Goal: Information Seeking & Learning: Check status

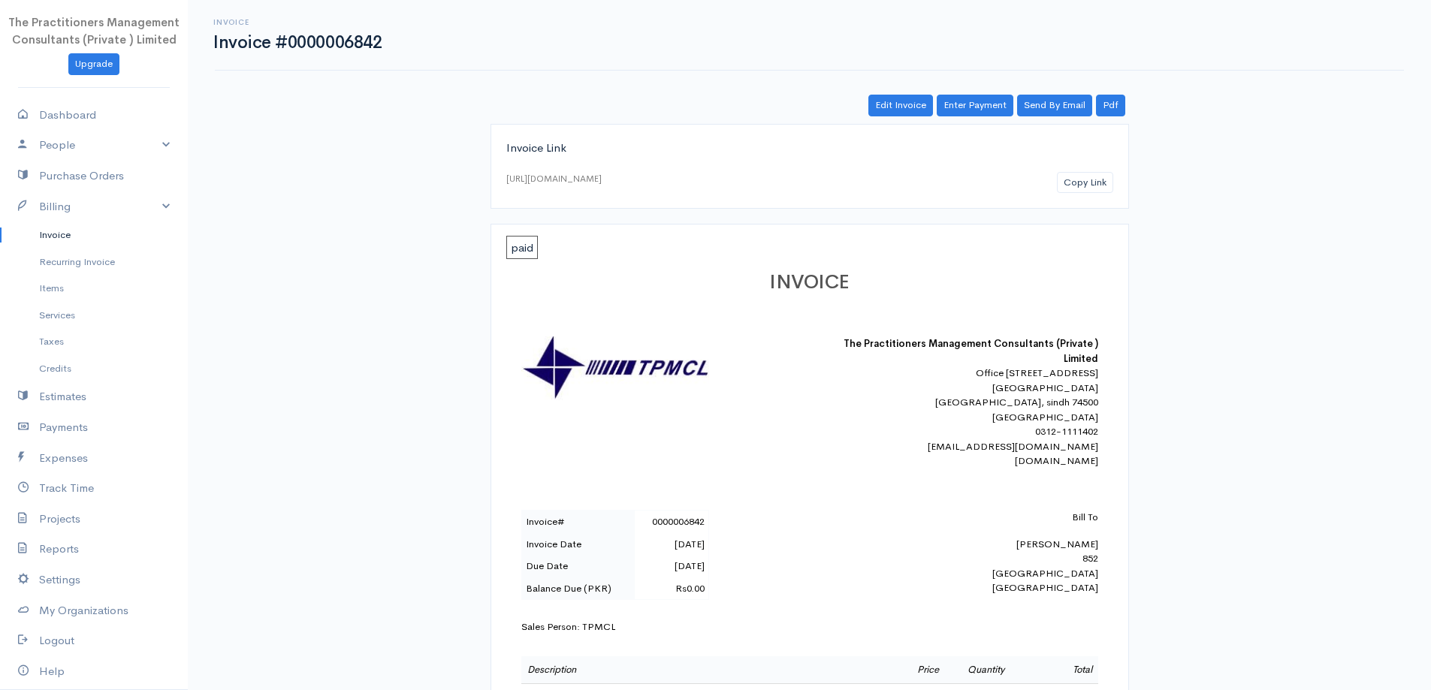
click at [92, 246] on link "Invoice" at bounding box center [94, 235] width 188 height 27
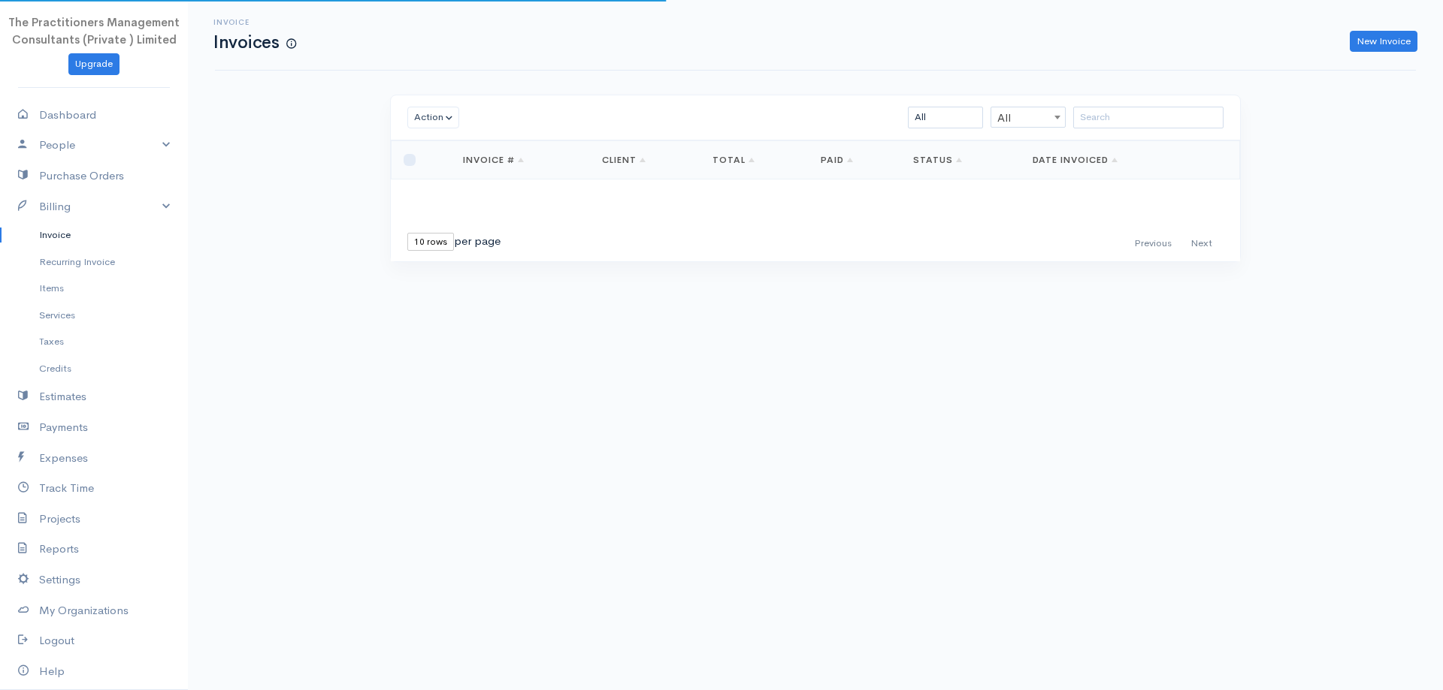
click at [1087, 131] on div "Action Archive Delete Download PDF Send Mark as Sent Mark Un-Sent Enter Payment…" at bounding box center [815, 117] width 849 height 45
click at [1089, 125] on input "search" at bounding box center [1148, 118] width 150 height 22
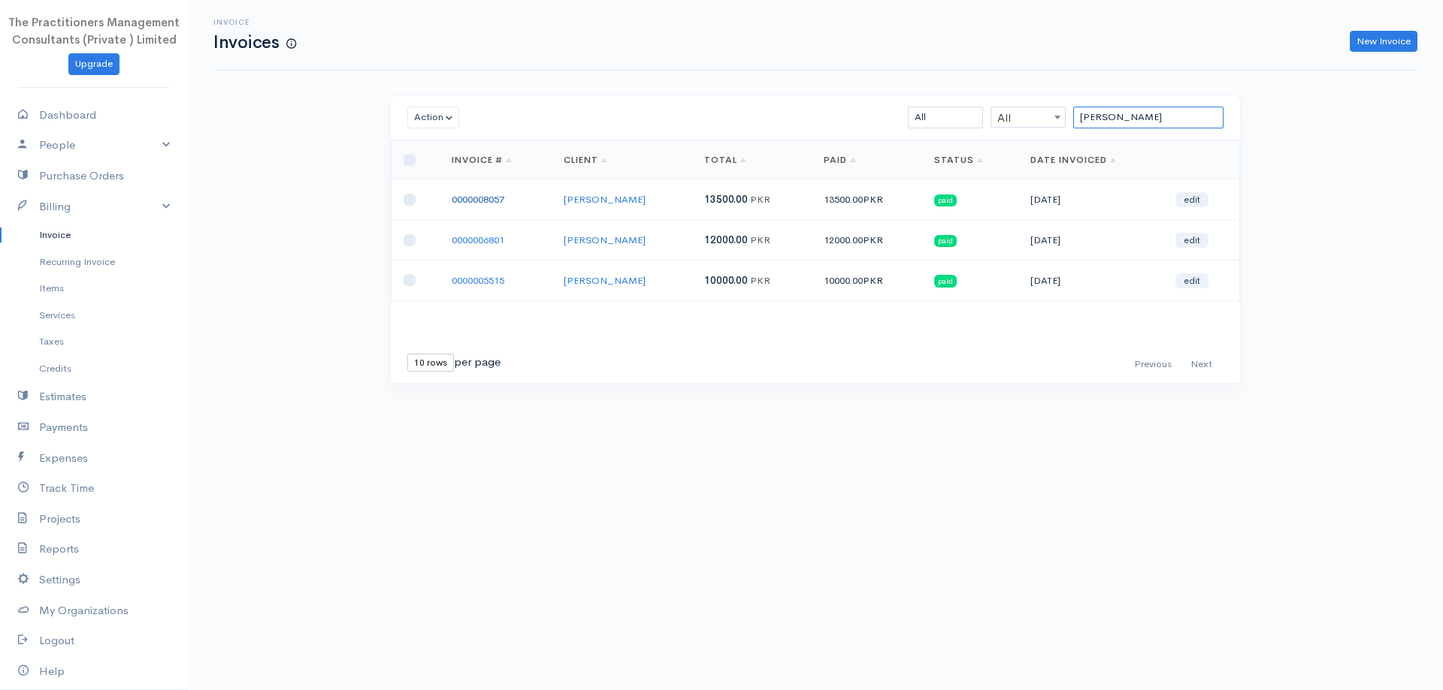
type input "[PERSON_NAME]"
click at [489, 196] on link "0000008057" at bounding box center [478, 199] width 53 height 13
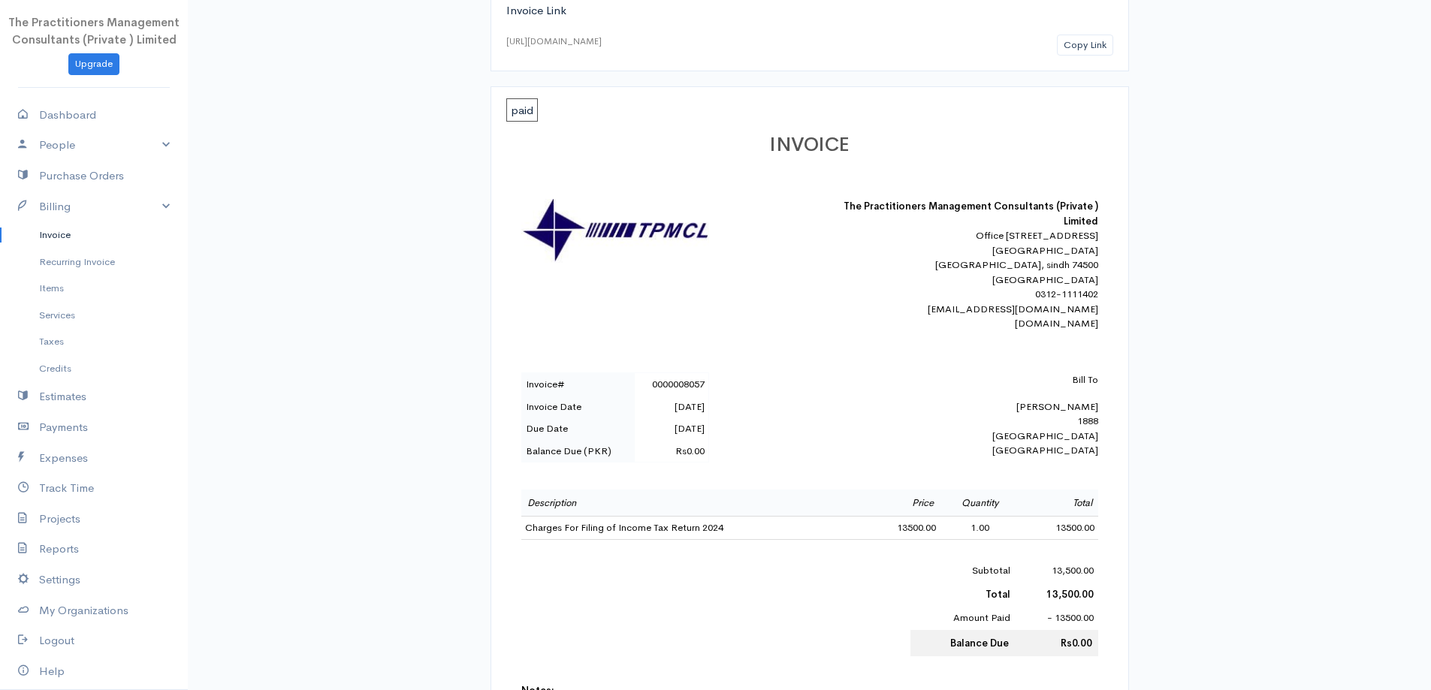
scroll to position [150, 0]
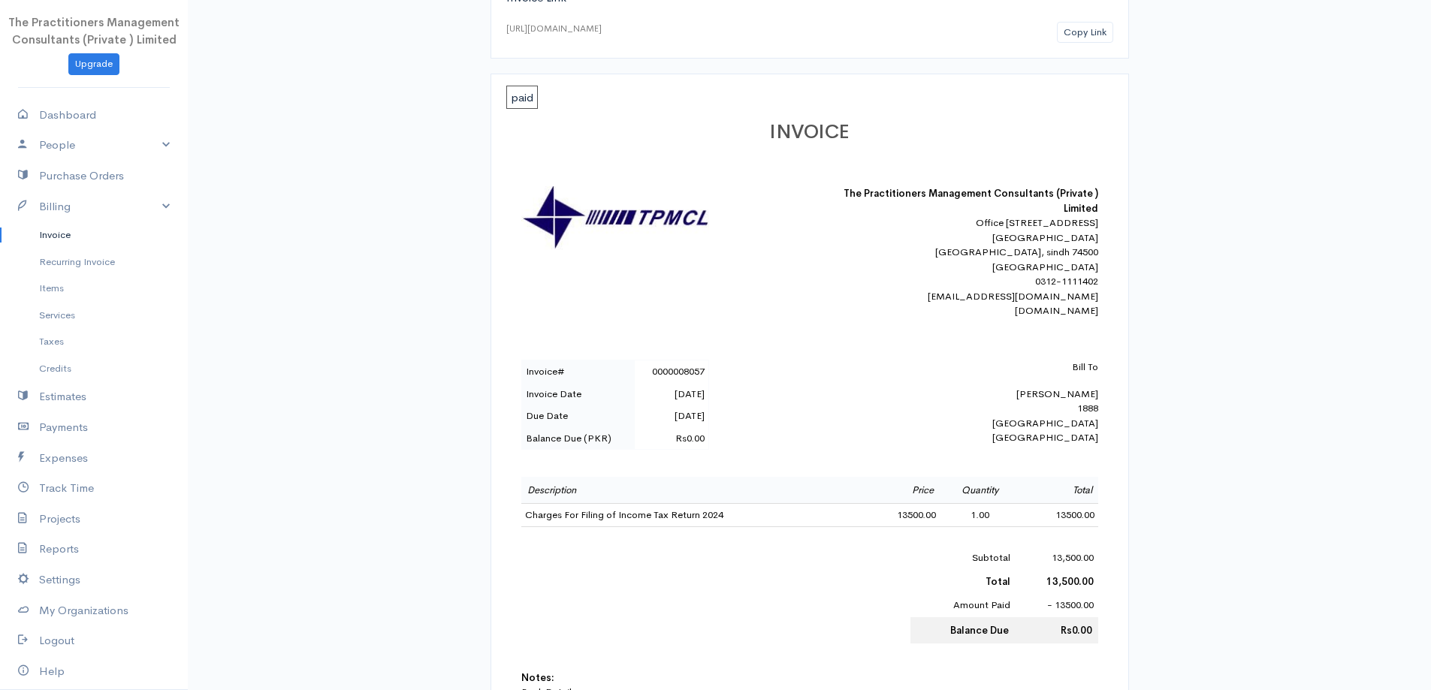
click at [44, 246] on link "Invoice" at bounding box center [94, 235] width 188 height 27
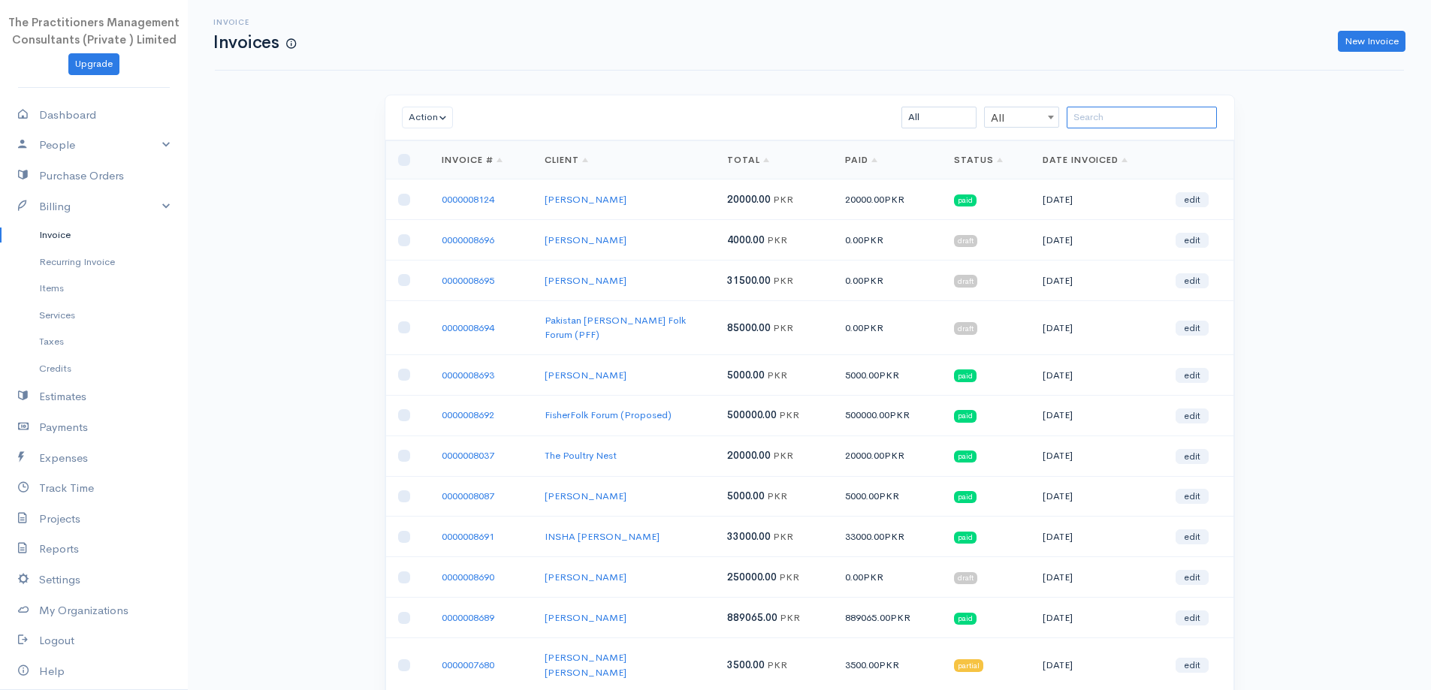
click at [1129, 113] on input "search" at bounding box center [1142, 118] width 150 height 22
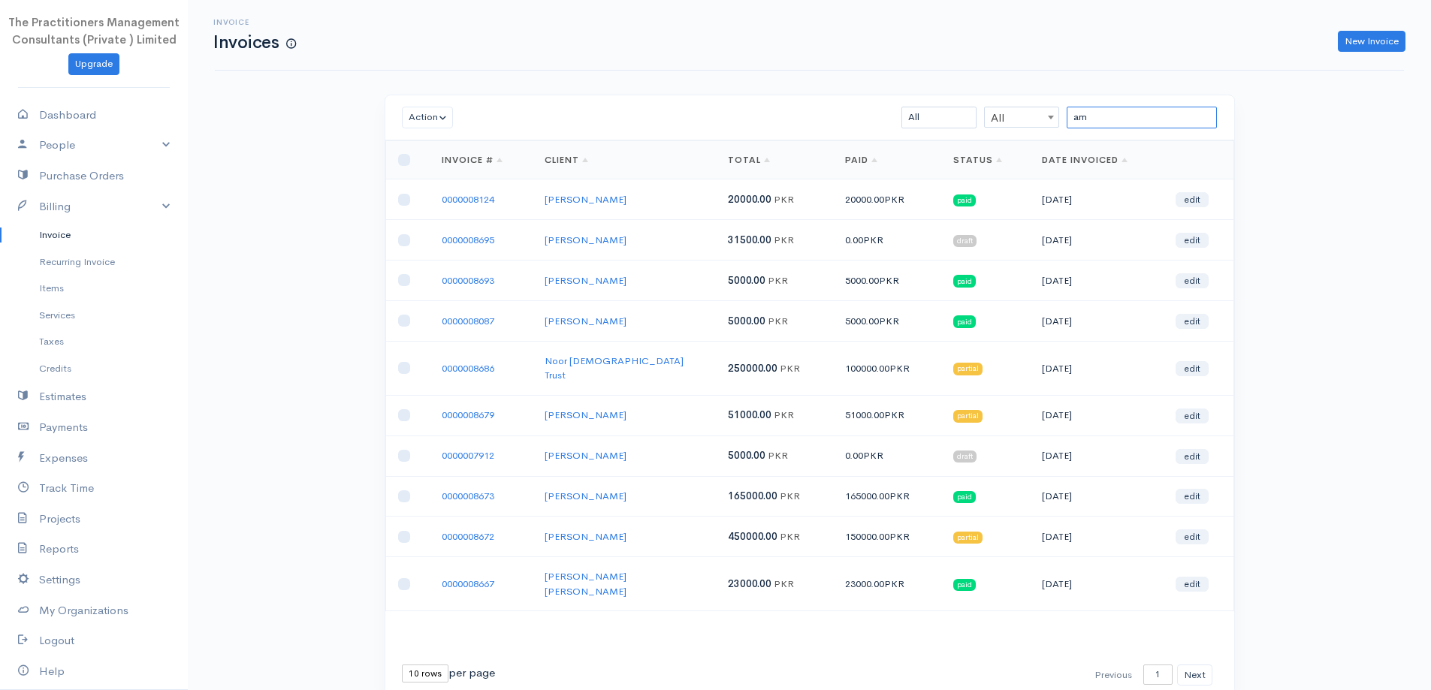
click at [1129, 107] on input "am" at bounding box center [1142, 118] width 150 height 22
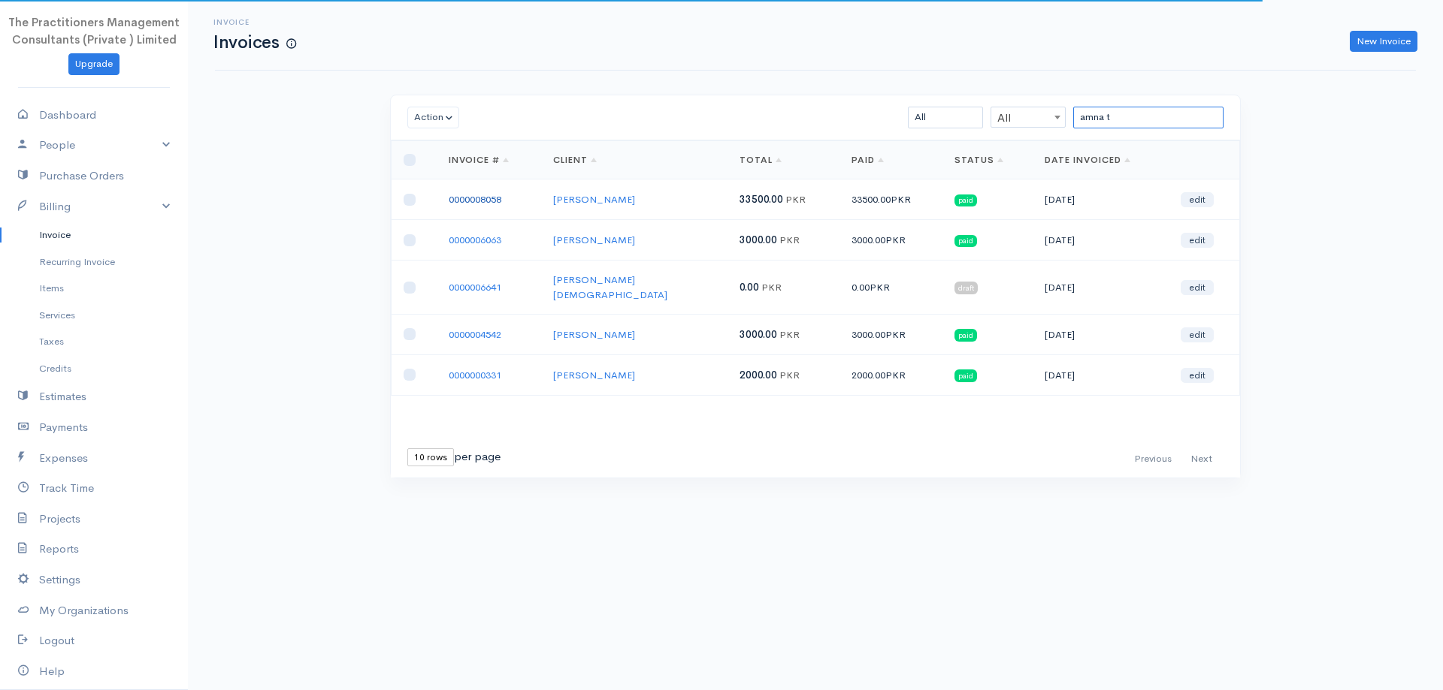
type input "amna t"
click at [470, 204] on link "0000008058" at bounding box center [475, 199] width 53 height 13
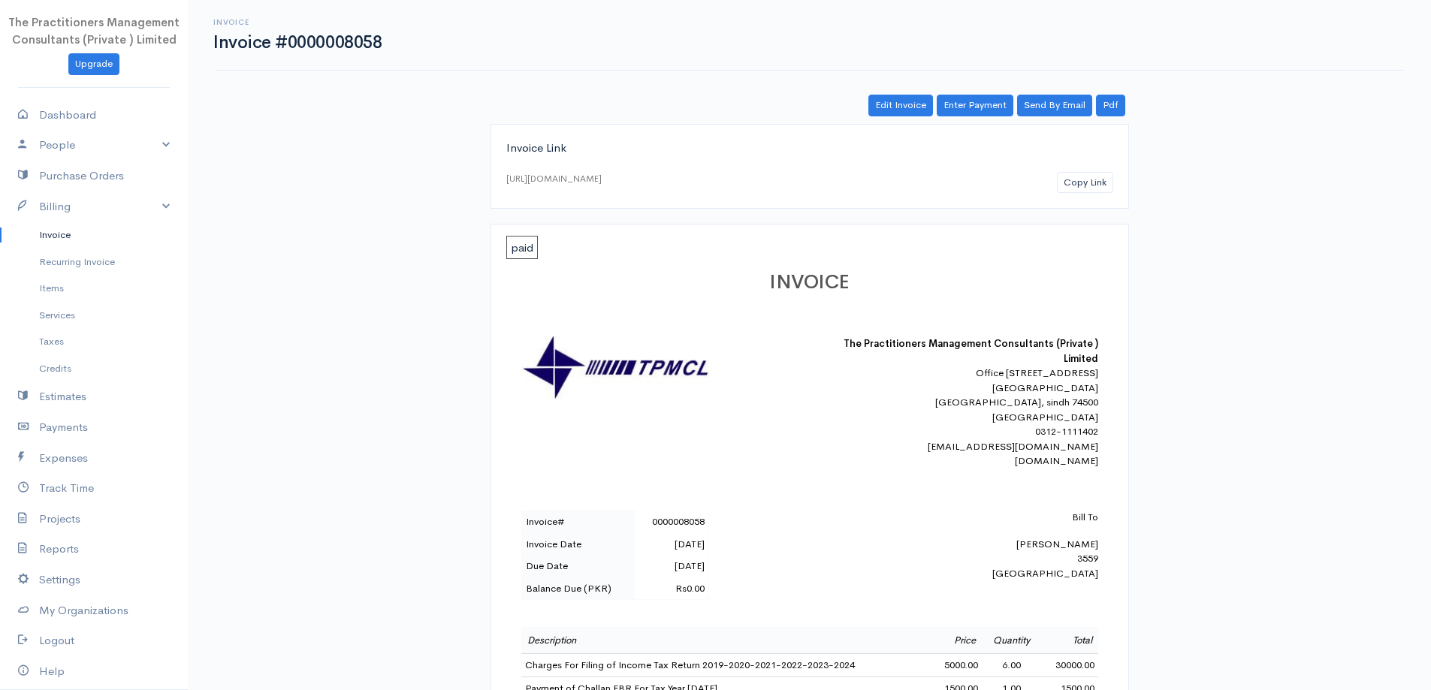
click at [40, 243] on link "Invoice" at bounding box center [94, 235] width 188 height 27
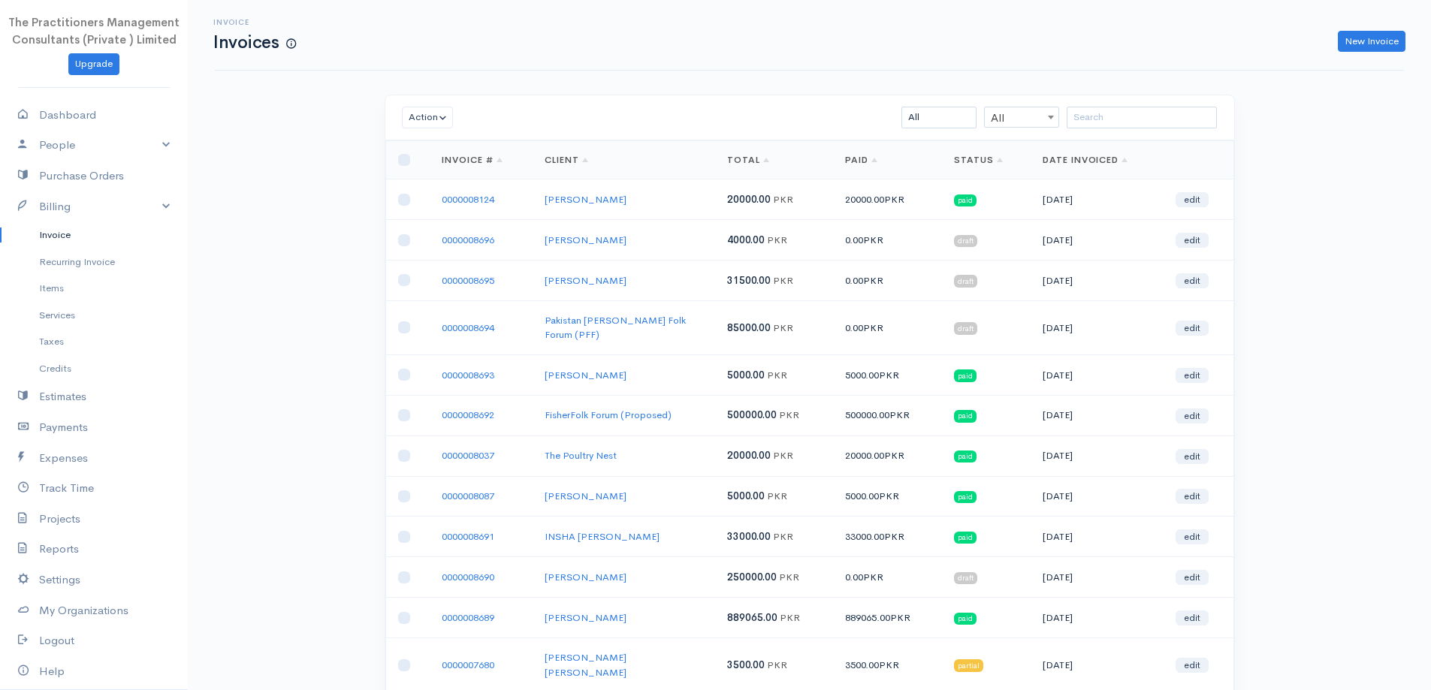
click at [1431, 89] on html "The Practitioners Management Consultants (Private ) Limited Upgrade Dashboard P…" at bounding box center [715, 345] width 1431 height 690
click at [475, 205] on link "0000008124" at bounding box center [468, 199] width 53 height 13
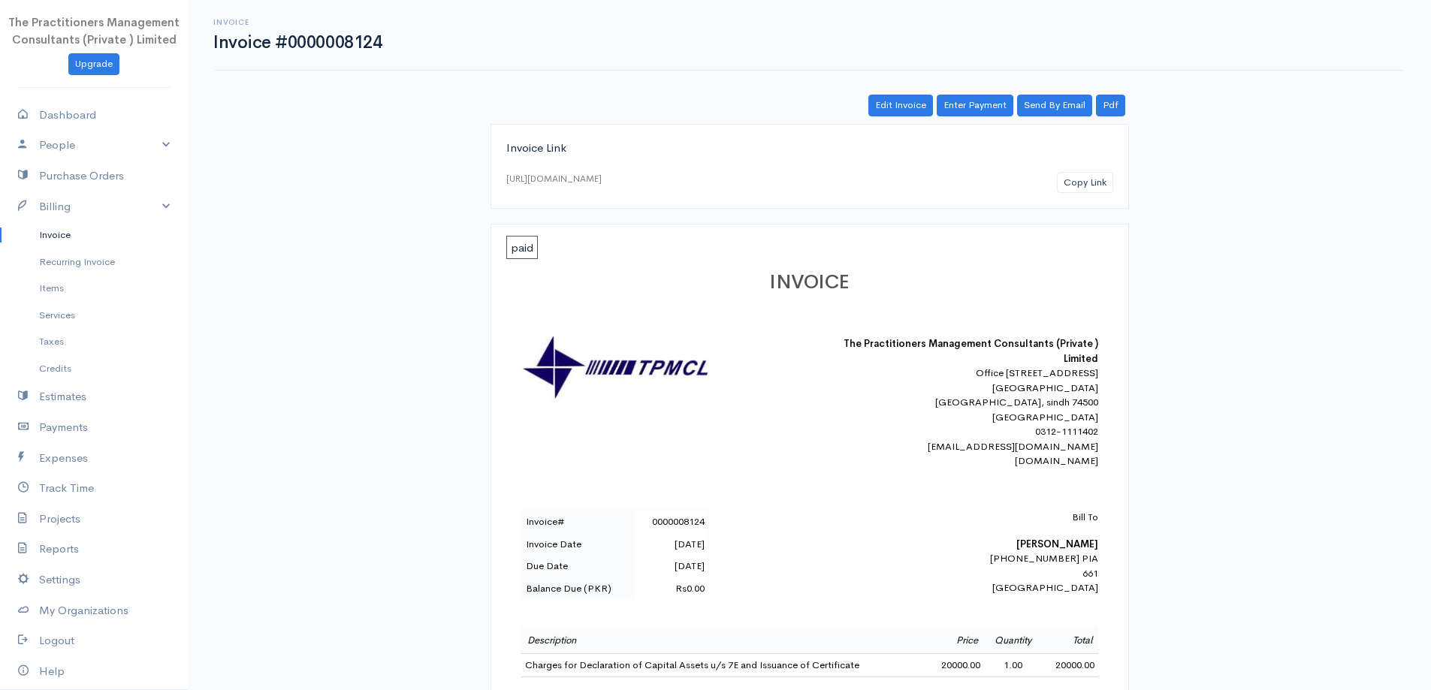
click at [78, 231] on link "Invoice" at bounding box center [94, 235] width 188 height 27
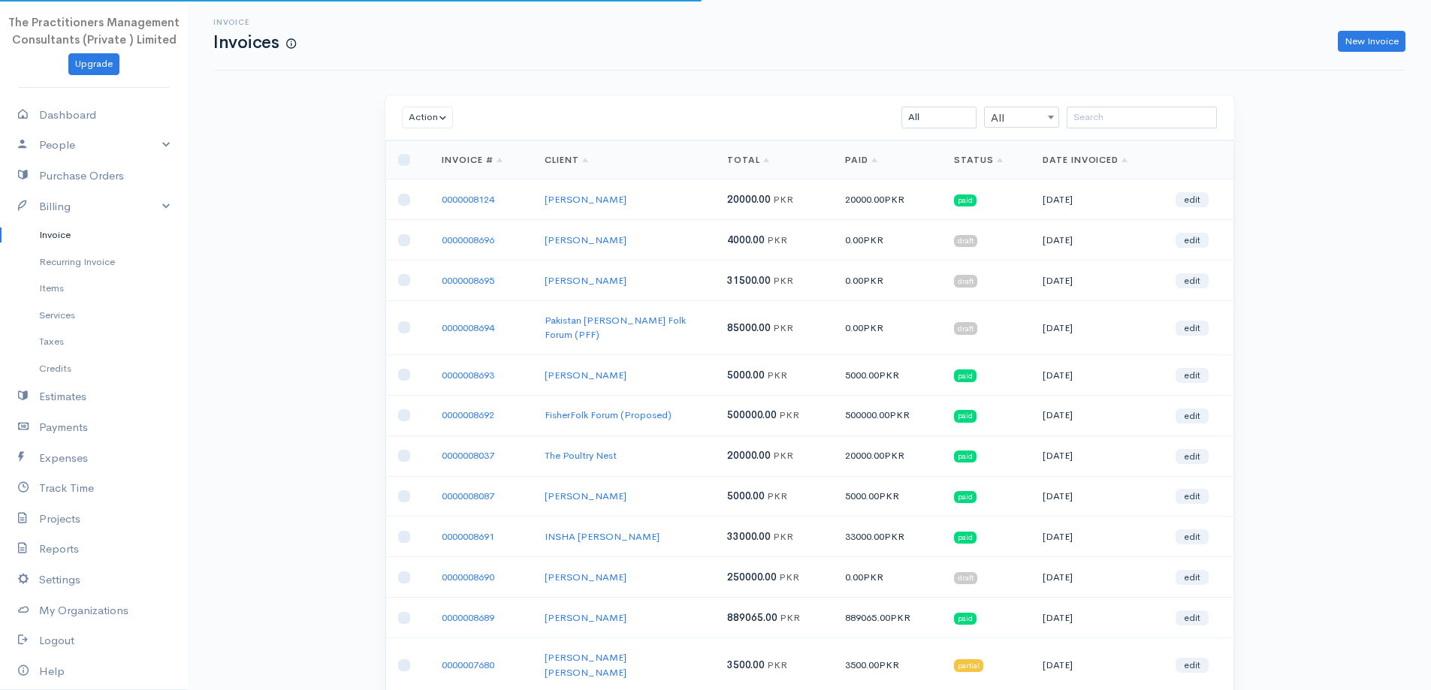
click at [47, 243] on link "Invoice" at bounding box center [94, 235] width 188 height 27
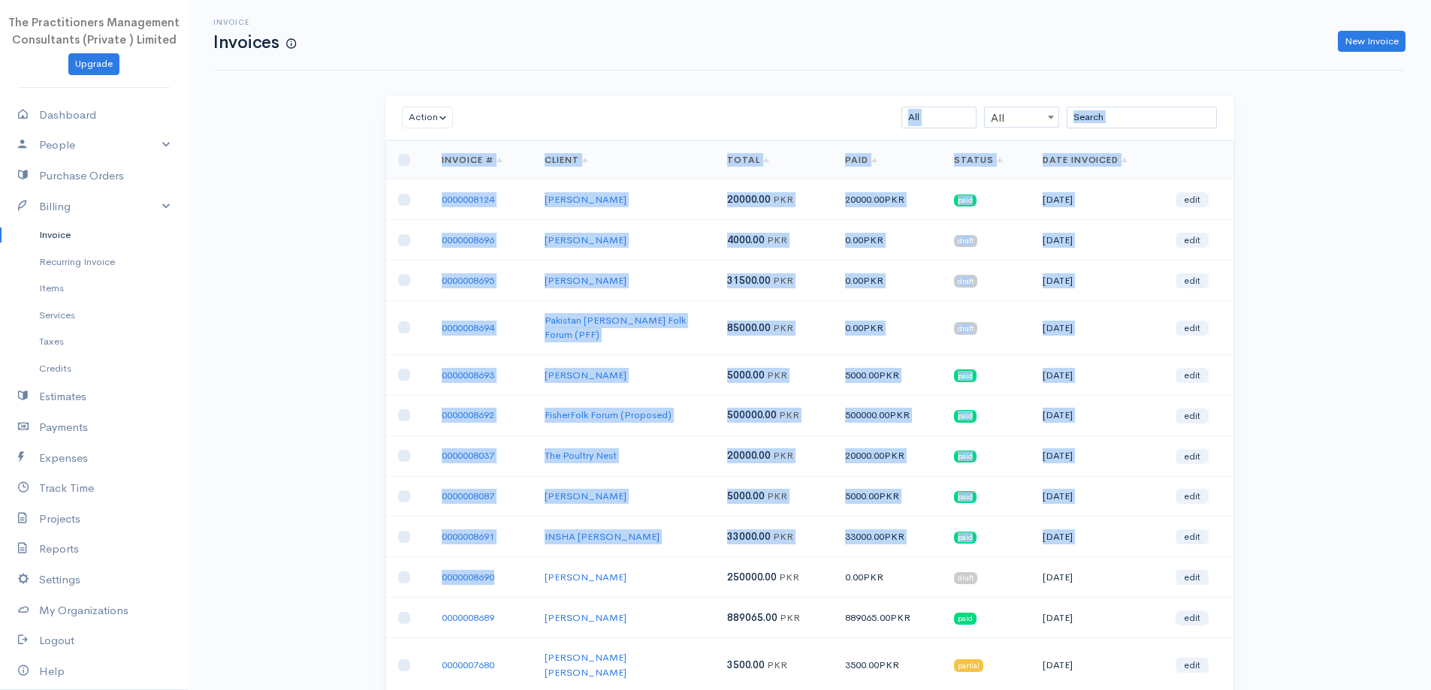
drag, startPoint x: 1295, startPoint y: 119, endPoint x: 511, endPoint y: 543, distance: 891.2
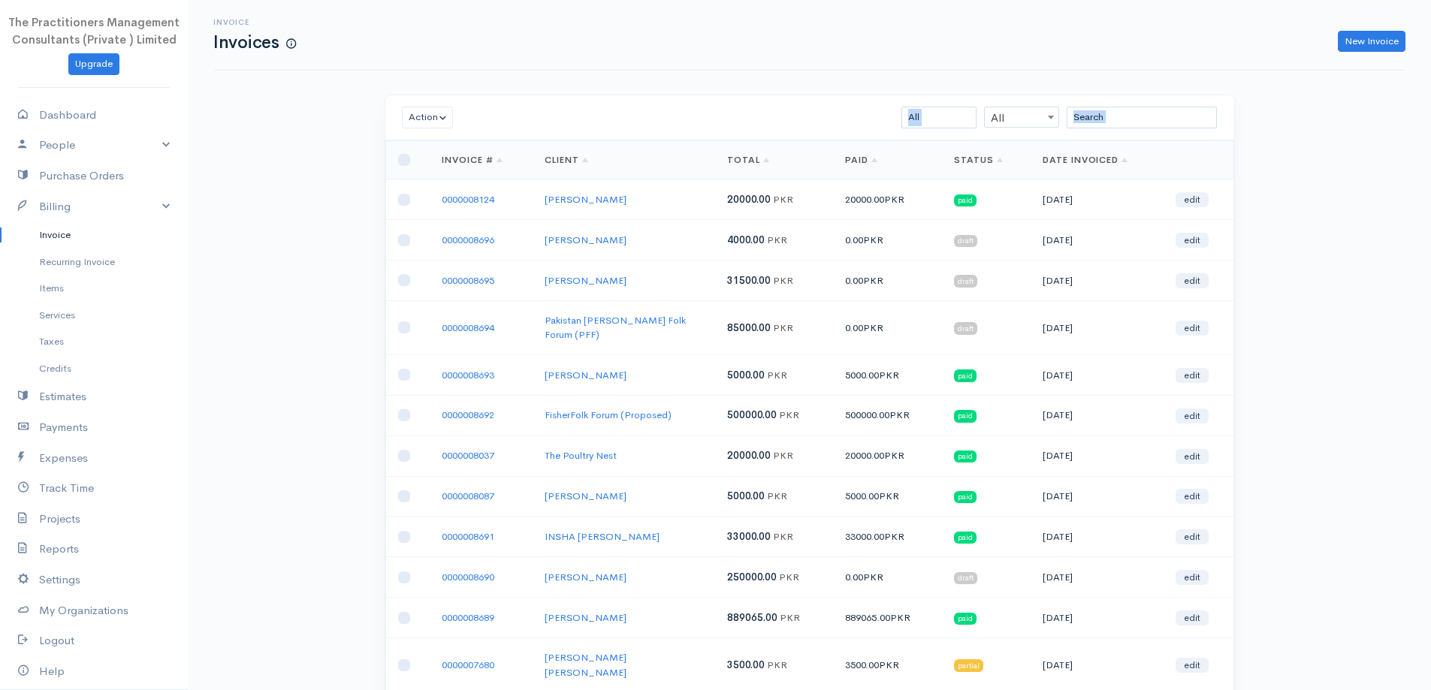
drag, startPoint x: 325, startPoint y: 119, endPoint x: 1274, endPoint y: 363, distance: 979.9
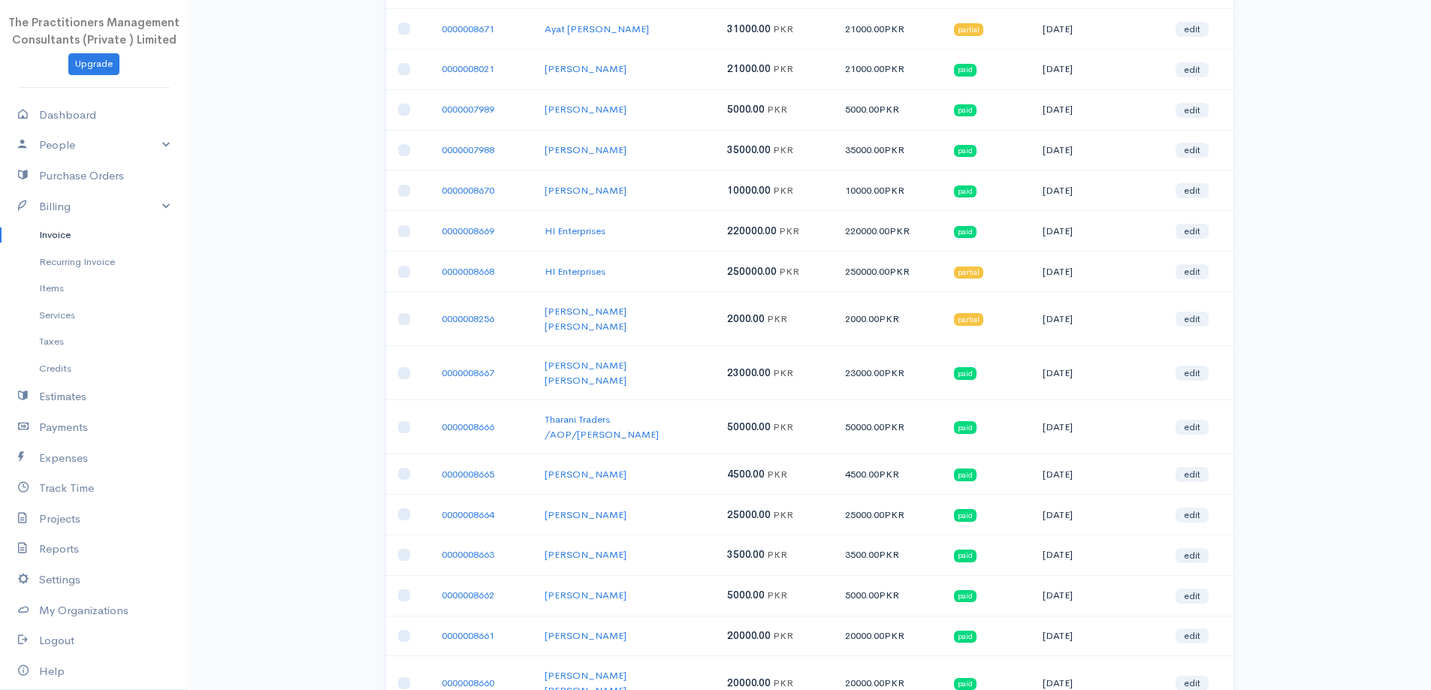
scroll to position [1651, 0]
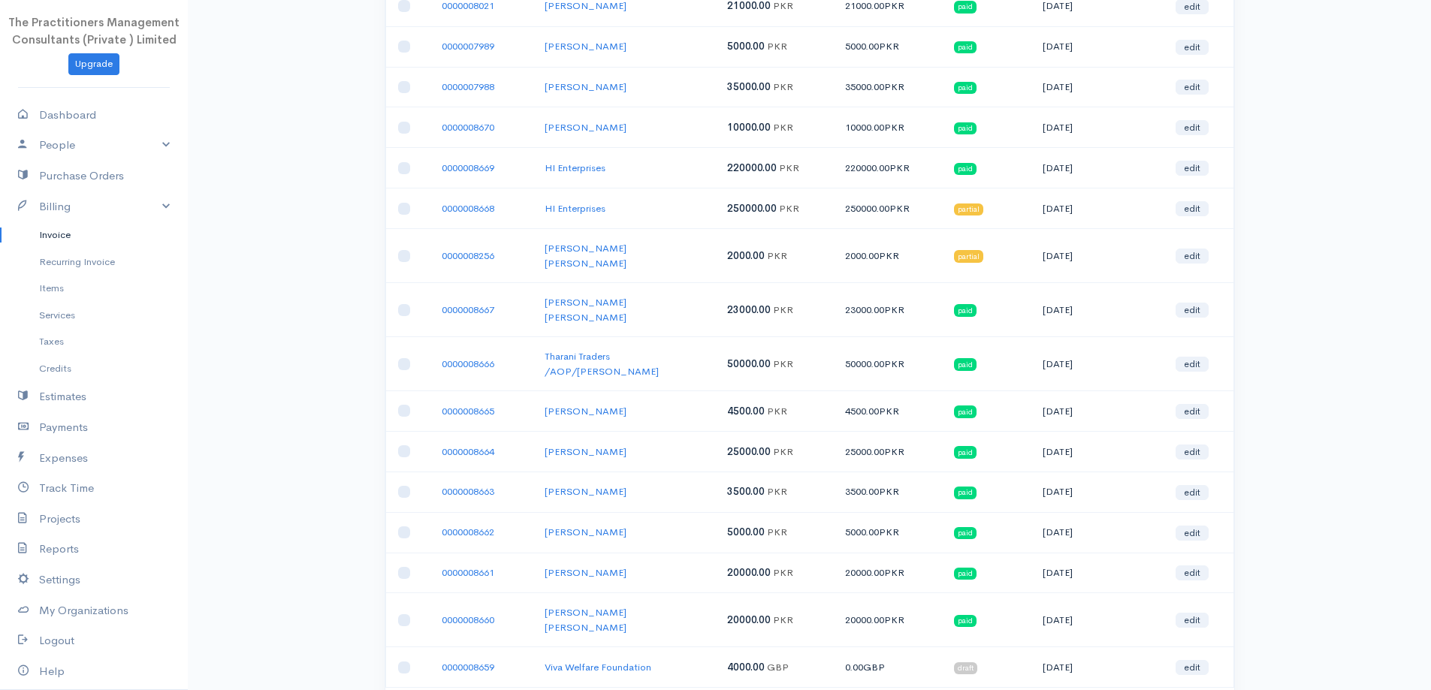
drag, startPoint x: 1292, startPoint y: 563, endPoint x: 389, endPoint y: 275, distance: 947.9
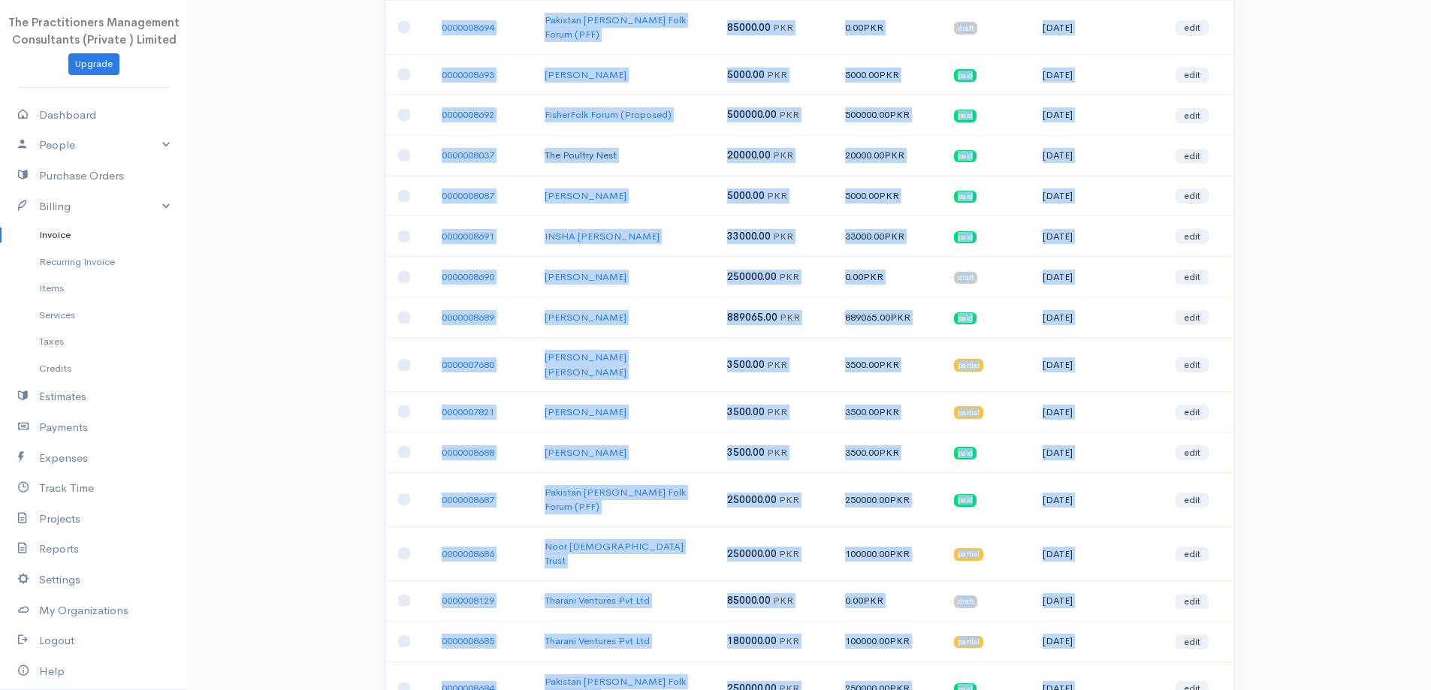
scroll to position [0, 0]
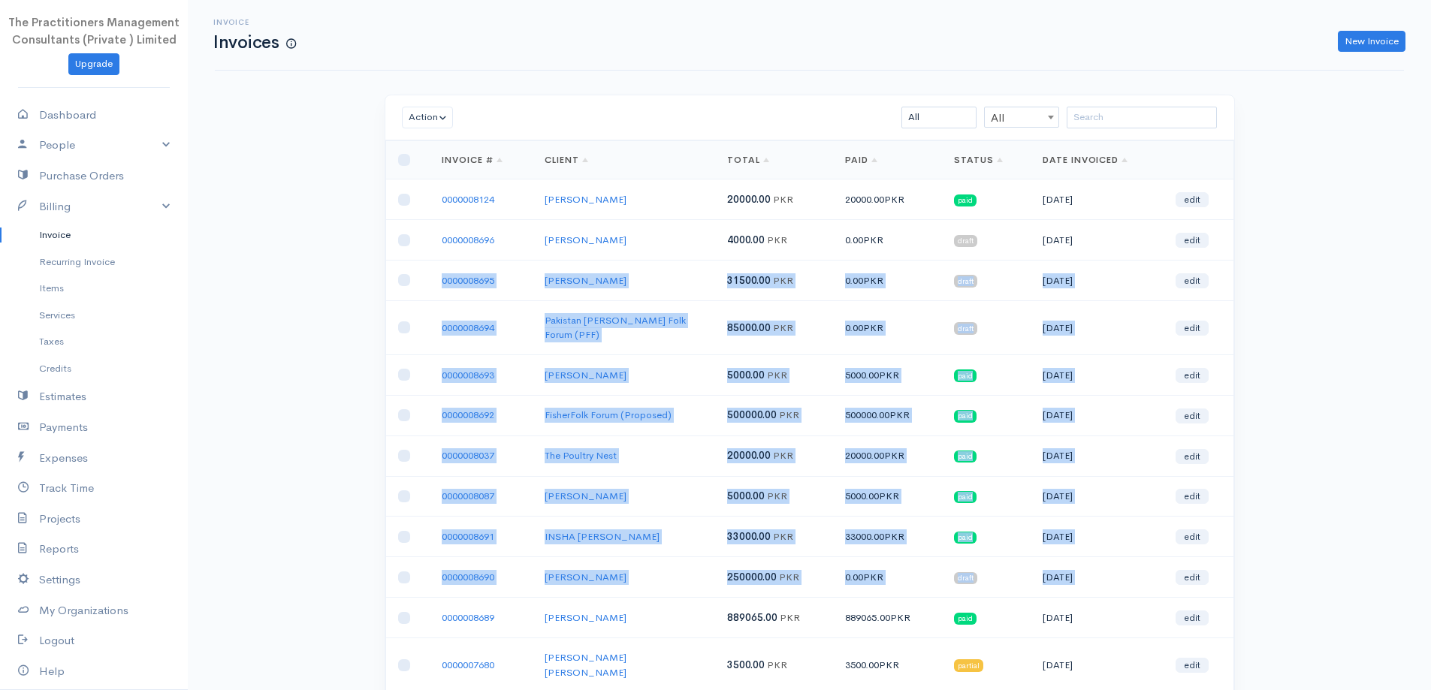
drag, startPoint x: 1167, startPoint y: 242, endPoint x: 403, endPoint y: 500, distance: 806.6
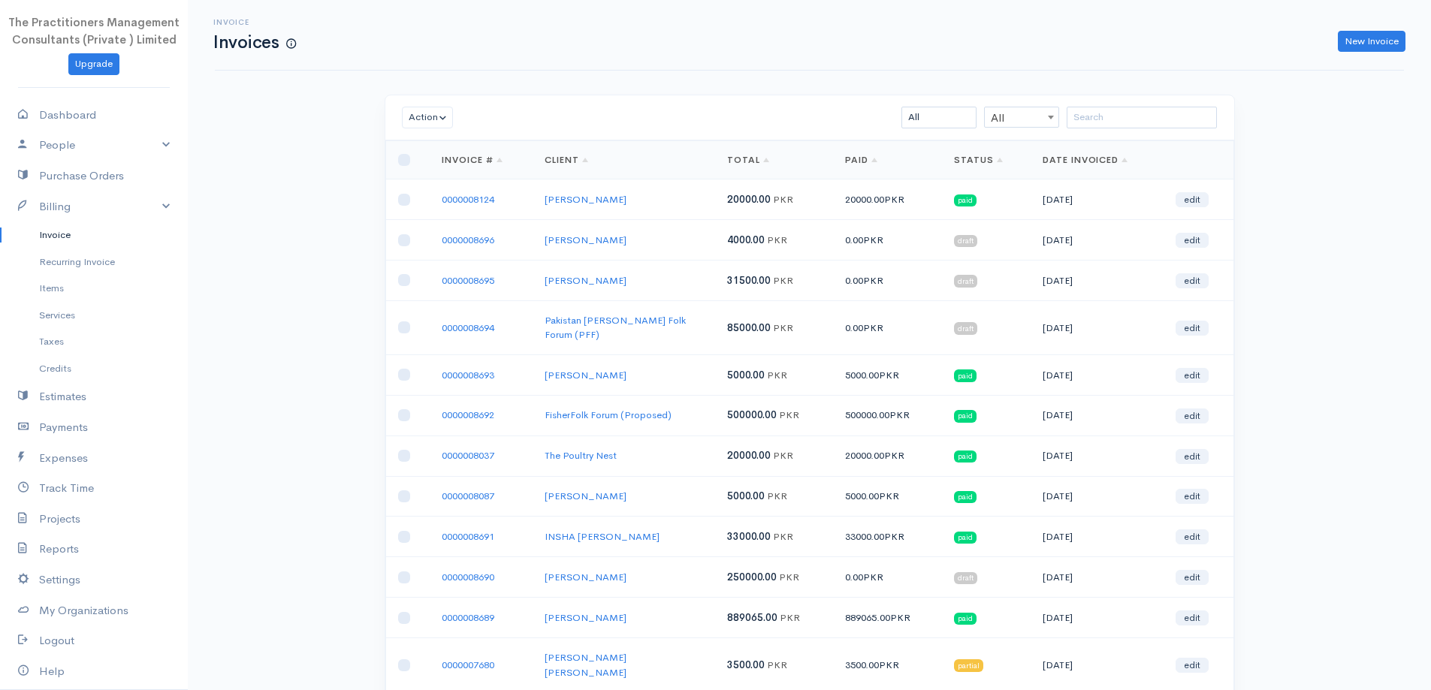
click at [1135, 113] on input "search" at bounding box center [1142, 118] width 150 height 22
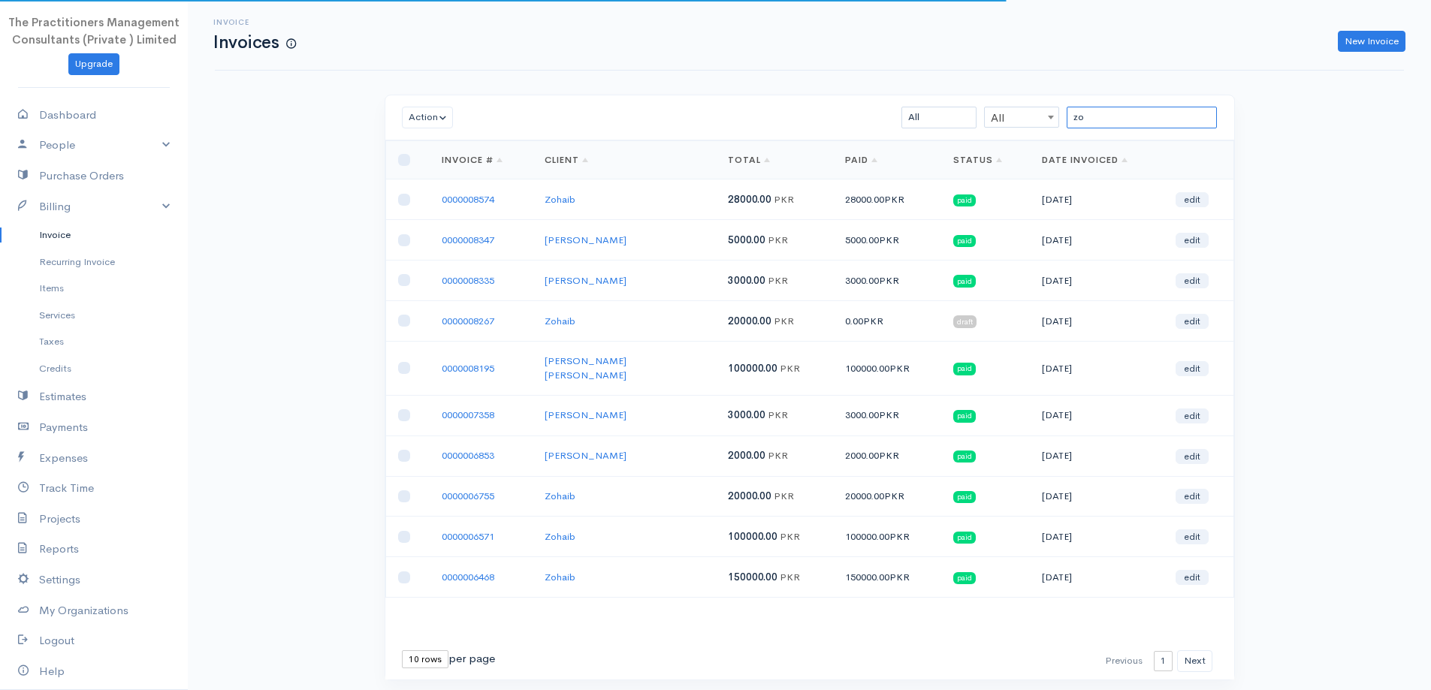
type input "z"
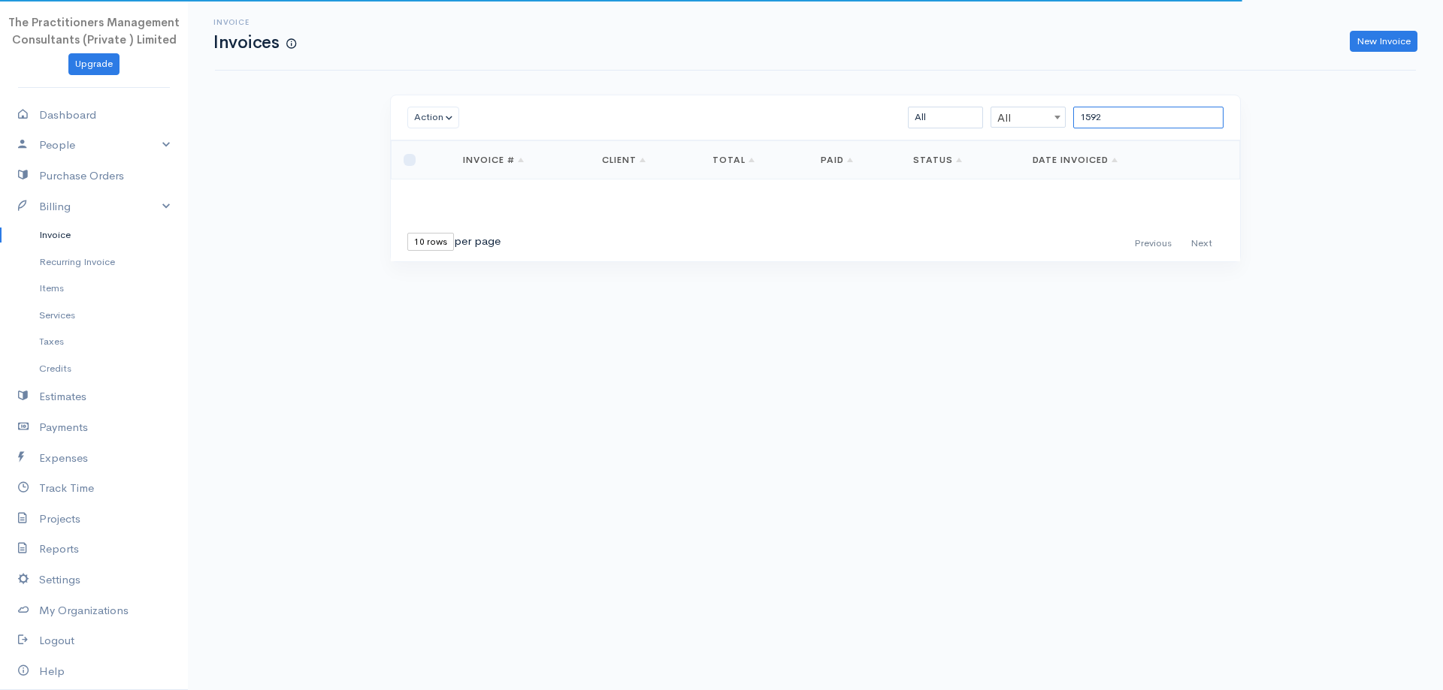
type input "1592"
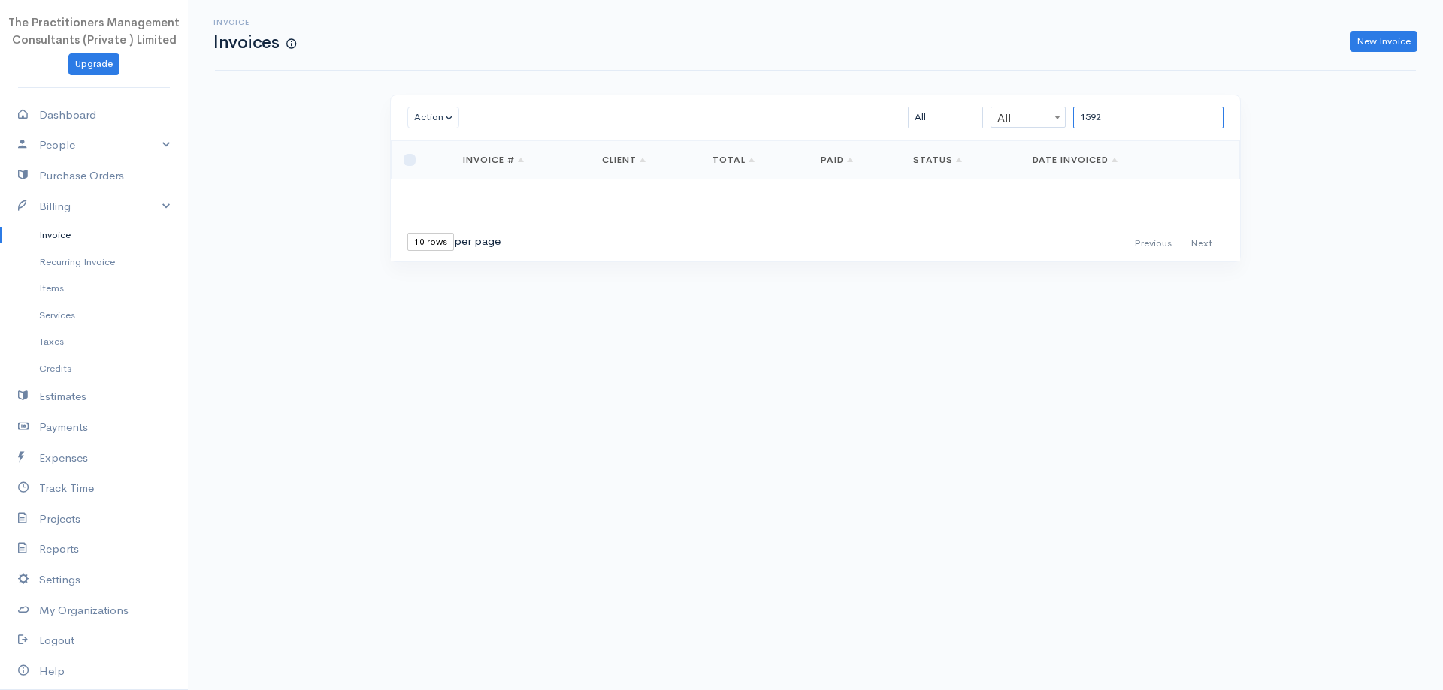
click at [1185, 119] on input "1592" at bounding box center [1148, 118] width 150 height 22
click at [1185, 118] on input "1592" at bounding box center [1148, 118] width 150 height 22
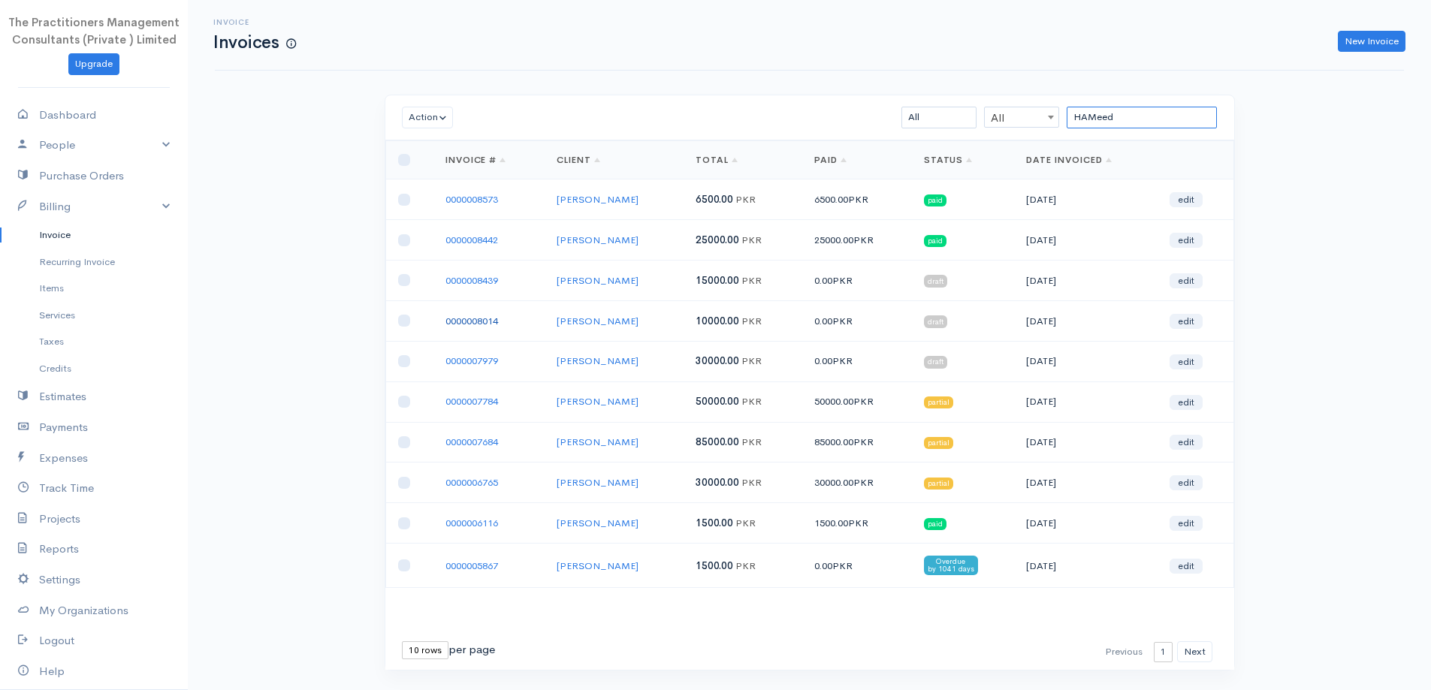
type input "HAMeed"
click at [1135, 121] on input "HAMeed" at bounding box center [1142, 118] width 150 height 22
type input "\"
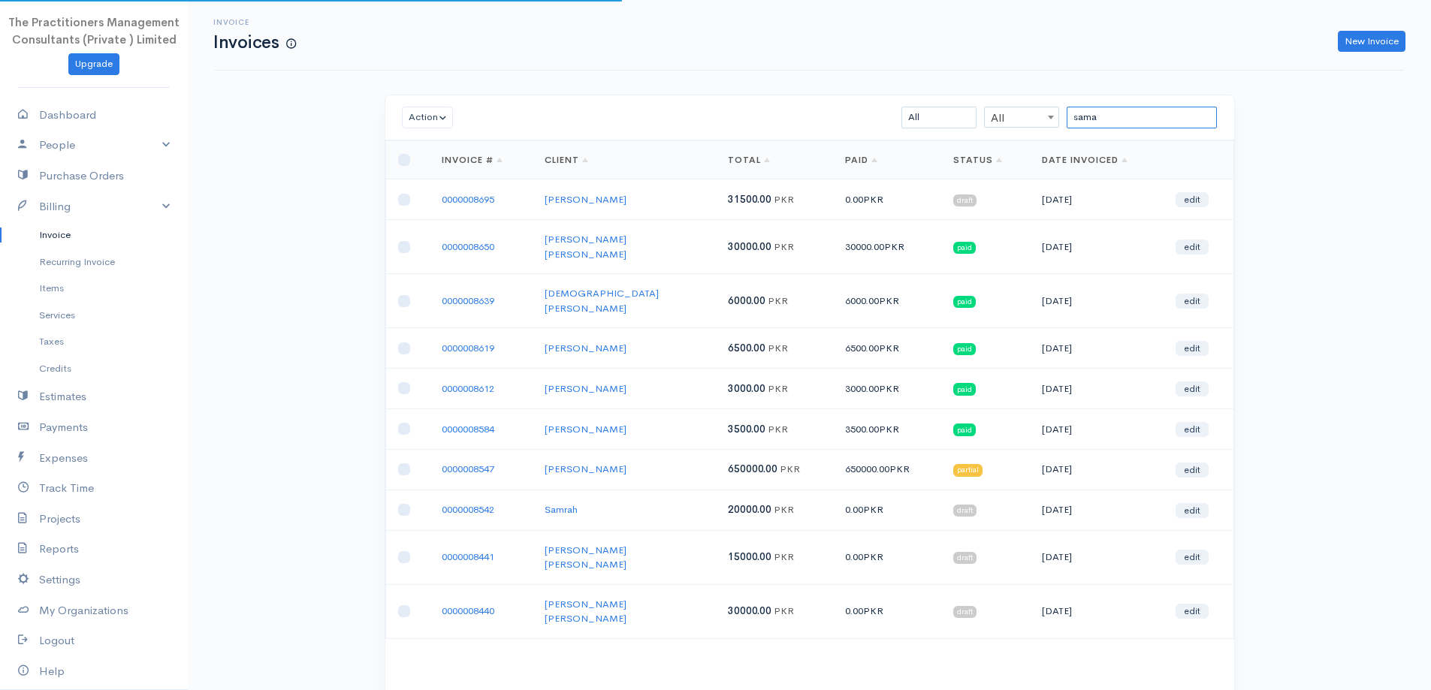
type input "[PERSON_NAME]"
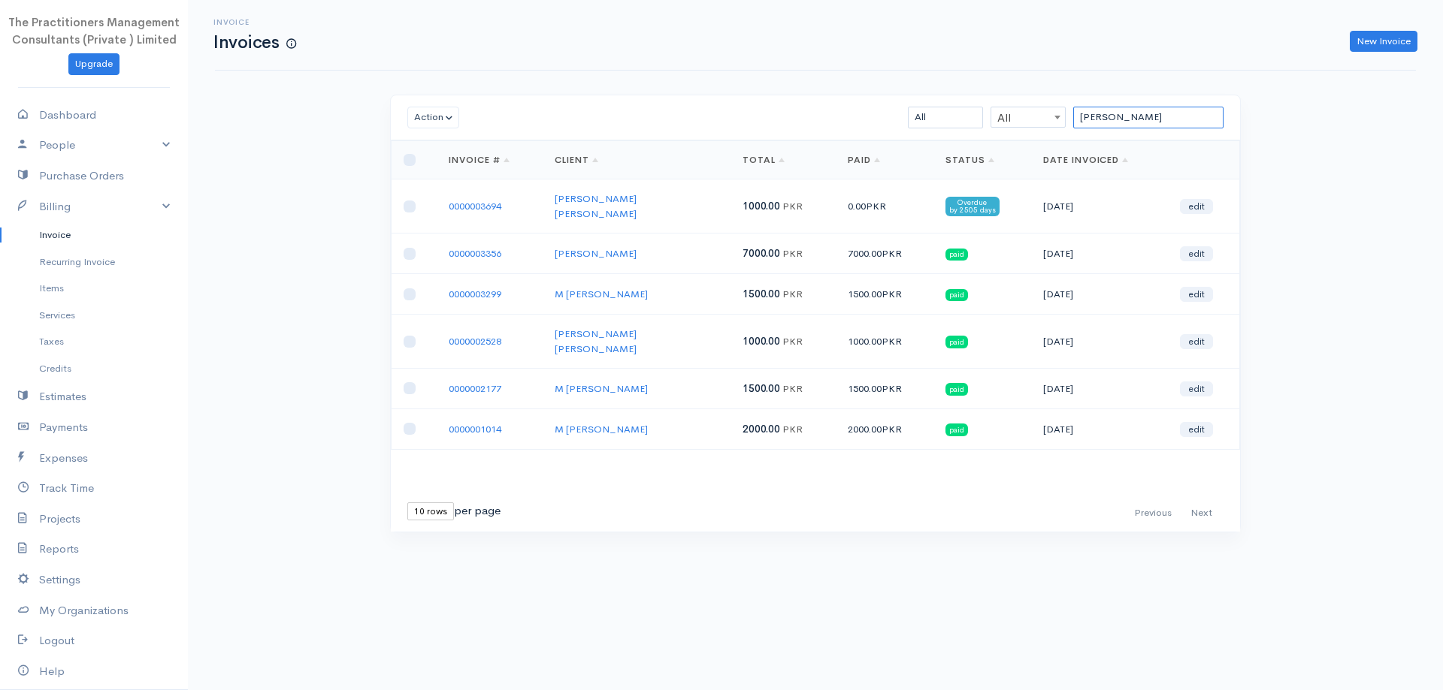
drag, startPoint x: 1180, startPoint y: 120, endPoint x: 932, endPoint y: 189, distance: 257.9
click at [935, 189] on div "Action Archive Delete Download PDF Send [PERSON_NAME] as Sent Mark Un-Sent Ente…" at bounding box center [815, 314] width 851 height 438
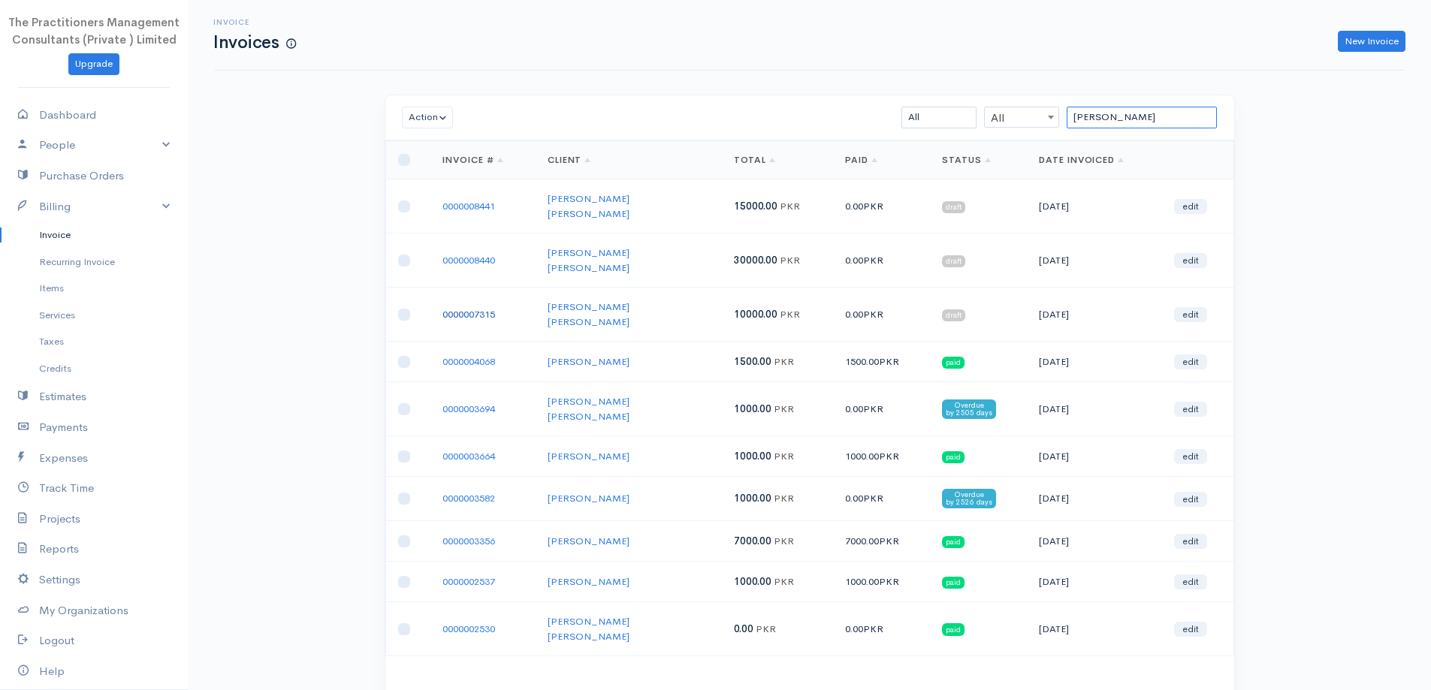
type input "[PERSON_NAME]"
click at [478, 308] on link "0000007315" at bounding box center [469, 314] width 53 height 13
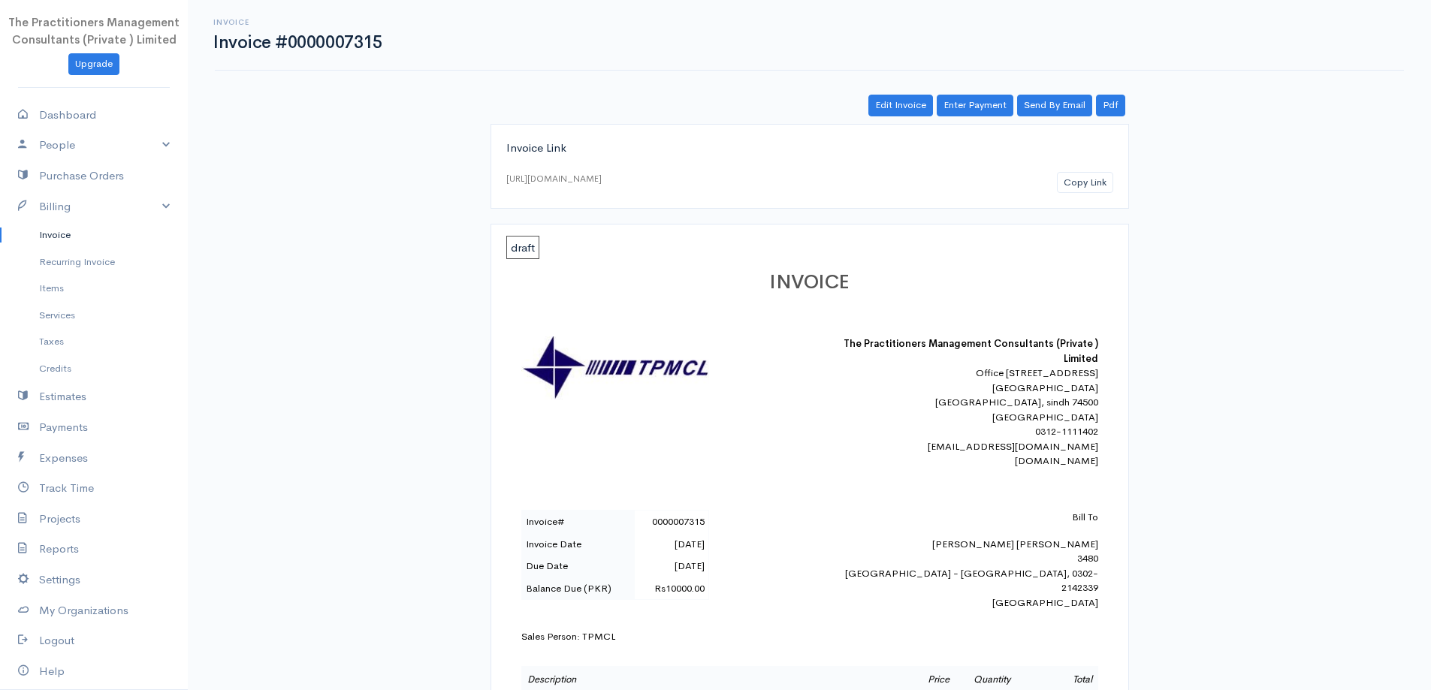
click at [56, 243] on link "Invoice" at bounding box center [94, 235] width 188 height 27
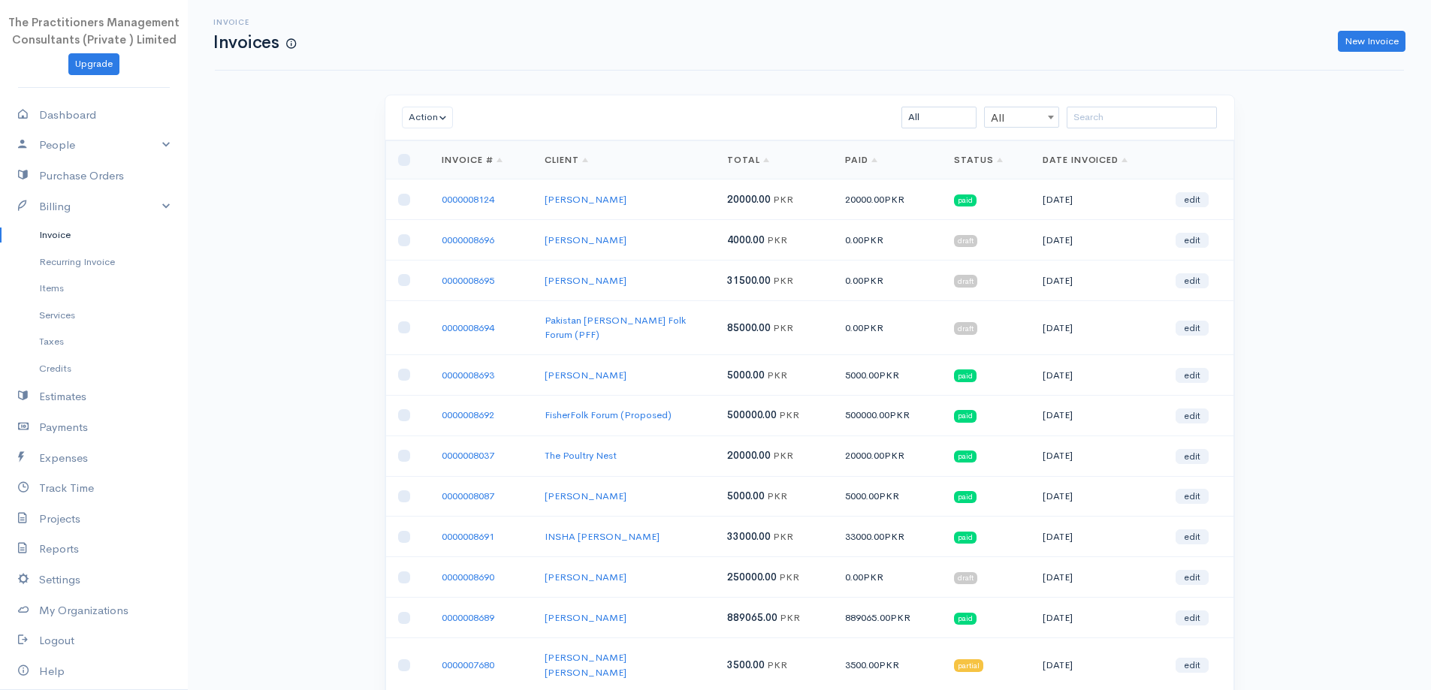
drag, startPoint x: 1129, startPoint y: 98, endPoint x: 1114, endPoint y: 119, distance: 25.4
click at [1125, 103] on div "Action Archive Delete Download PDF Send Mark as Sent Mark Un-Sent Enter Payment…" at bounding box center [809, 117] width 849 height 45
drag, startPoint x: 1112, startPoint y: 121, endPoint x: 1142, endPoint y: 131, distance: 31.8
click at [1115, 122] on input "search" at bounding box center [1142, 118] width 150 height 22
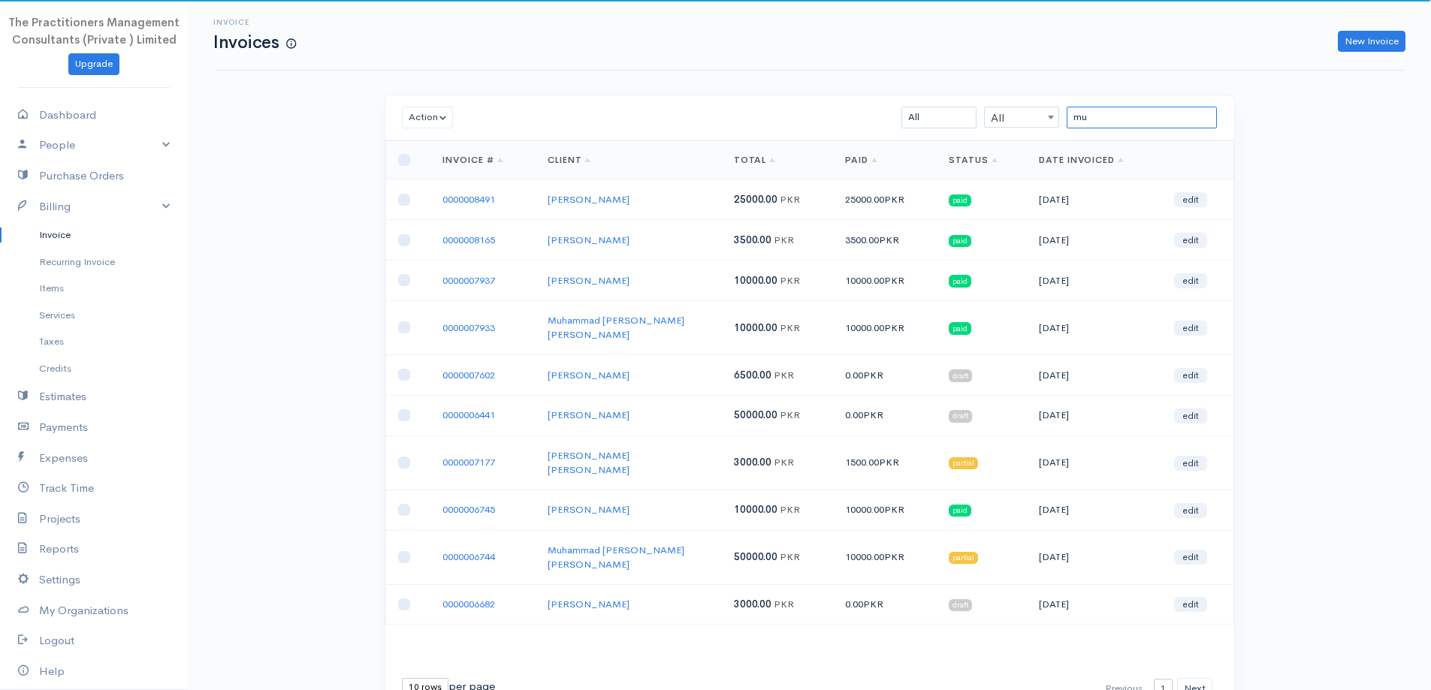
type input "m"
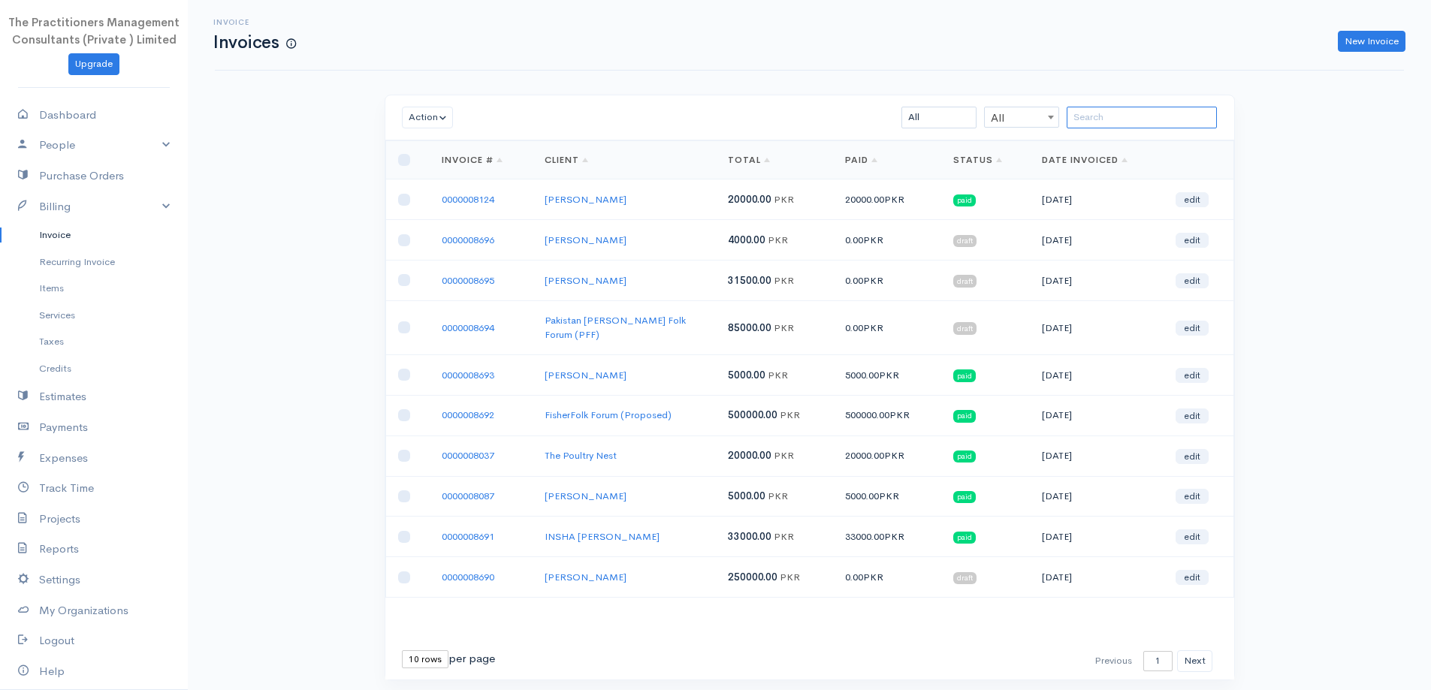
paste input "[PERSON_NAME]"
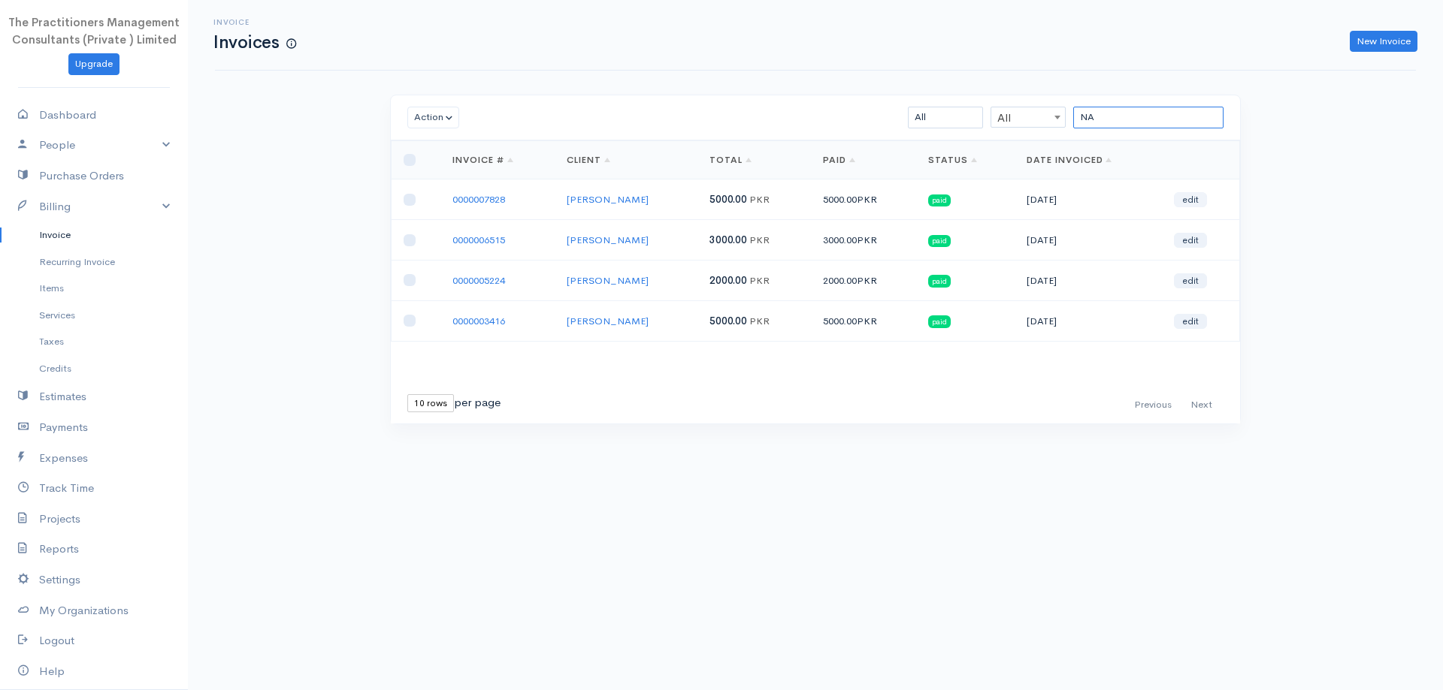
type input "N"
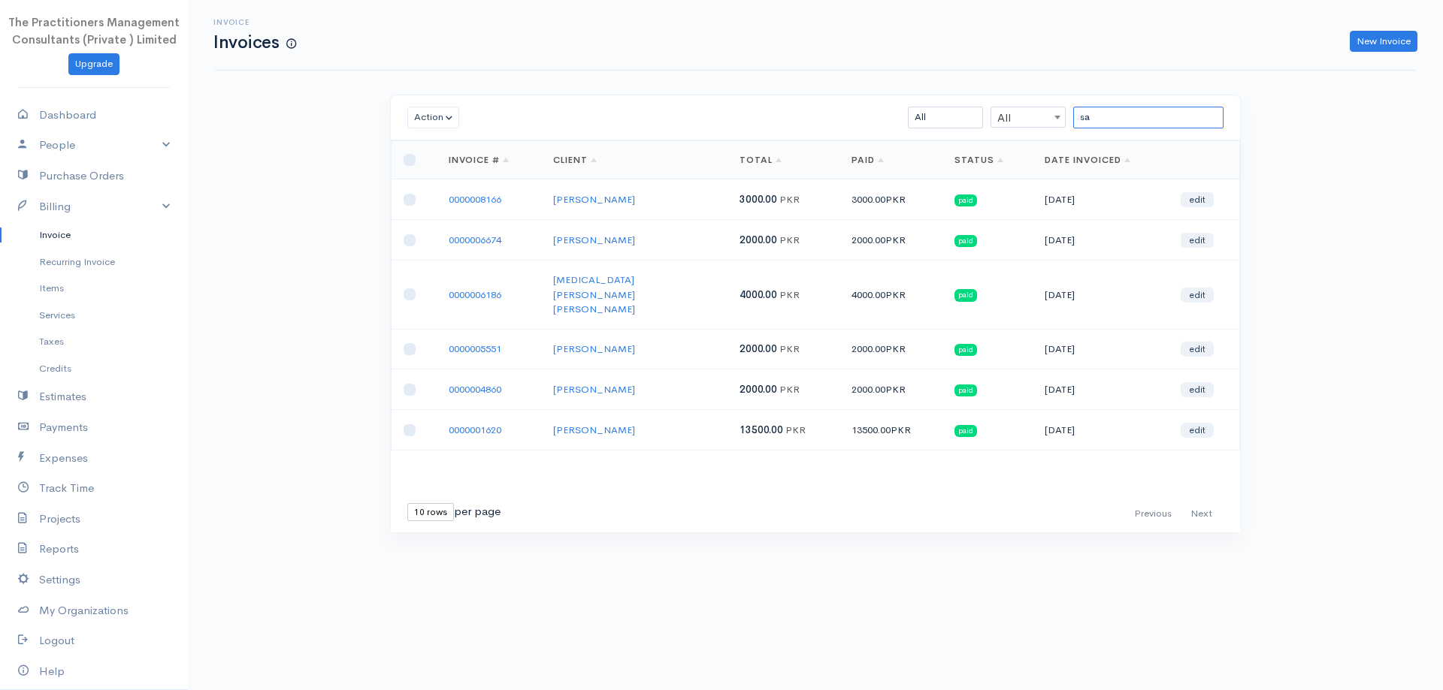
type input "s"
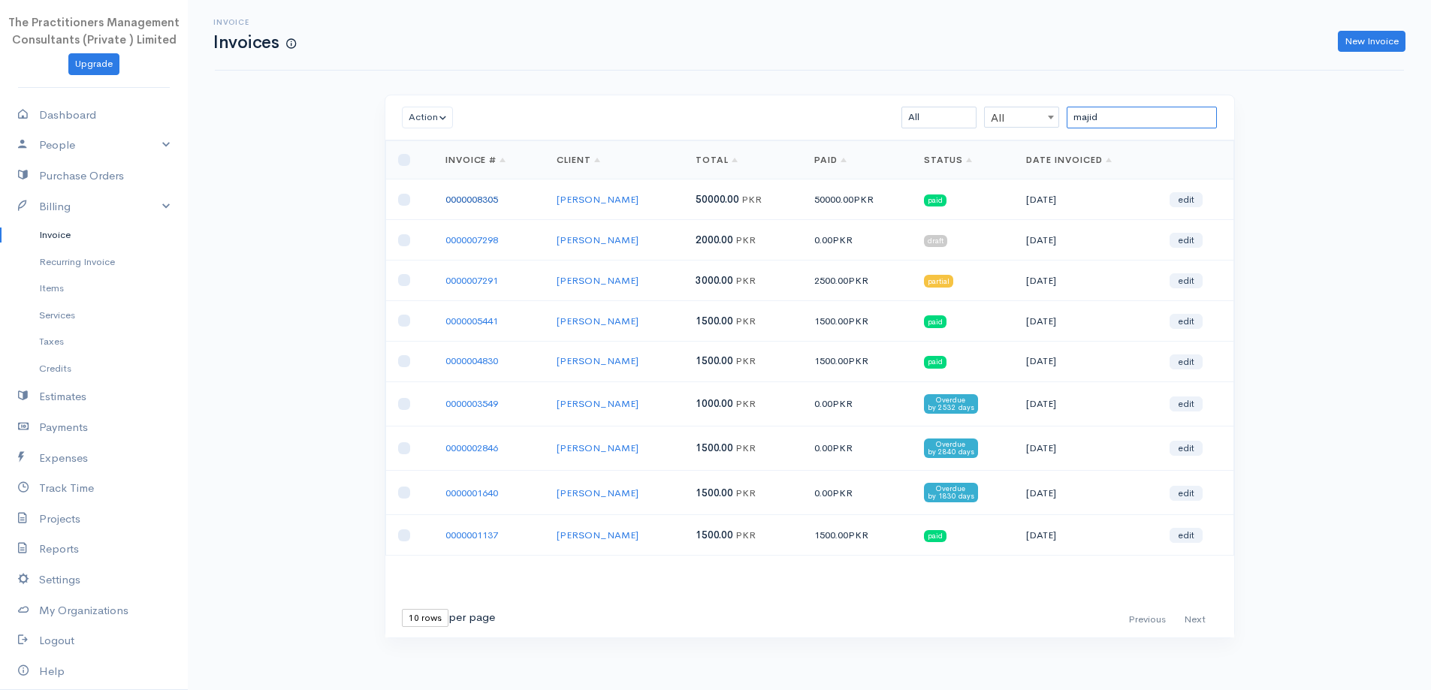
type input "majid"
click at [490, 199] on link "0000008305" at bounding box center [472, 199] width 53 height 13
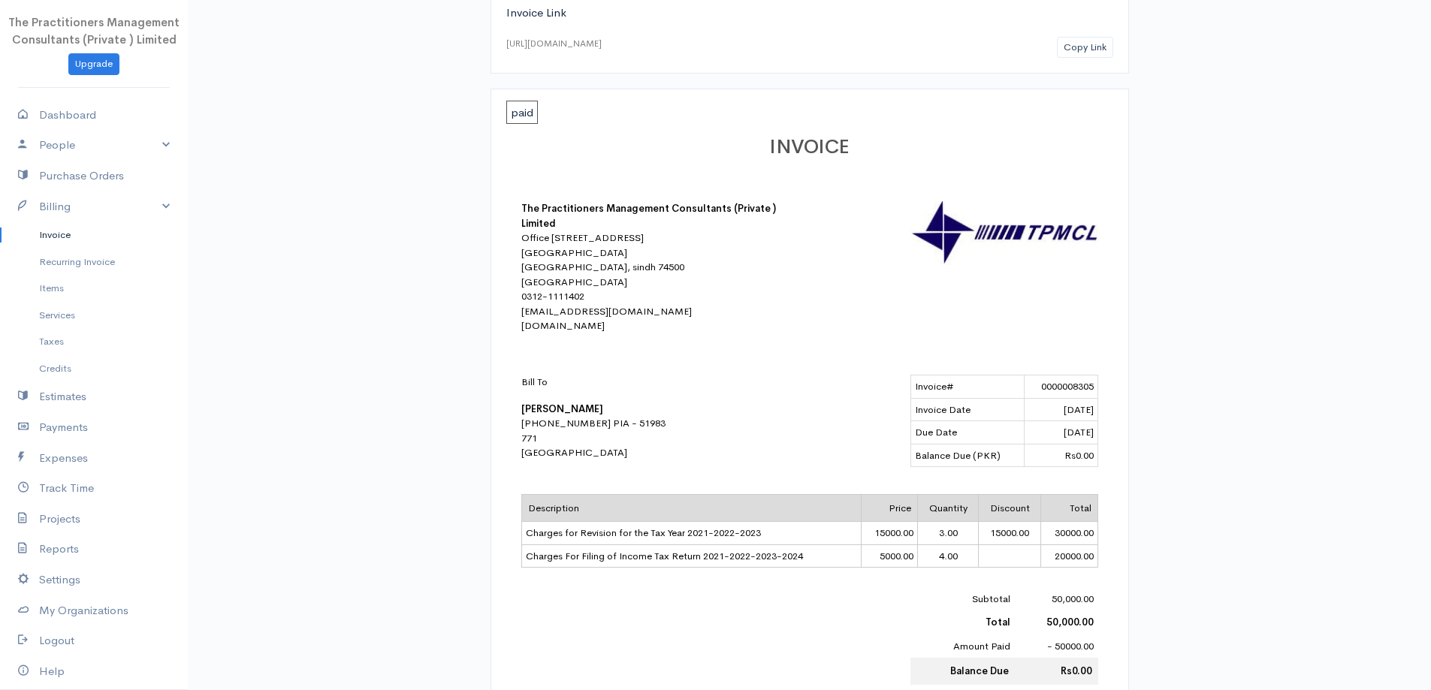
scroll to position [225, 0]
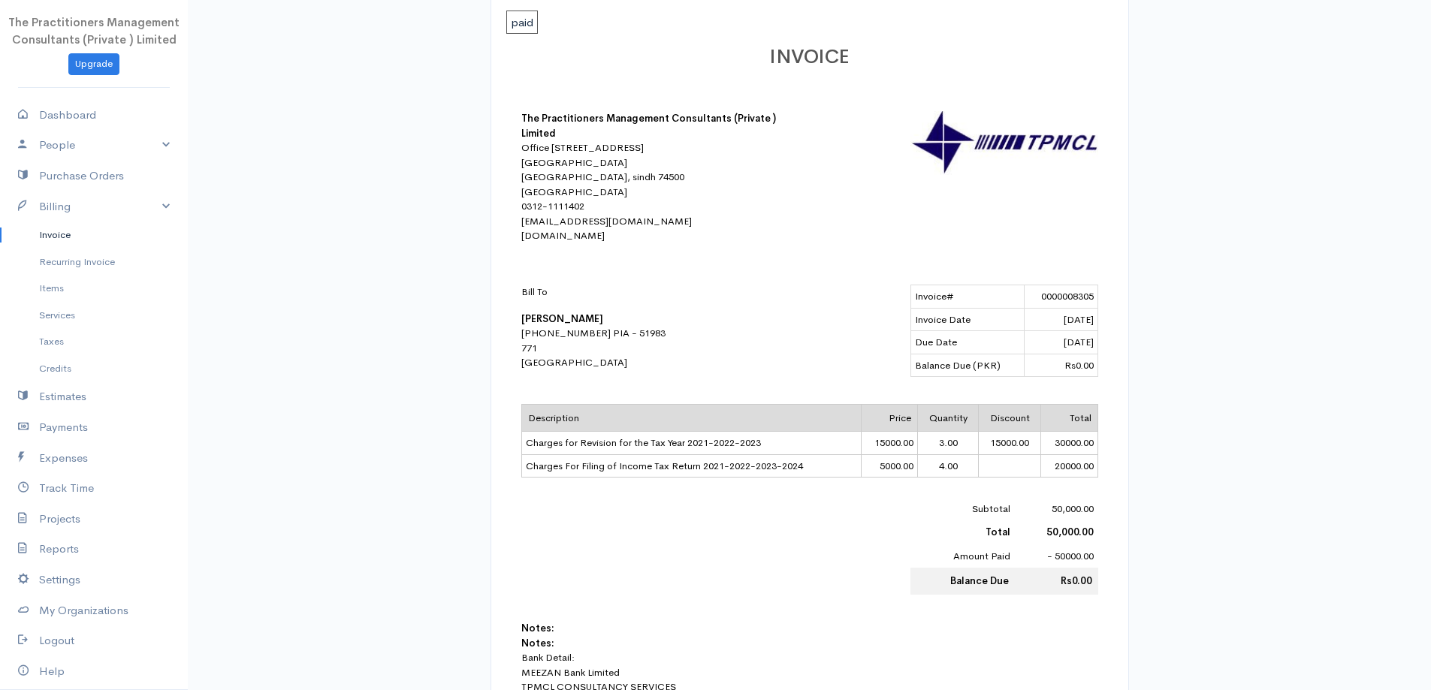
click at [68, 225] on link "Invoice" at bounding box center [94, 235] width 188 height 27
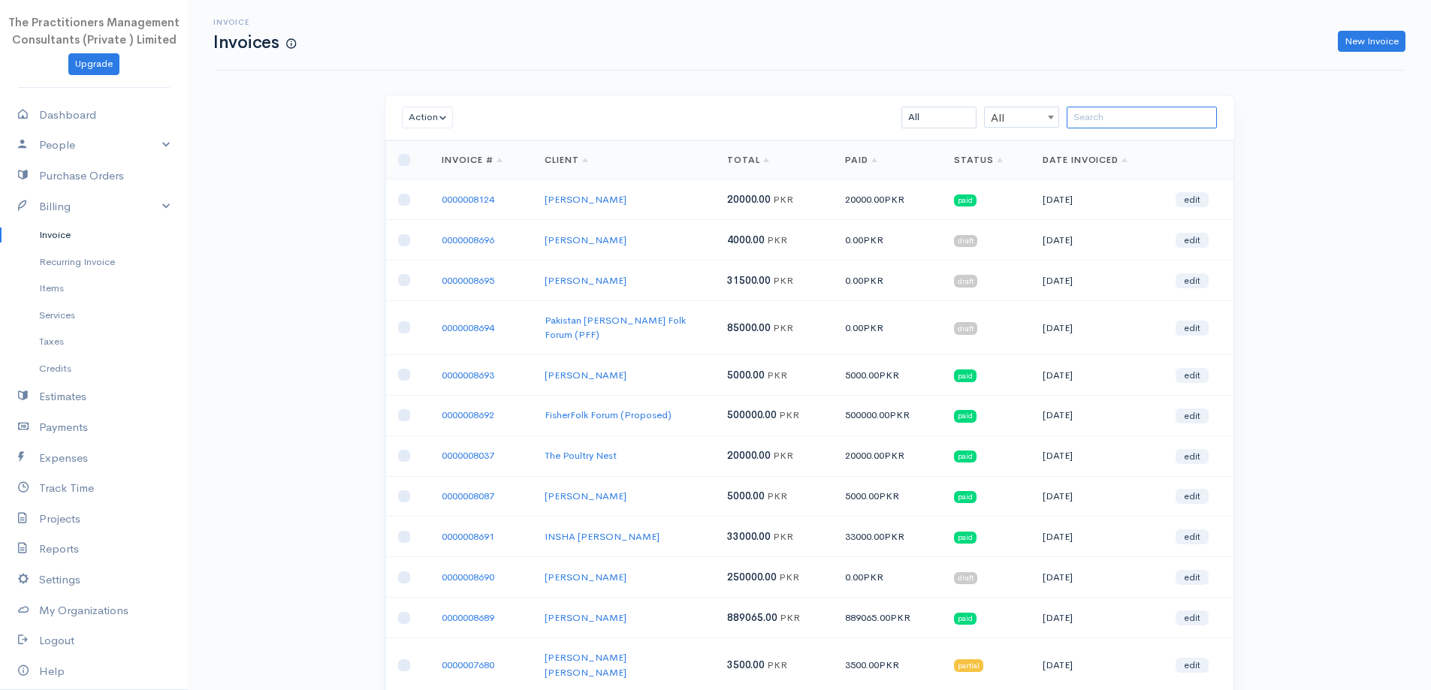
click at [1154, 125] on input "search" at bounding box center [1142, 118] width 150 height 22
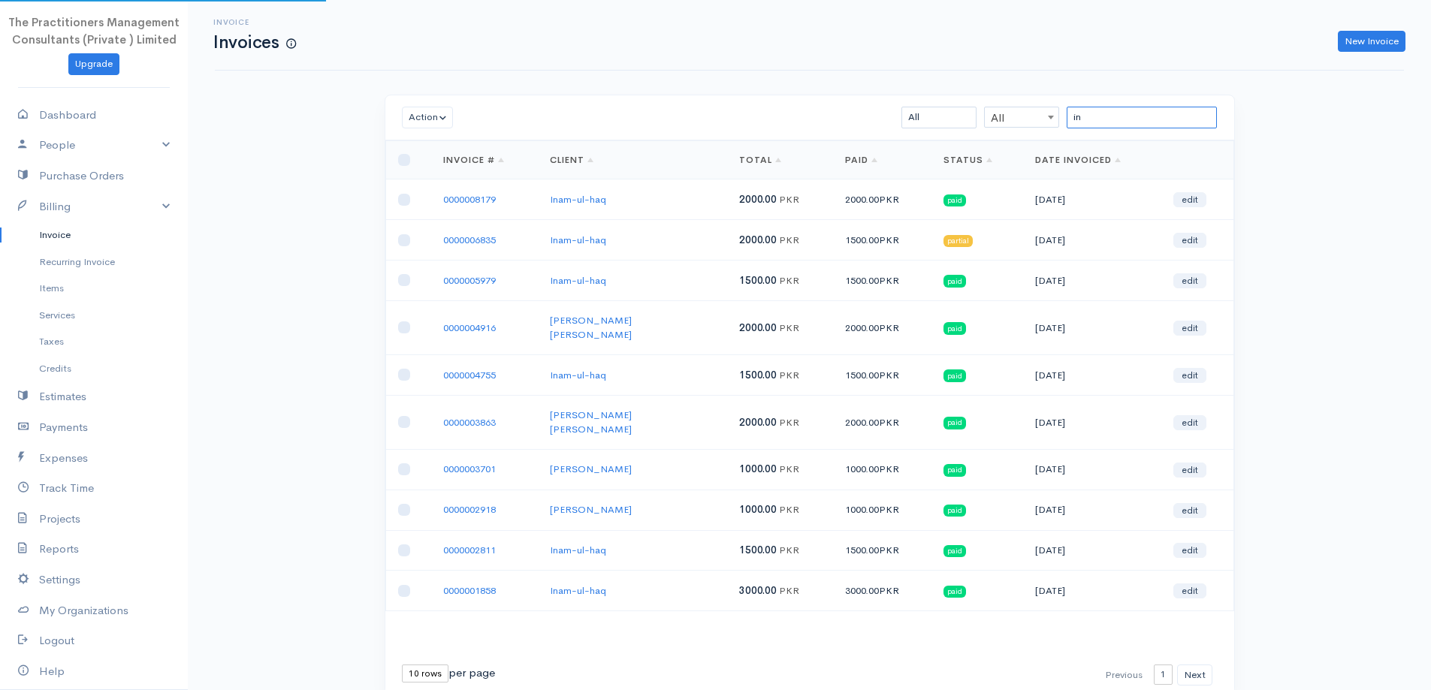
type input "i"
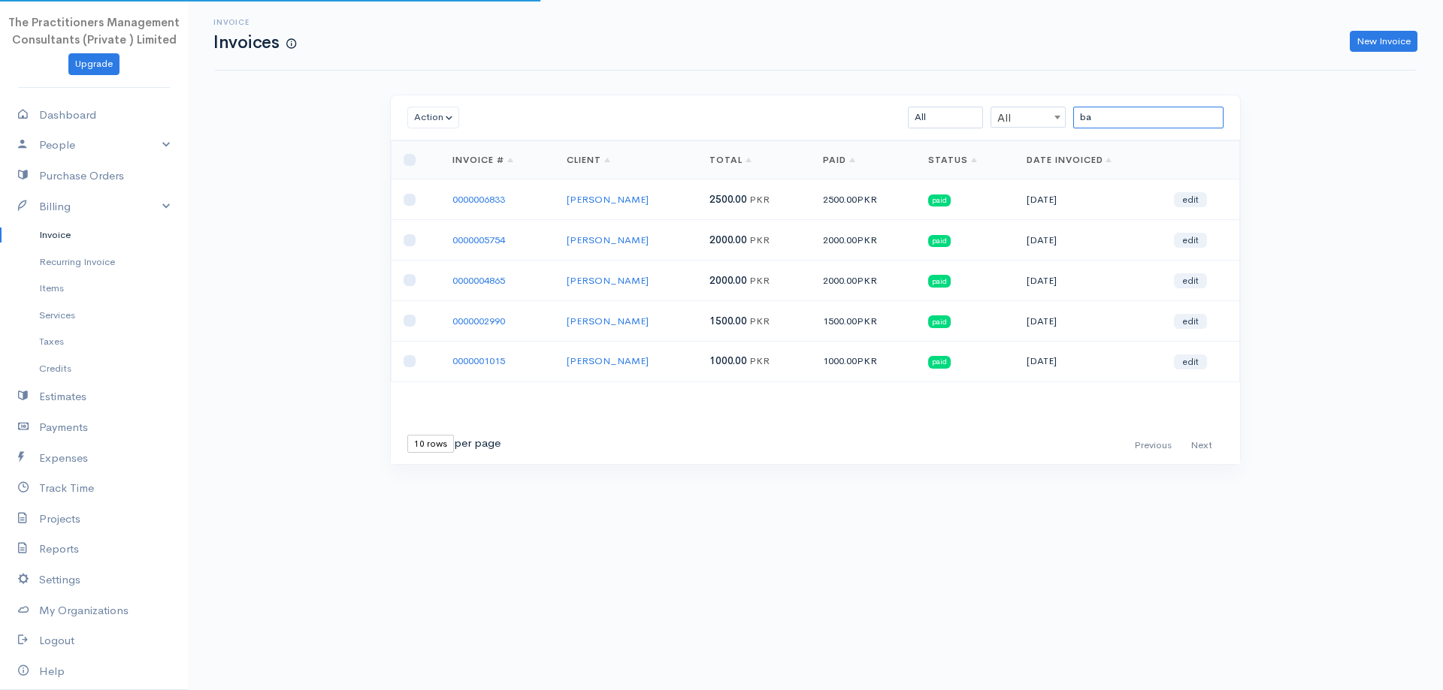
type input "b"
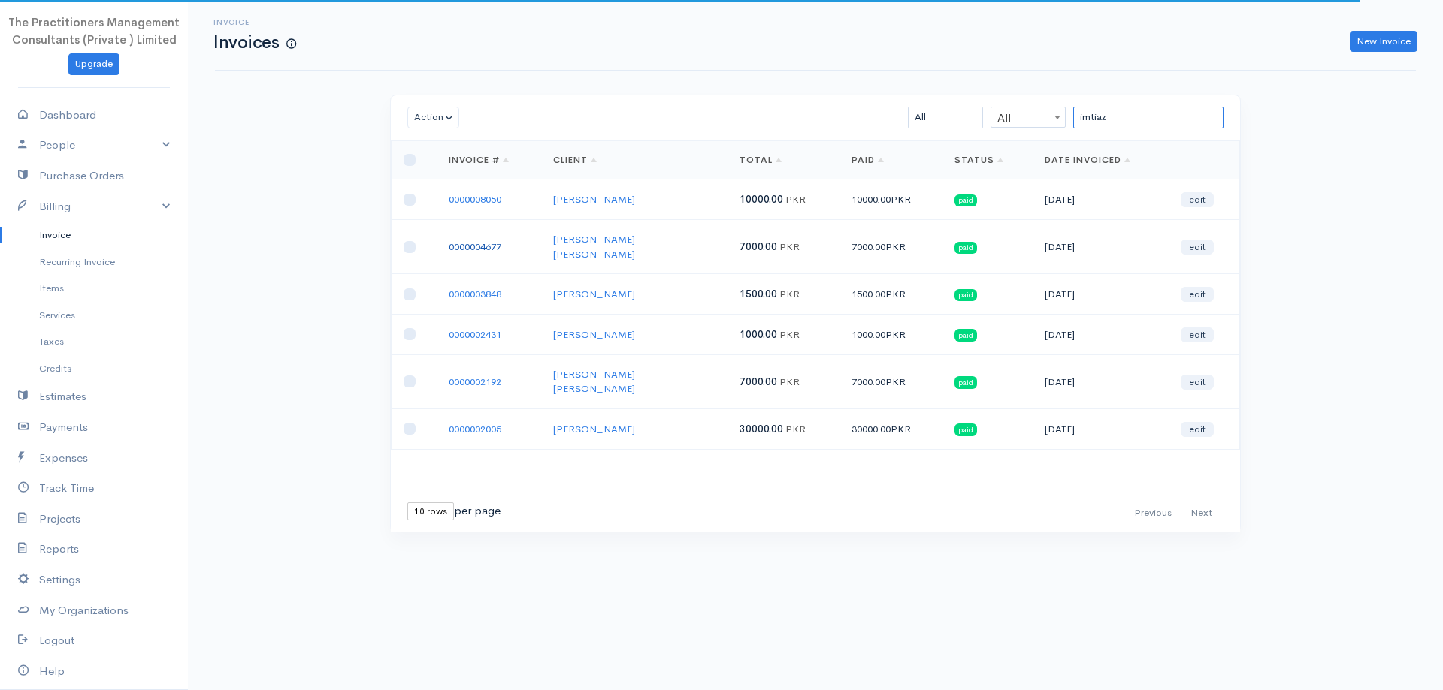
type input "imtiaz"
click at [472, 240] on link "0000004677" at bounding box center [475, 246] width 53 height 13
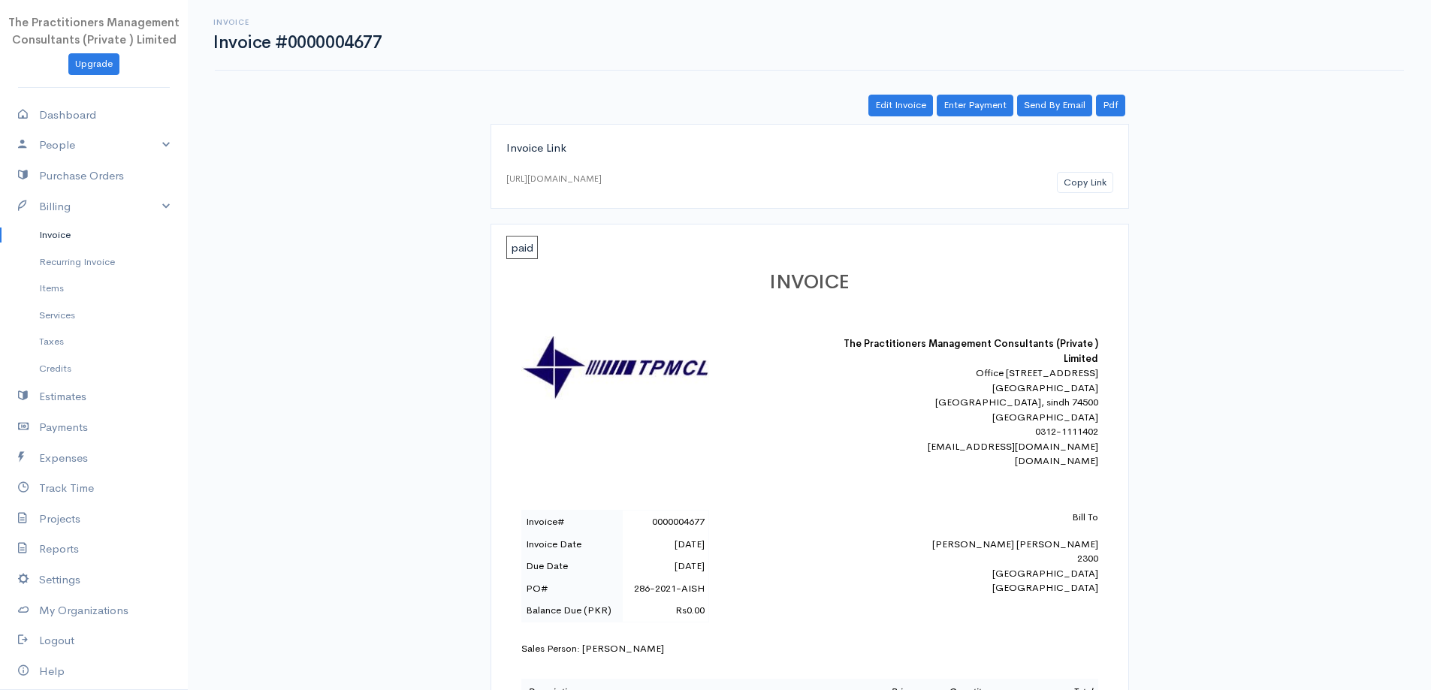
click at [82, 237] on link "Invoice" at bounding box center [94, 235] width 188 height 27
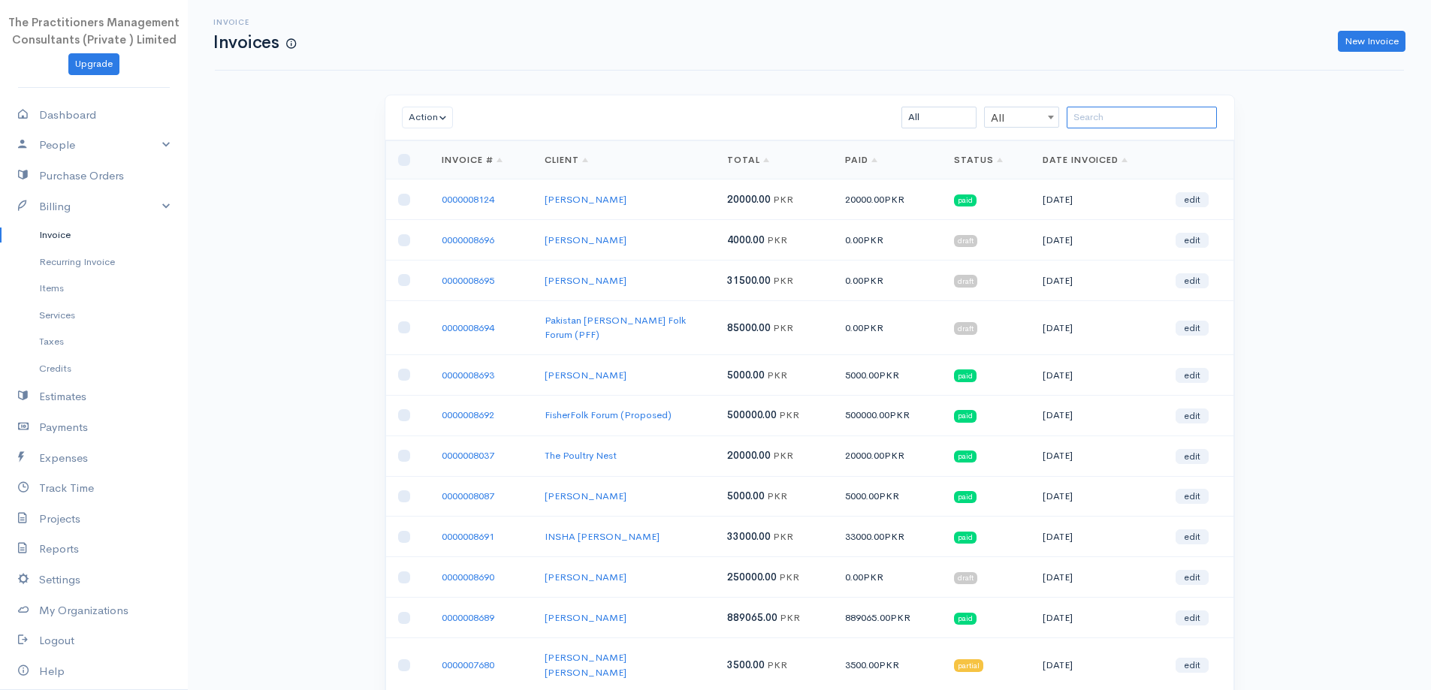
click at [1125, 110] on input "search" at bounding box center [1142, 118] width 150 height 22
paste input "[DEMOGRAPHIC_DATA][PERSON_NAME]"
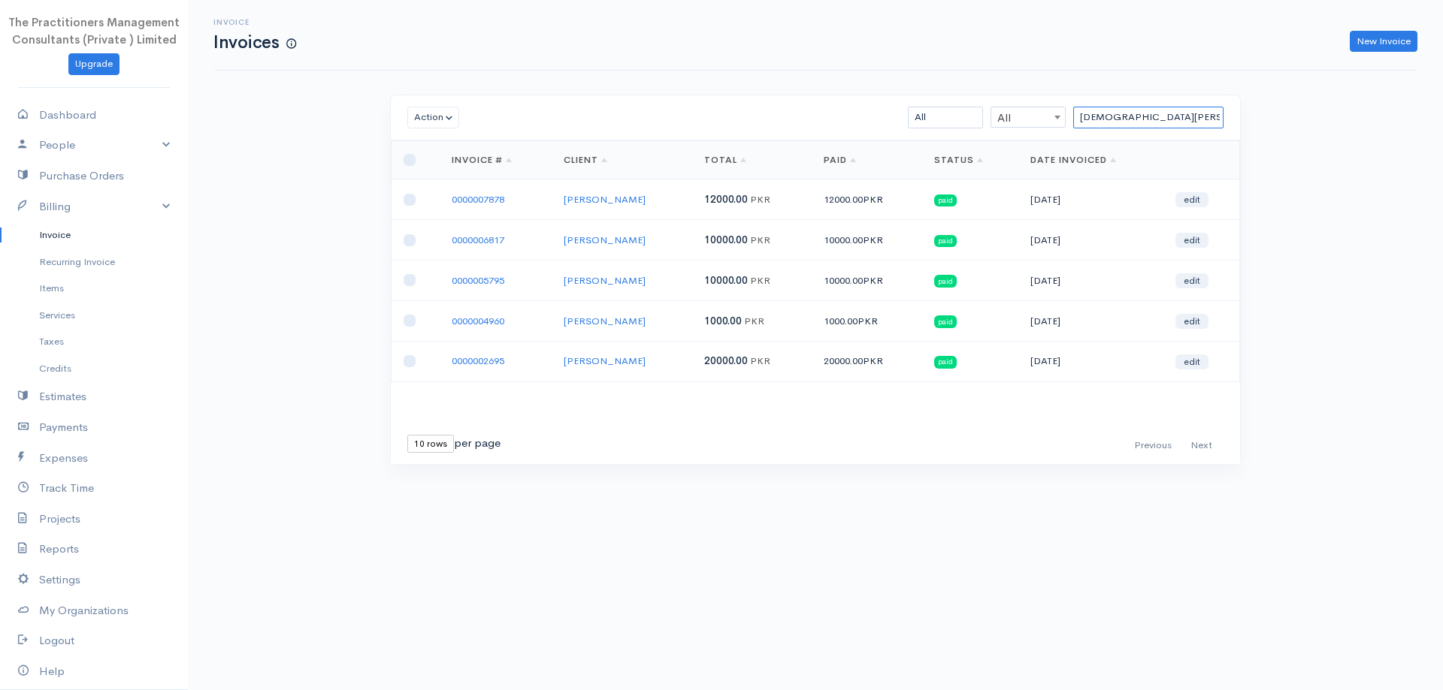
type input "[DEMOGRAPHIC_DATA][PERSON_NAME]"
drag, startPoint x: 1192, startPoint y: 118, endPoint x: 717, endPoint y: -50, distance: 503.8
click at [717, 0] on html "The Practitioners Management Consultants (Private ) Limited Upgrade Dashboard P…" at bounding box center [721, 345] width 1443 height 690
paste input "[PERSON_NAME]"
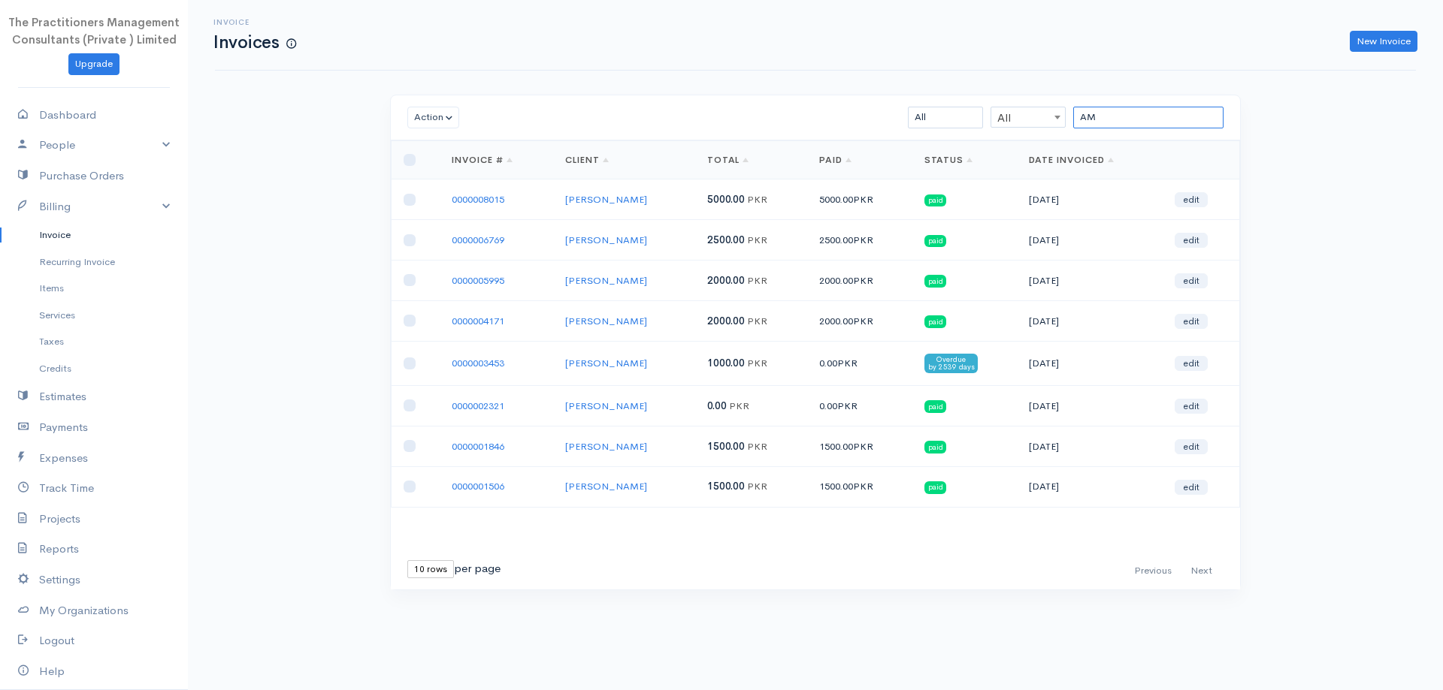
type input "A"
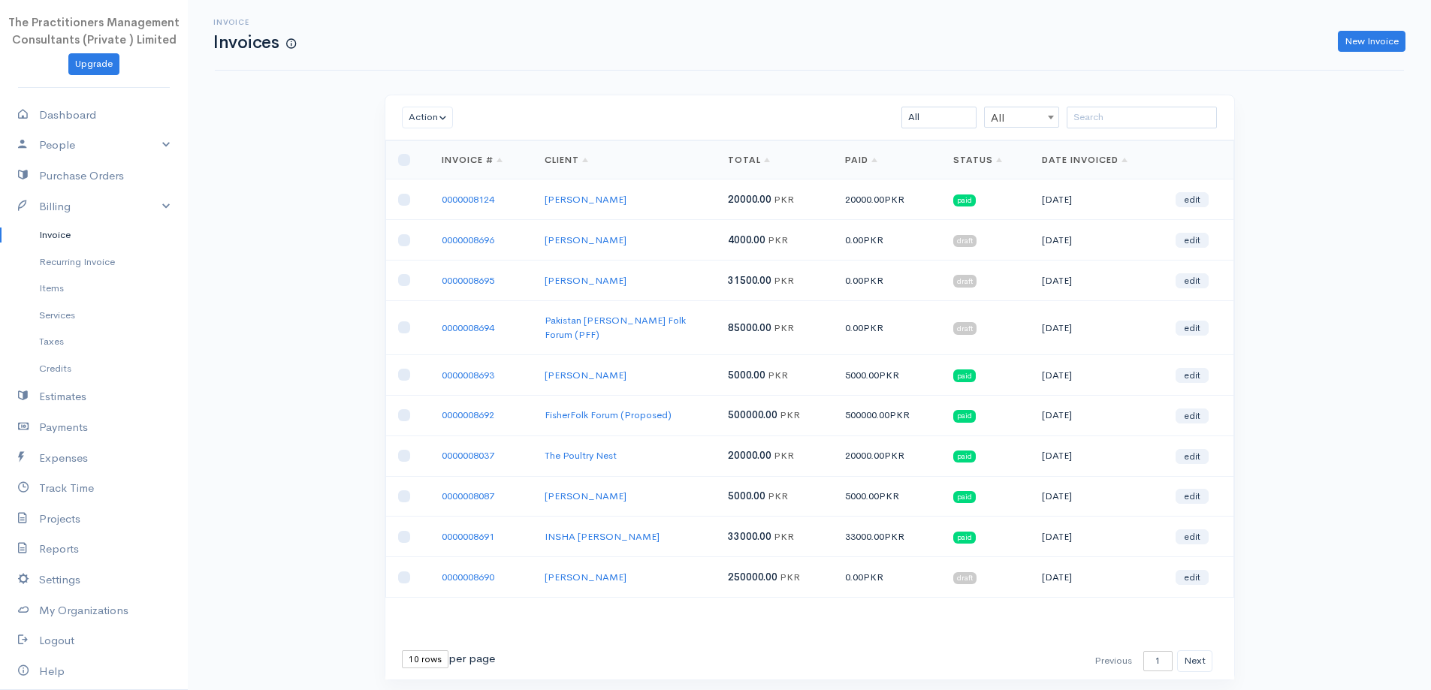
click at [1150, 129] on div "Action Archive Delete Download PDF Send Mark as Sent Mark Un-Sent Enter Payment…" at bounding box center [809, 117] width 849 height 45
click at [1146, 122] on input "search" at bounding box center [1142, 118] width 150 height 22
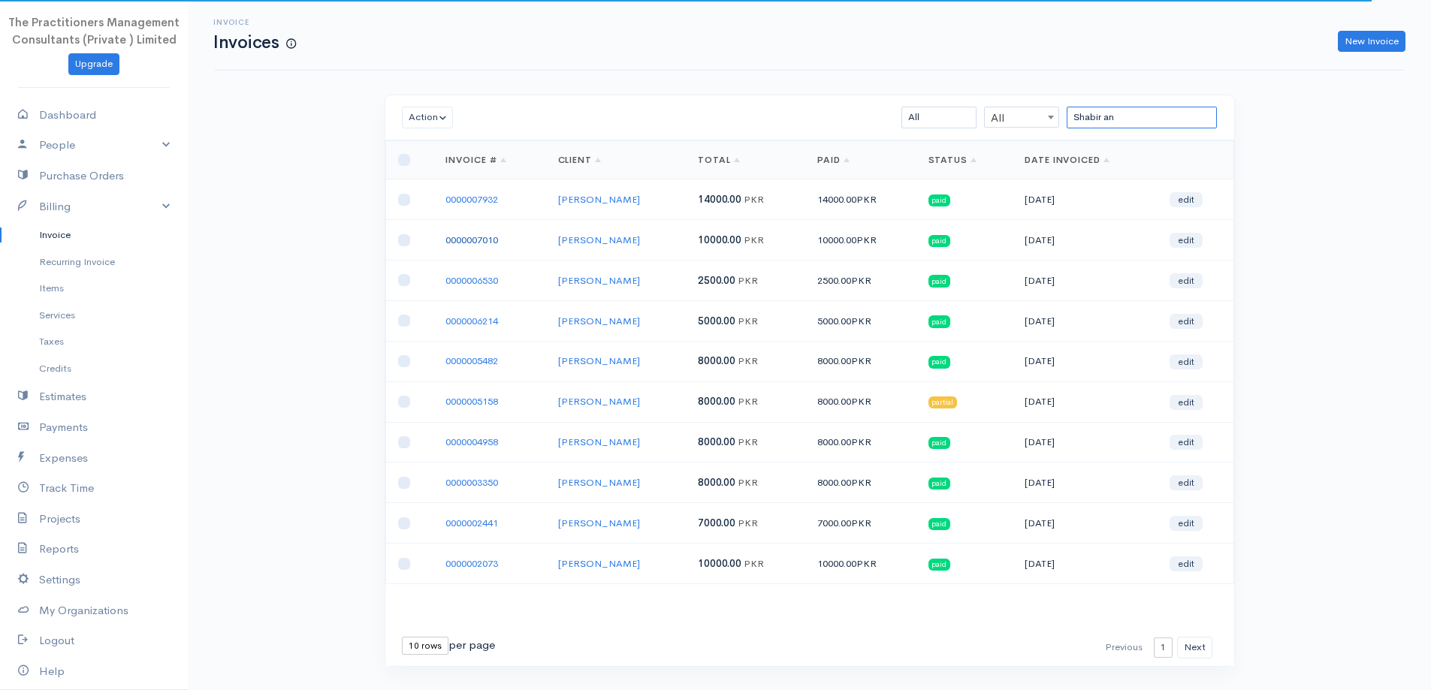
type input "Shabir an"
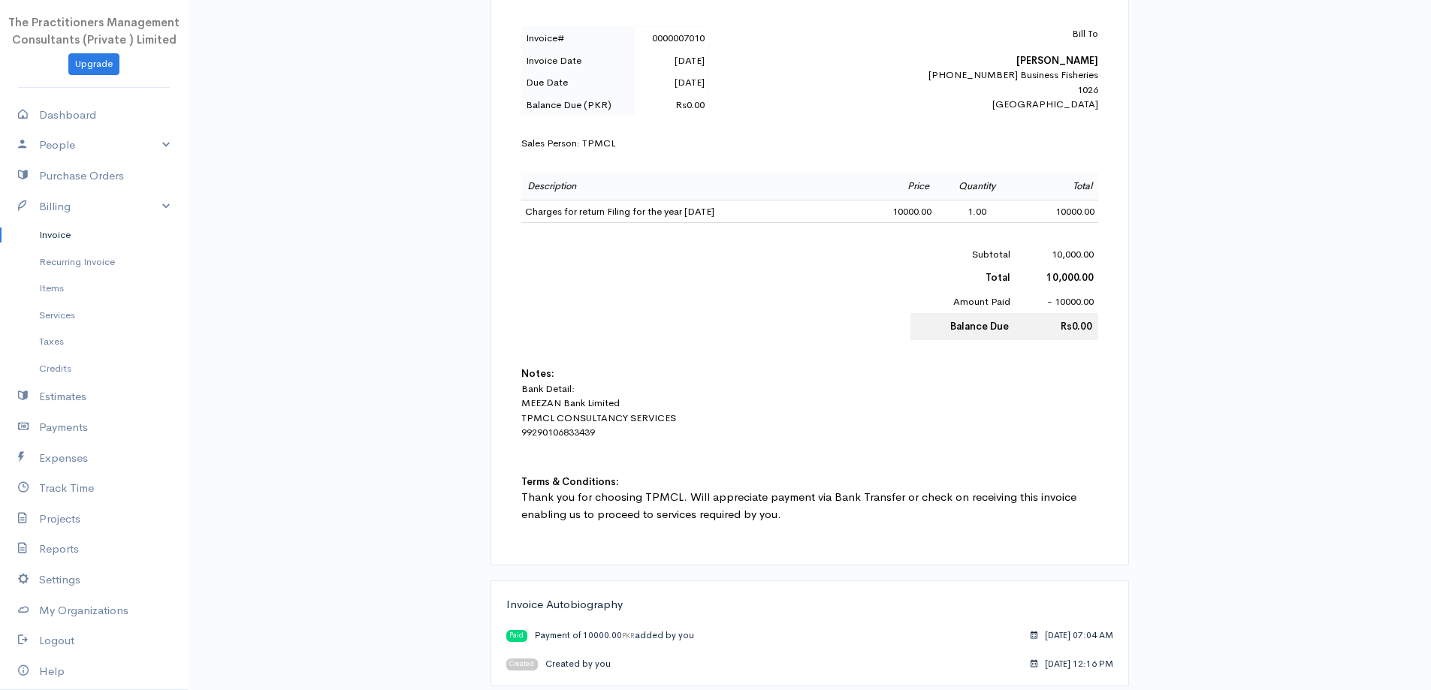
scroll to position [509, 0]
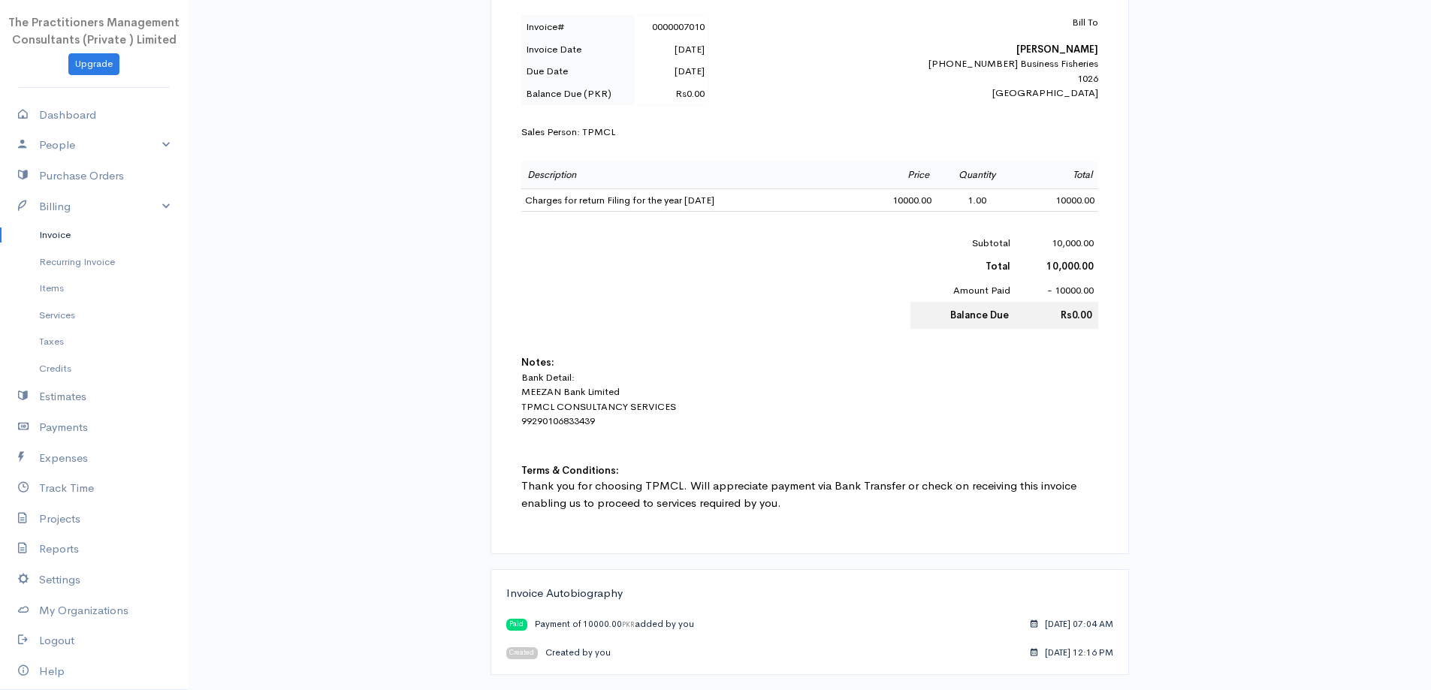
click at [51, 234] on link "Invoice" at bounding box center [94, 235] width 188 height 27
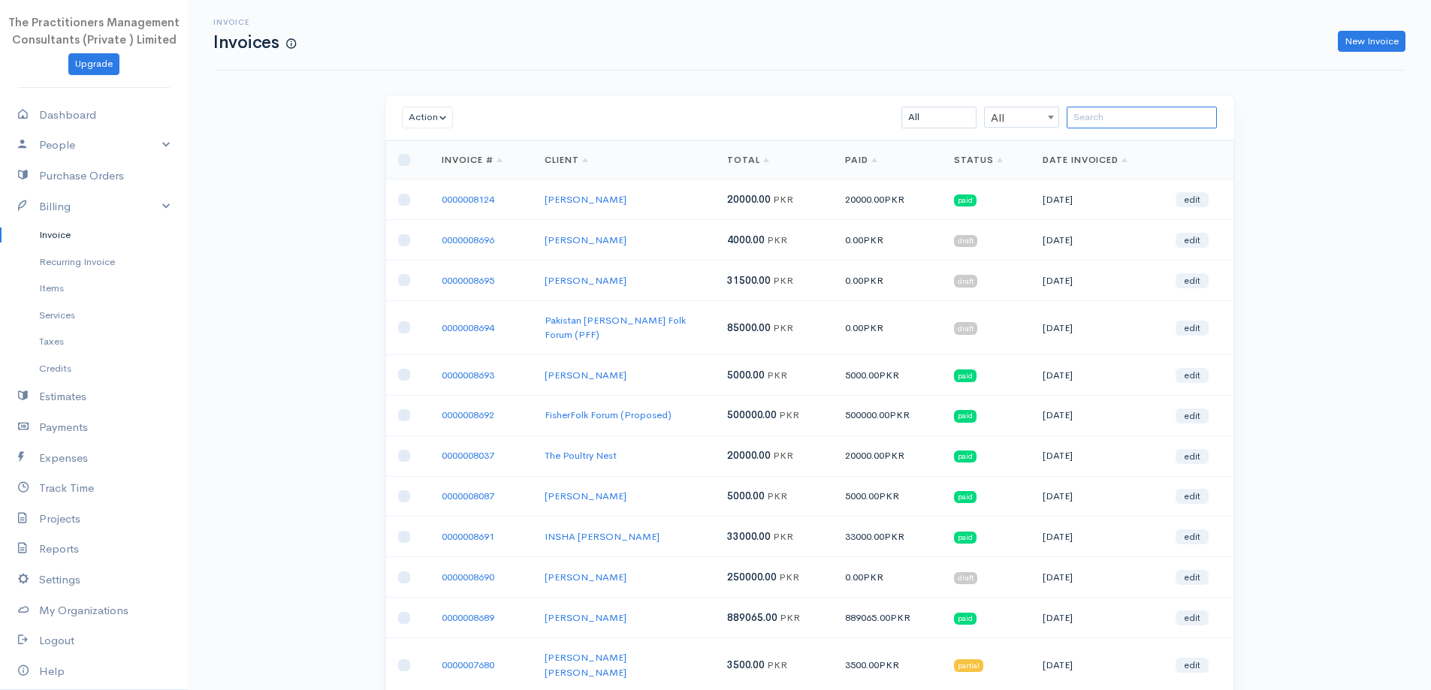
click at [1130, 116] on input "search" at bounding box center [1142, 118] width 150 height 22
paste input "[DEMOGRAPHIC_DATA][PERSON_NAME]"
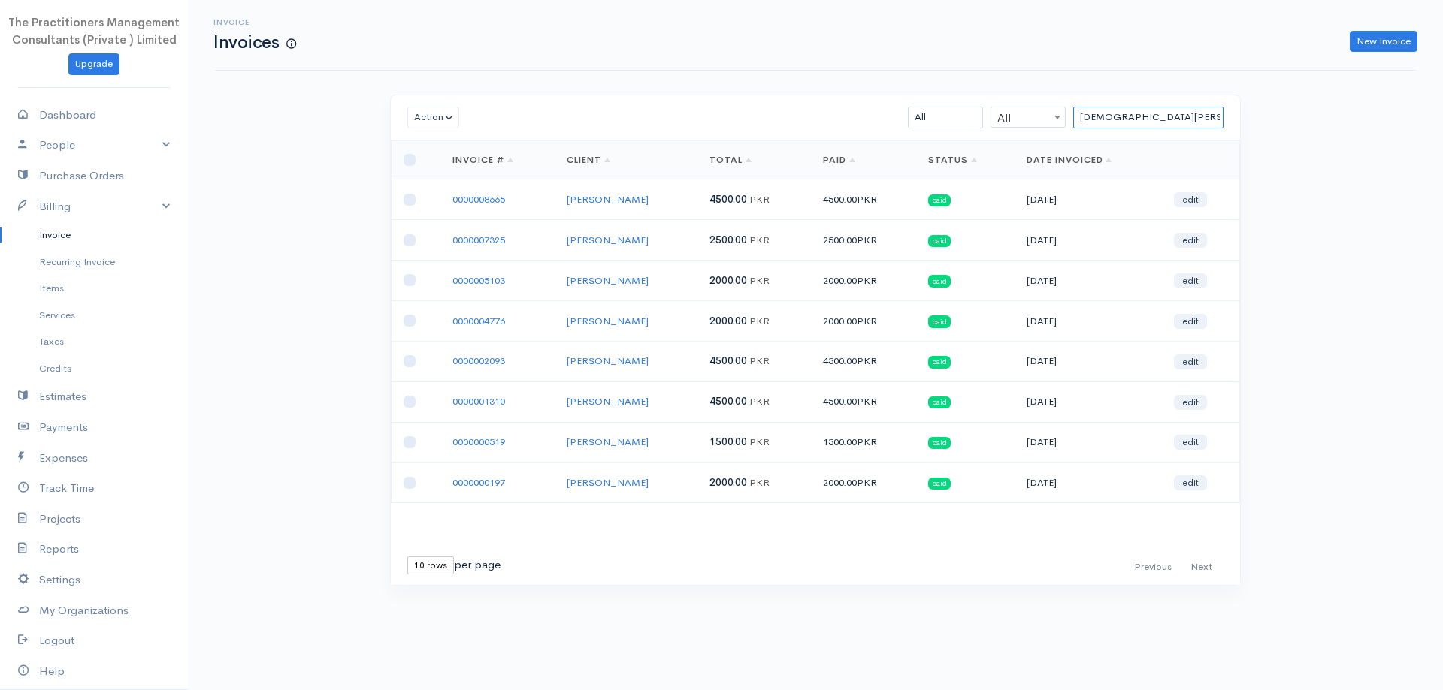
type input "[DEMOGRAPHIC_DATA][PERSON_NAME]"
drag, startPoint x: 1195, startPoint y: 113, endPoint x: 826, endPoint y: 211, distance: 381.8
click at [828, 210] on div "Action Archive Delete Download PDF Send [PERSON_NAME] as Sent Mark Un-Sent Ente…" at bounding box center [815, 340] width 851 height 491
paste input "[PERSON_NAME]"
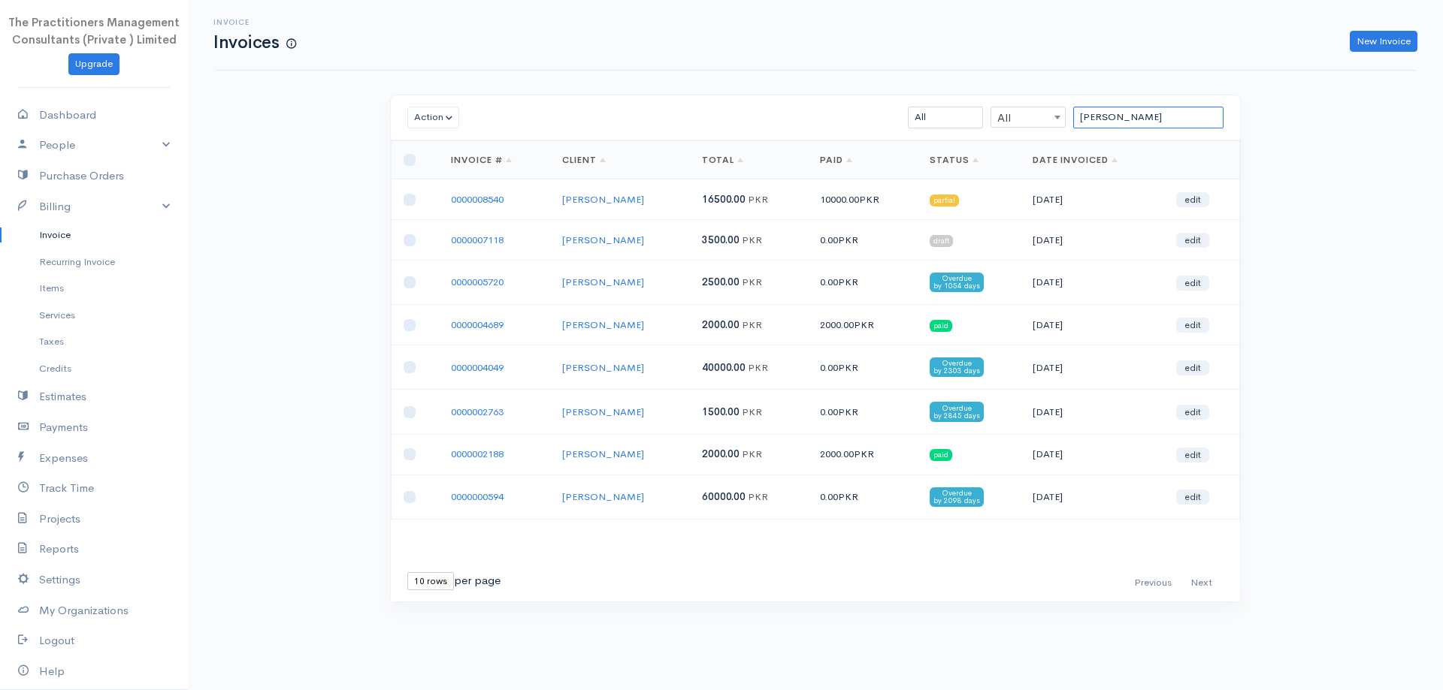
type input "[PERSON_NAME]"
drag, startPoint x: 1194, startPoint y: 125, endPoint x: 920, endPoint y: 142, distance: 274.7
click at [926, 142] on div "Action Archive Delete Download PDF Send [PERSON_NAME] as Sent Mark Un-Sent Ente…" at bounding box center [815, 349] width 851 height 508
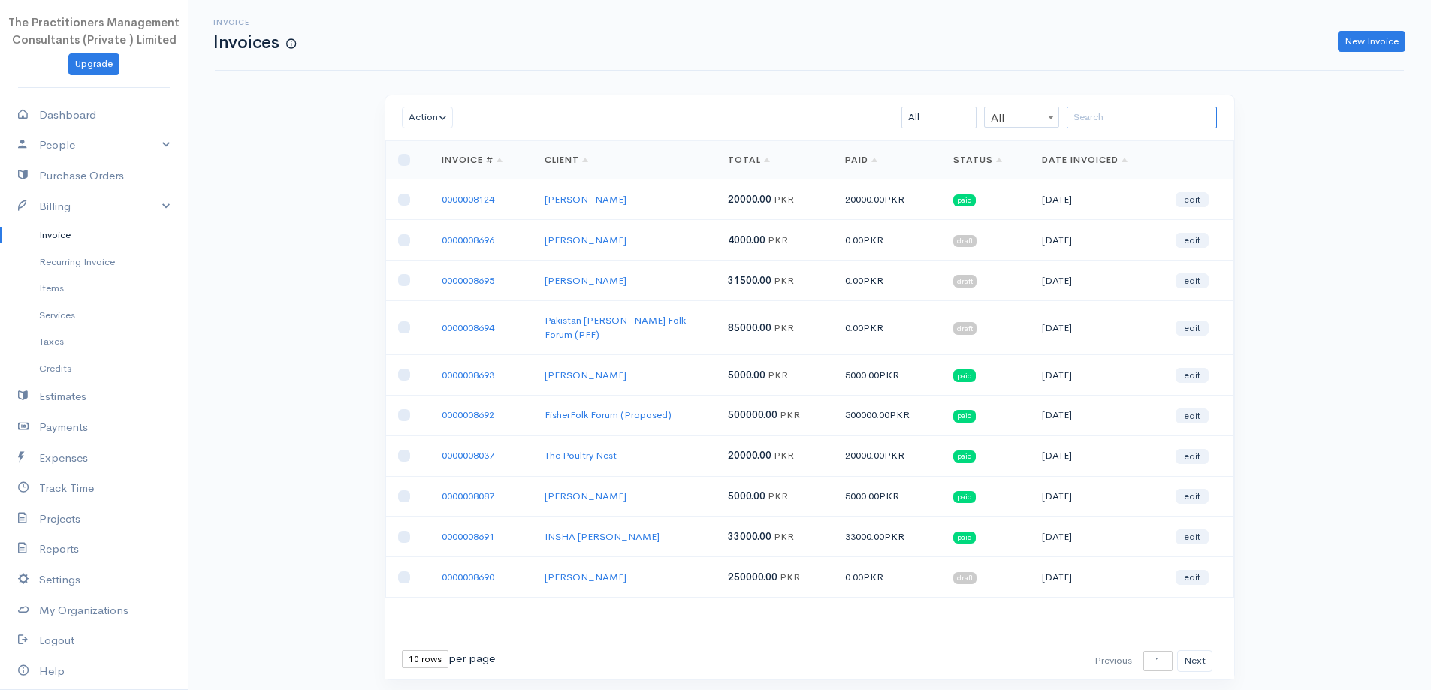
click at [1103, 107] on input "search" at bounding box center [1142, 118] width 150 height 22
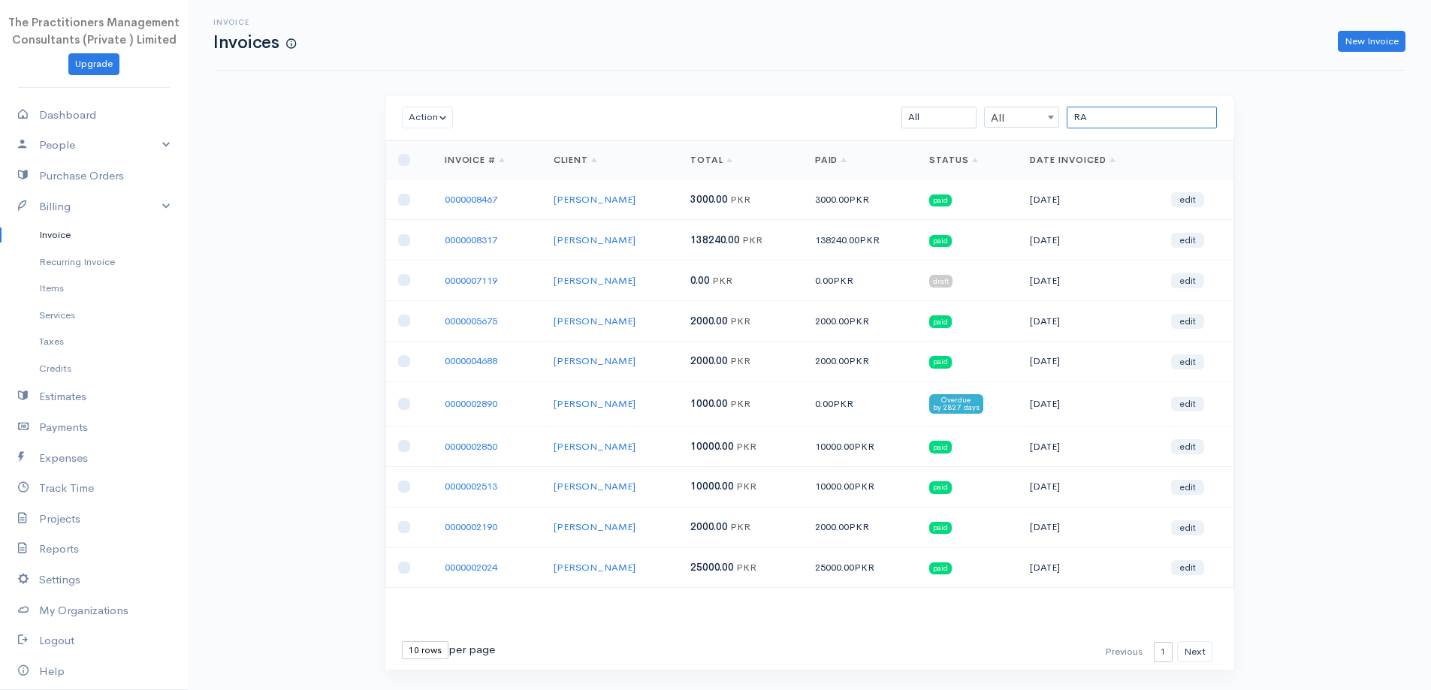
type input "R"
paste input "M [PERSON_NAME]"
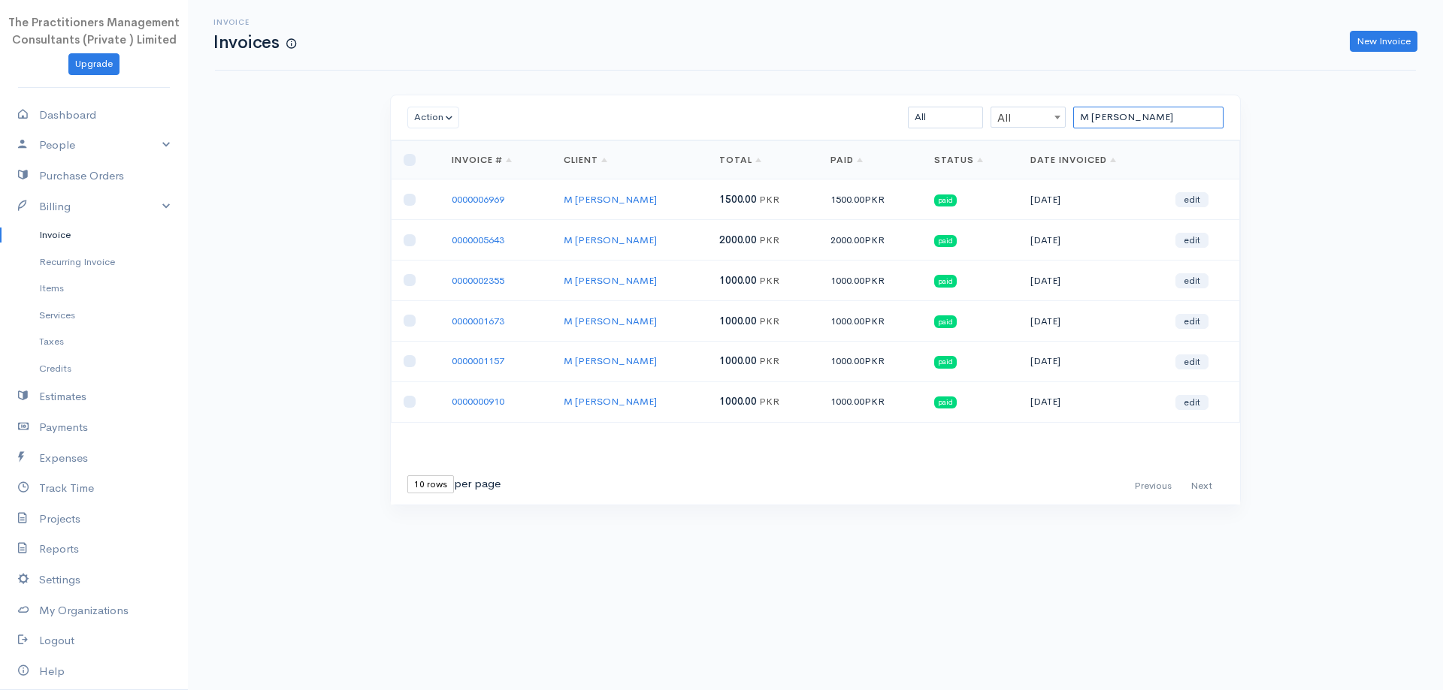
type input "M [PERSON_NAME]"
drag, startPoint x: 1180, startPoint y: 114, endPoint x: 866, endPoint y: 128, distance: 315.1
click at [936, 133] on div "Action Archive Delete Download PDF Send Mark as Sent Mark Un-Sent Enter Payment…" at bounding box center [815, 117] width 849 height 45
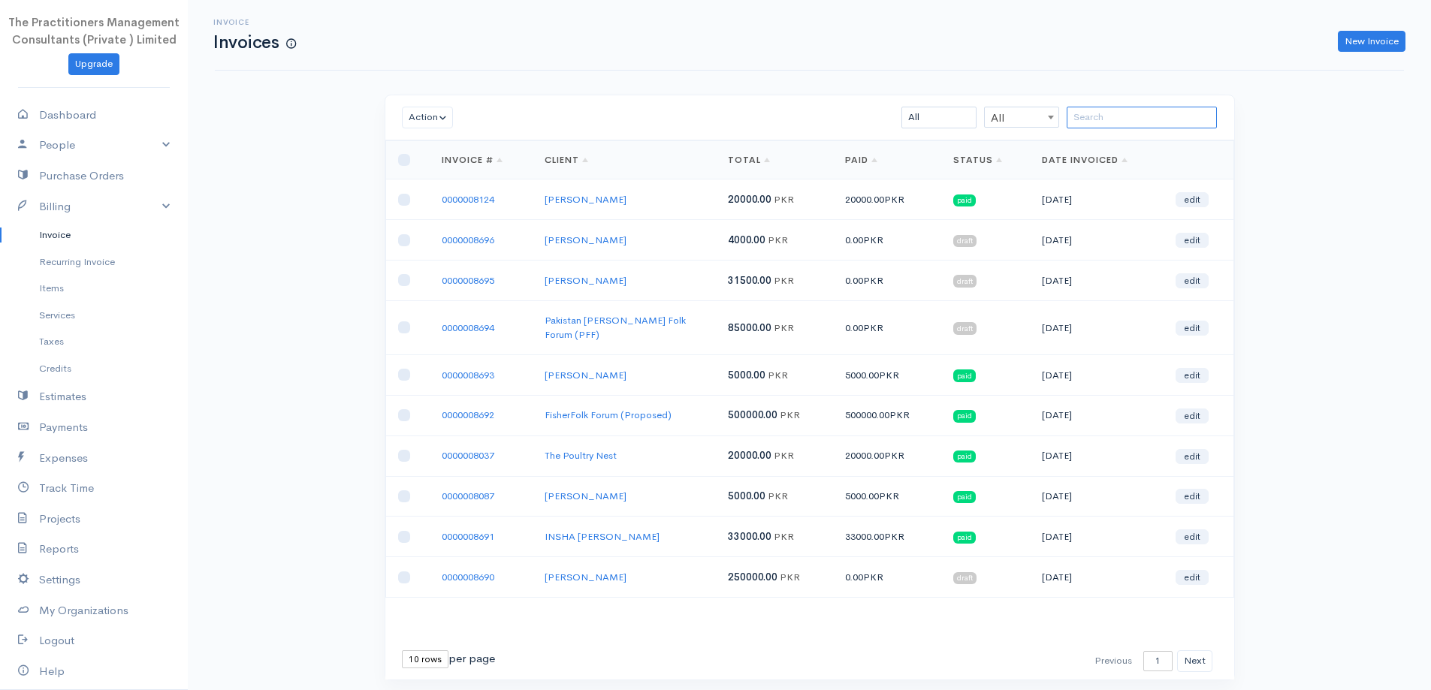
paste input "[DEMOGRAPHIC_DATA][PERSON_NAME]"
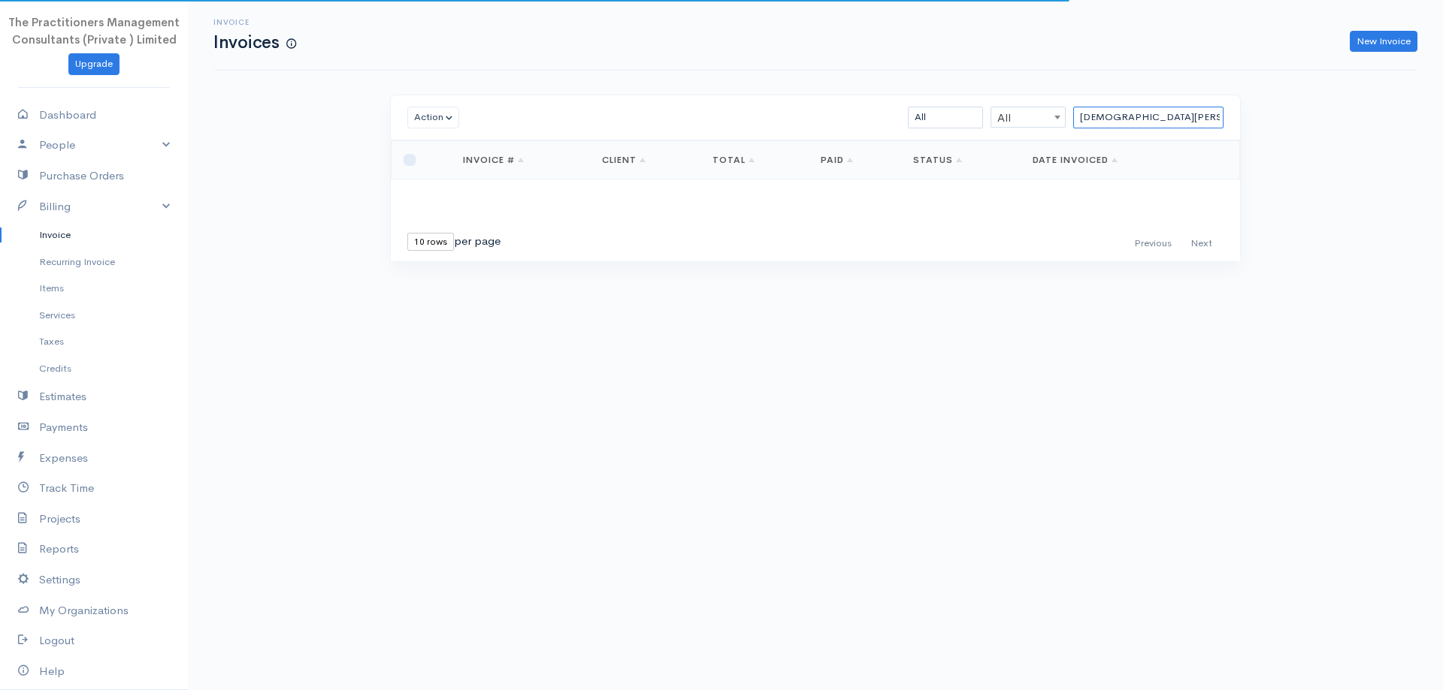
click at [1204, 119] on input "[DEMOGRAPHIC_DATA][PERSON_NAME]" at bounding box center [1148, 118] width 150 height 22
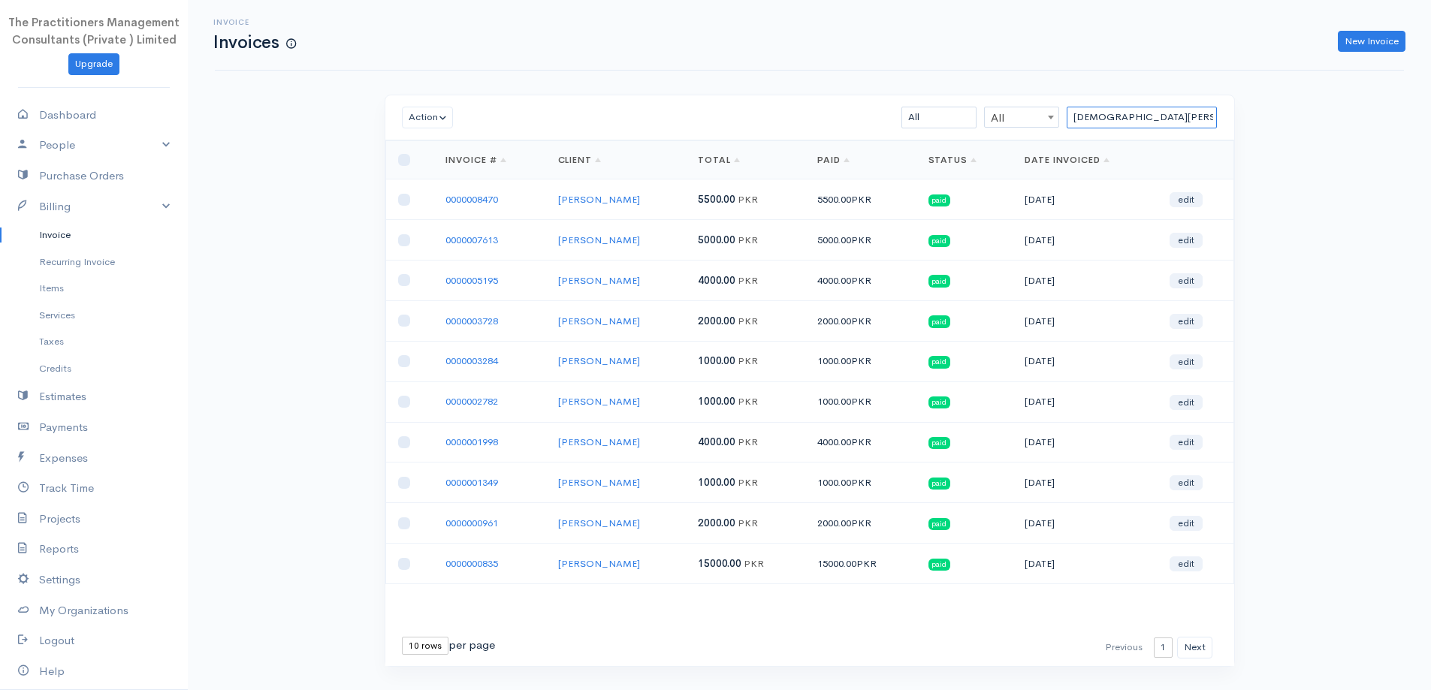
type input "[DEMOGRAPHIC_DATA][PERSON_NAME]"
drag, startPoint x: 1178, startPoint y: 110, endPoint x: 930, endPoint y: 168, distance: 254.6
click at [931, 168] on div "Action Archive Delete Download PDF Send Mark as Sent Mark Un-Sent Enter Payment…" at bounding box center [810, 381] width 851 height 573
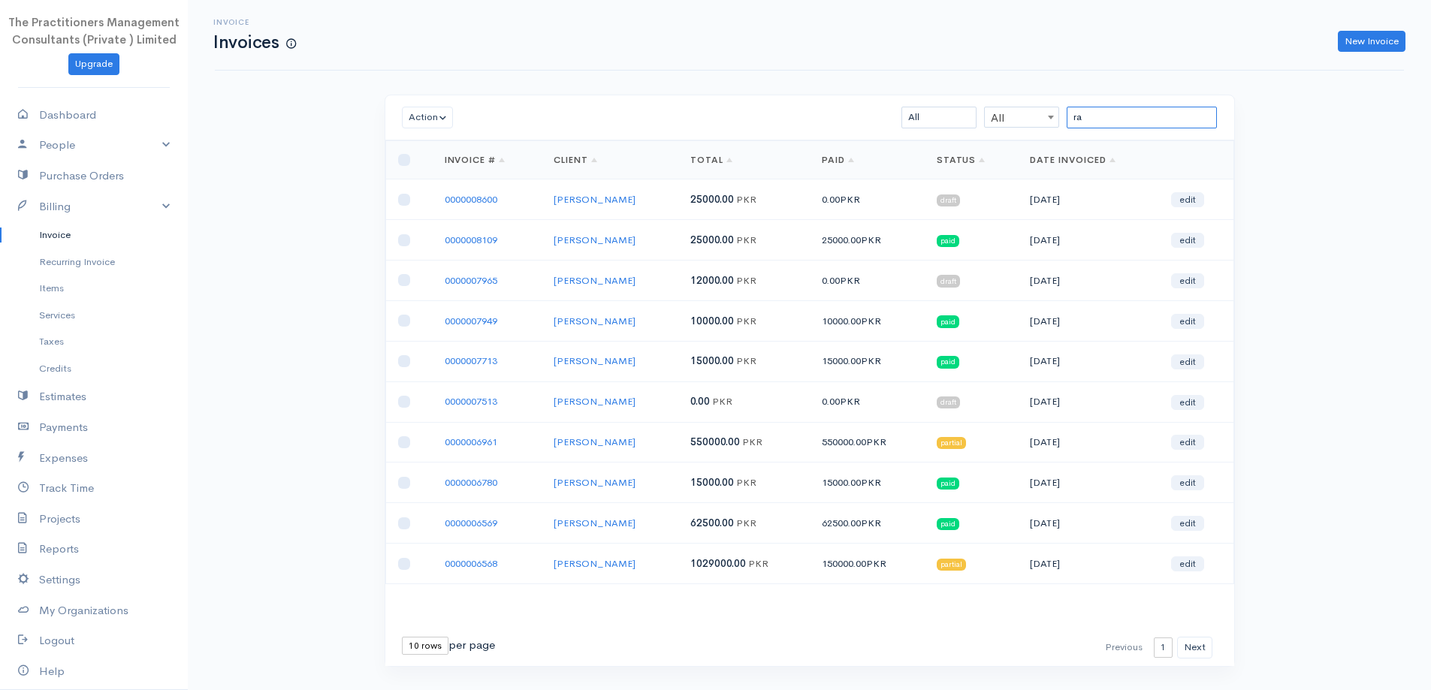
type input "r"
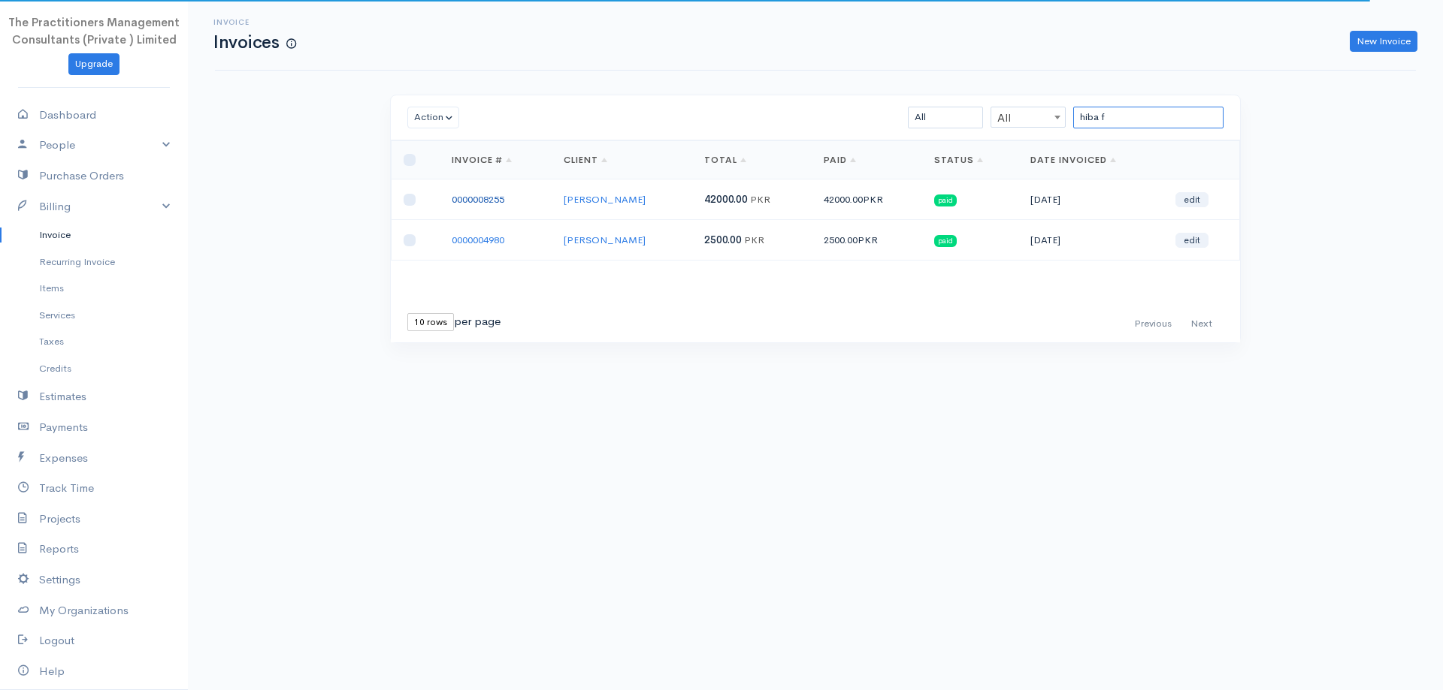
type input "hiba f"
click at [501, 196] on link "0000008255" at bounding box center [478, 199] width 53 height 13
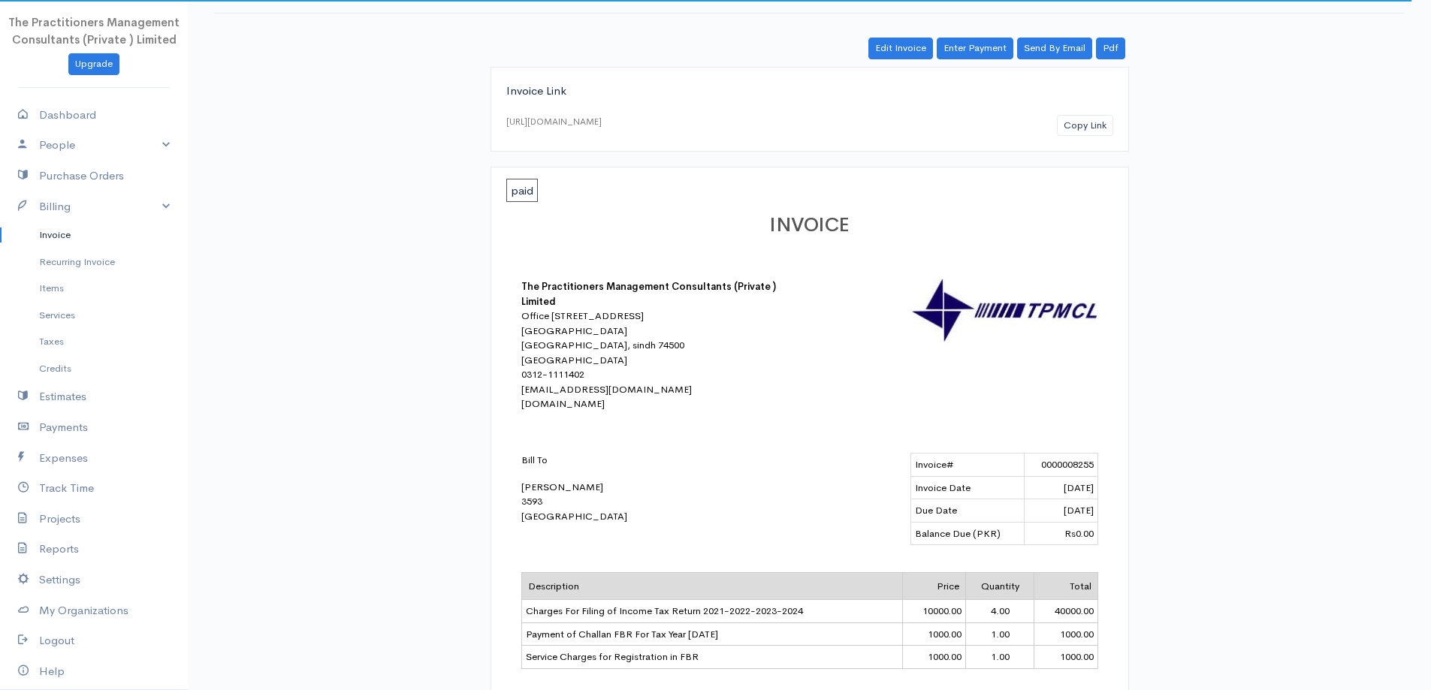
scroll to position [225, 0]
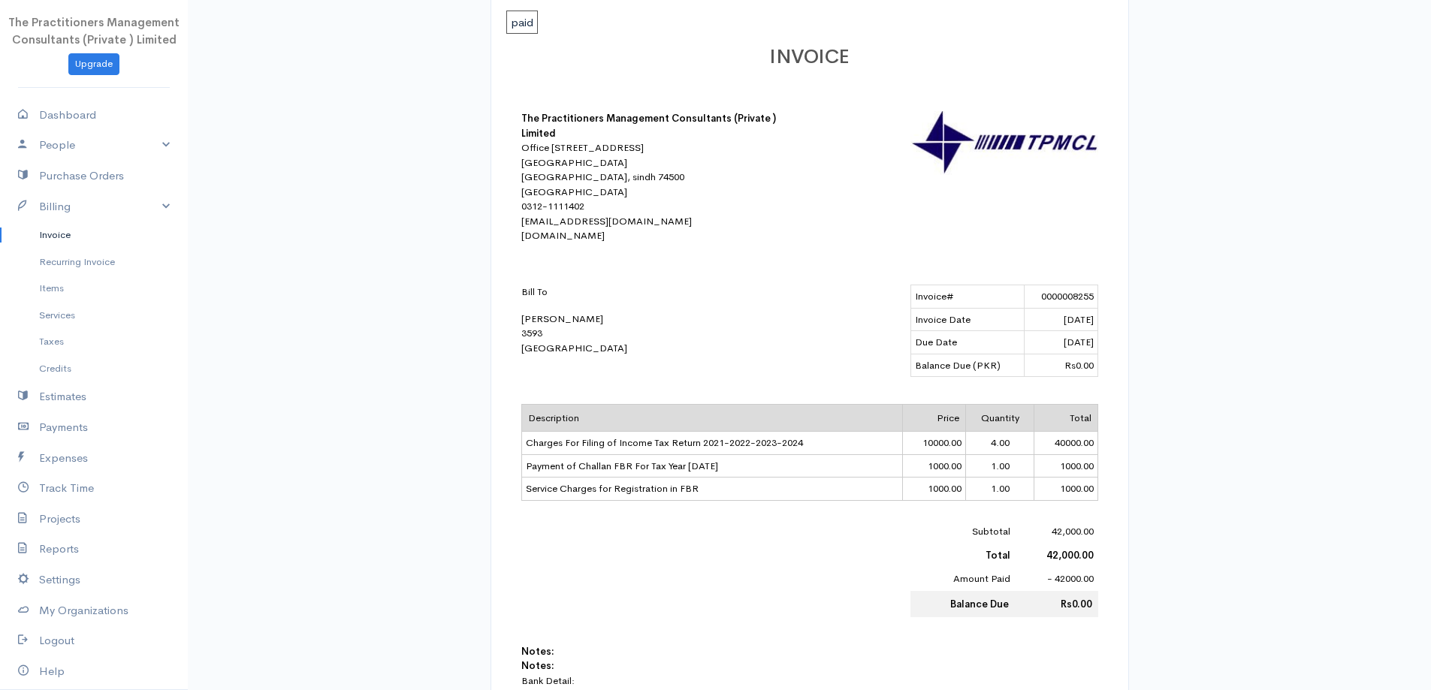
click at [71, 233] on link "Invoice" at bounding box center [94, 235] width 188 height 27
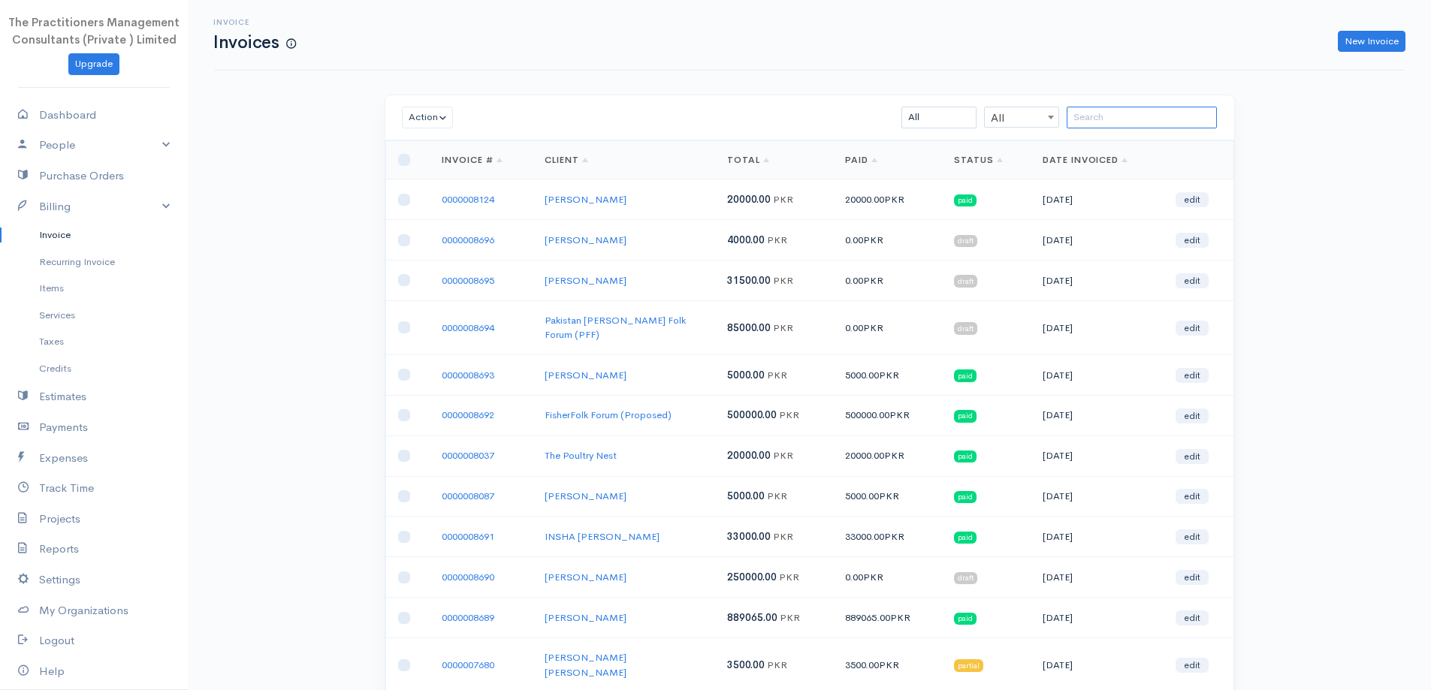
click at [1123, 120] on input "search" at bounding box center [1142, 118] width 150 height 22
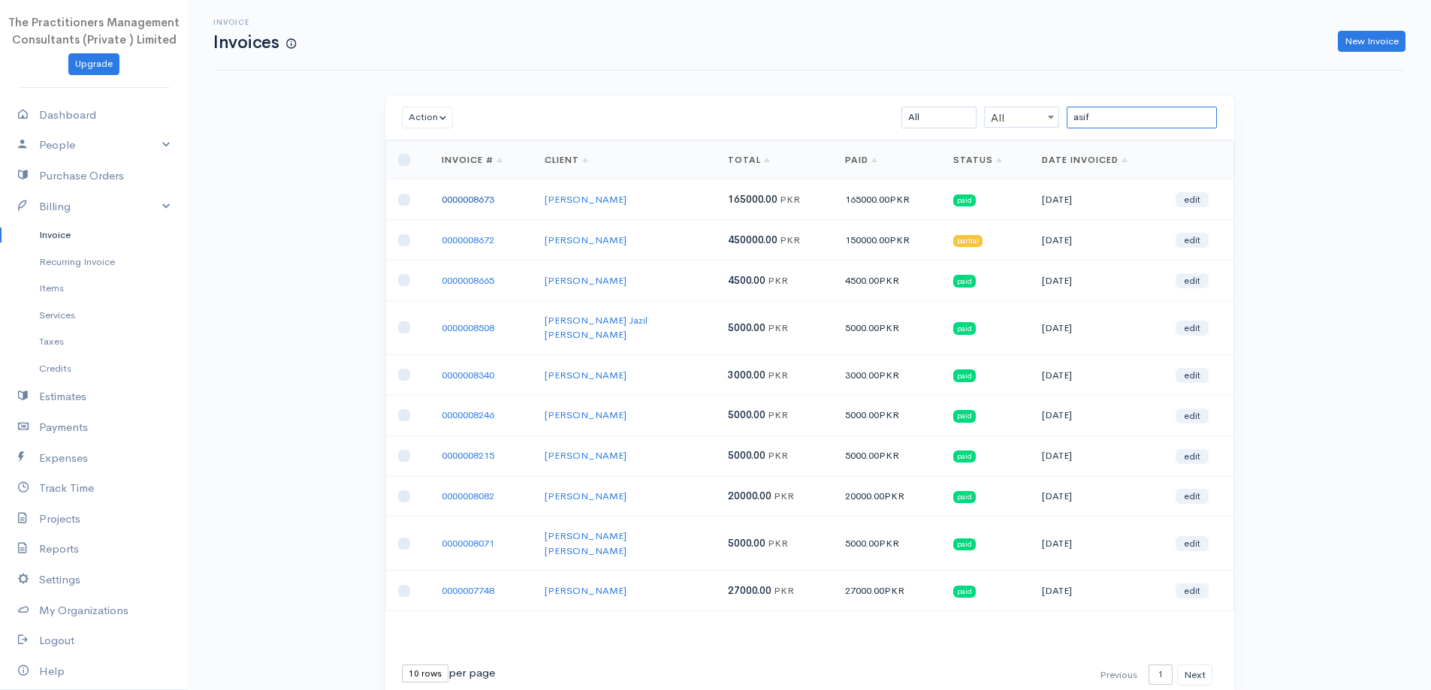
type input "asif"
click at [494, 193] on link "0000008673" at bounding box center [468, 199] width 53 height 13
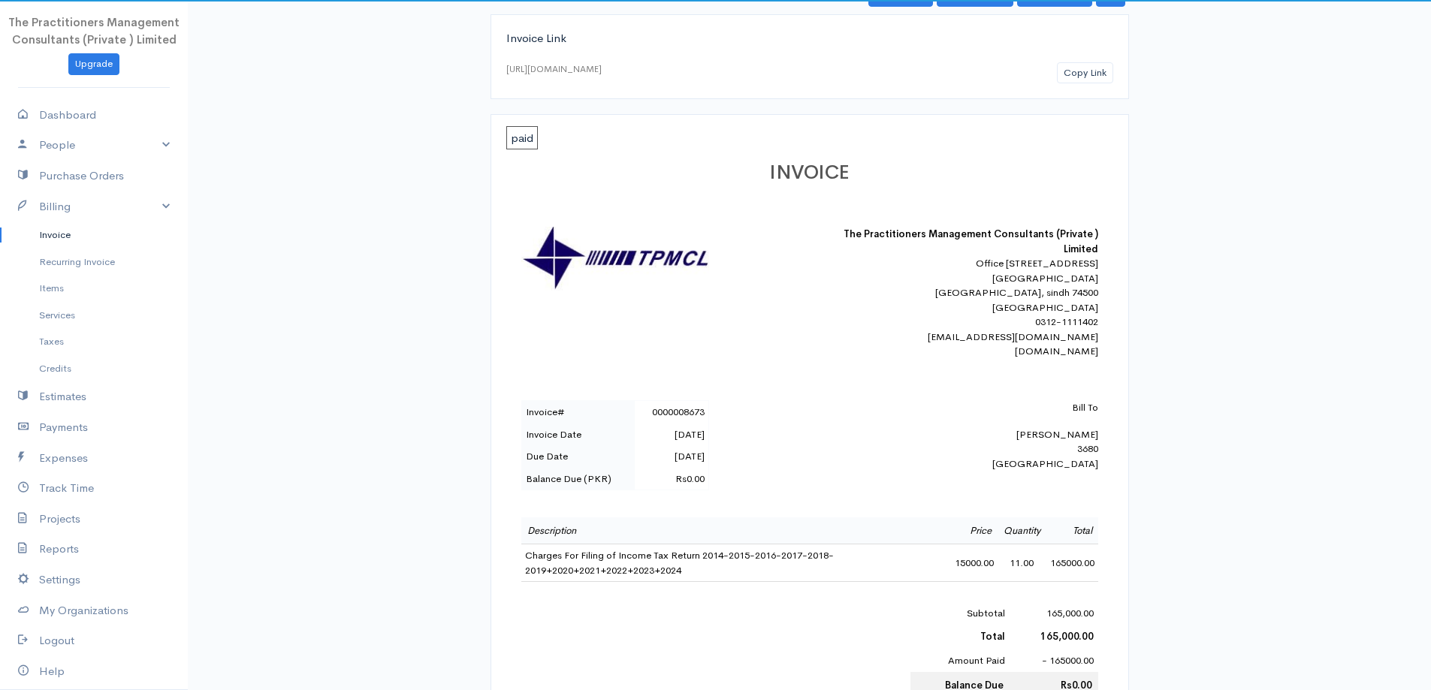
scroll to position [225, 0]
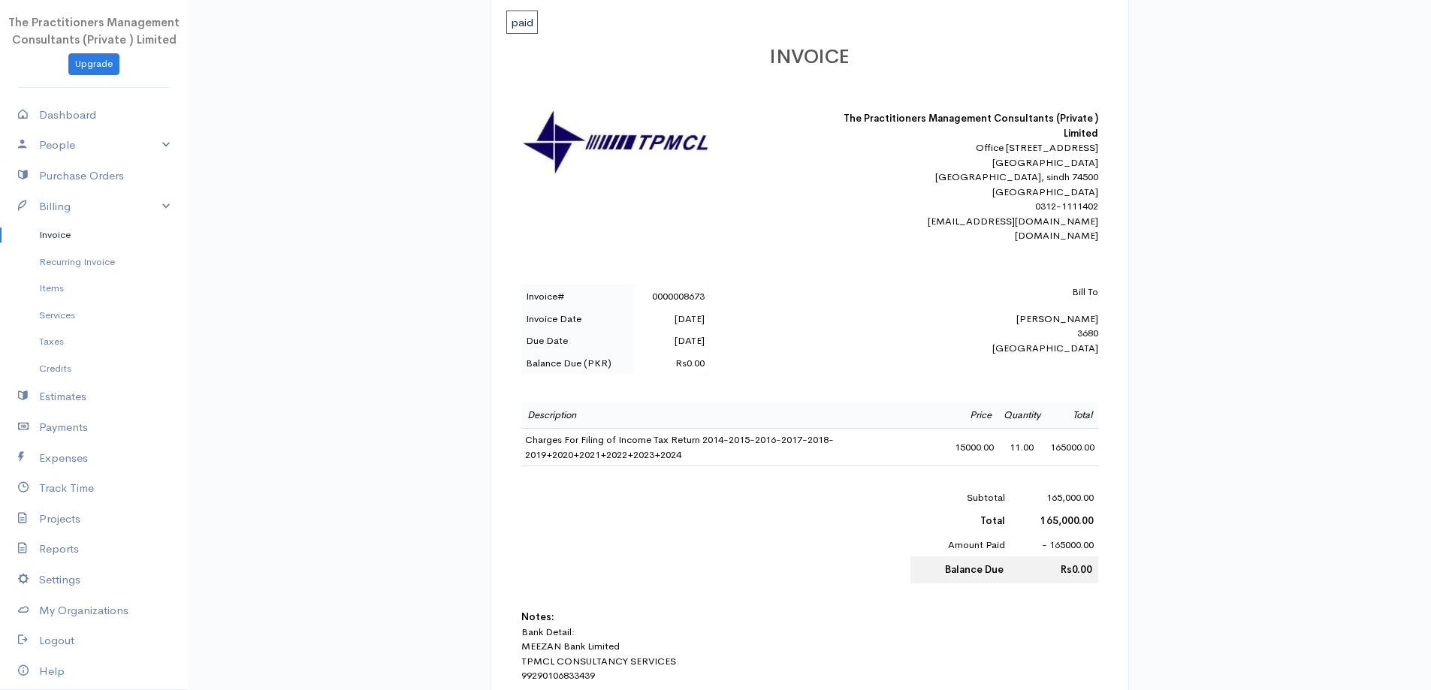
click at [103, 229] on link "Invoice" at bounding box center [94, 235] width 188 height 27
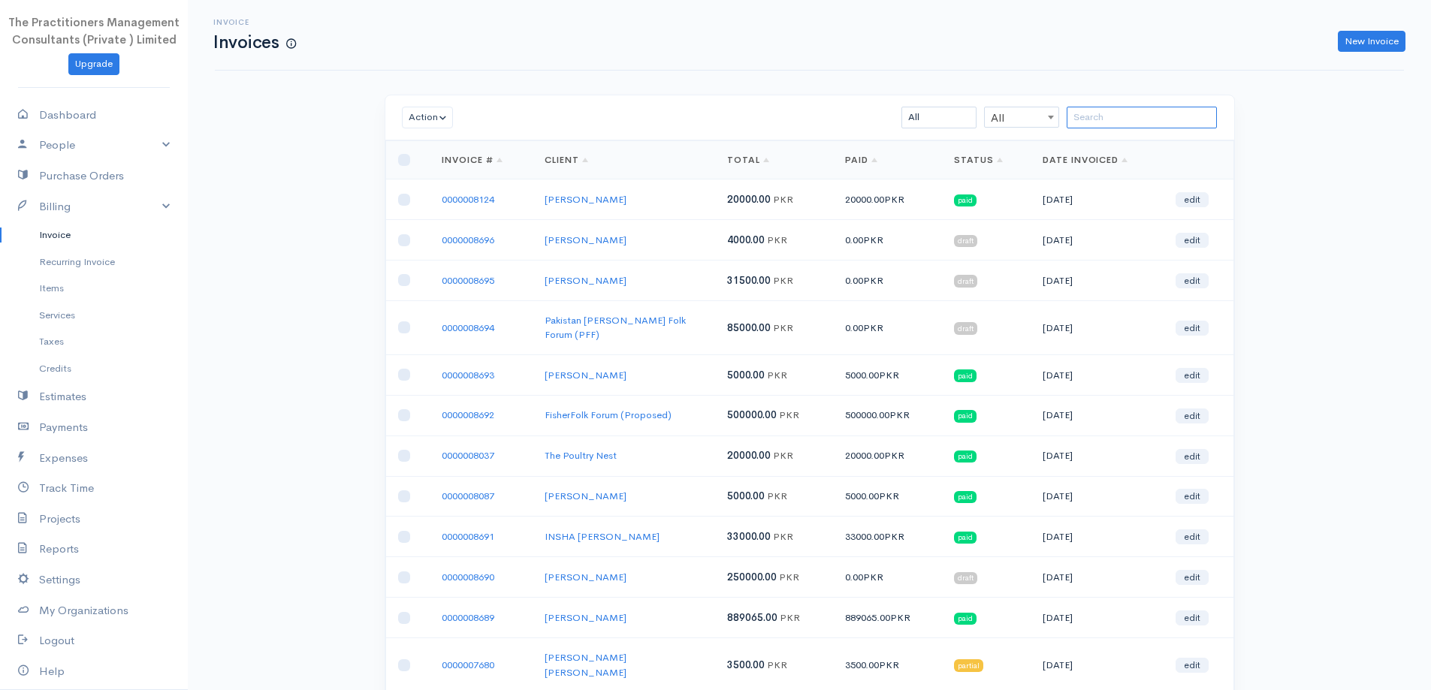
click at [1090, 119] on input "search" at bounding box center [1142, 118] width 150 height 22
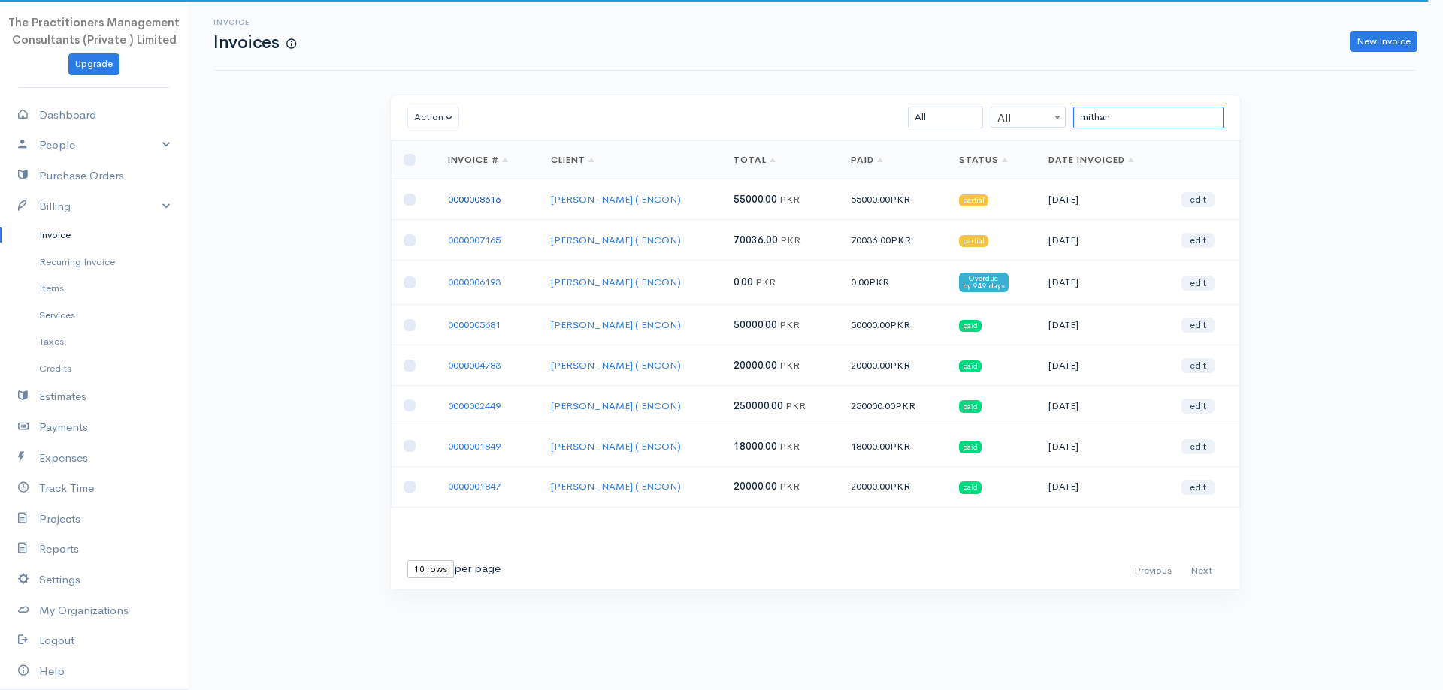
type input "mithan"
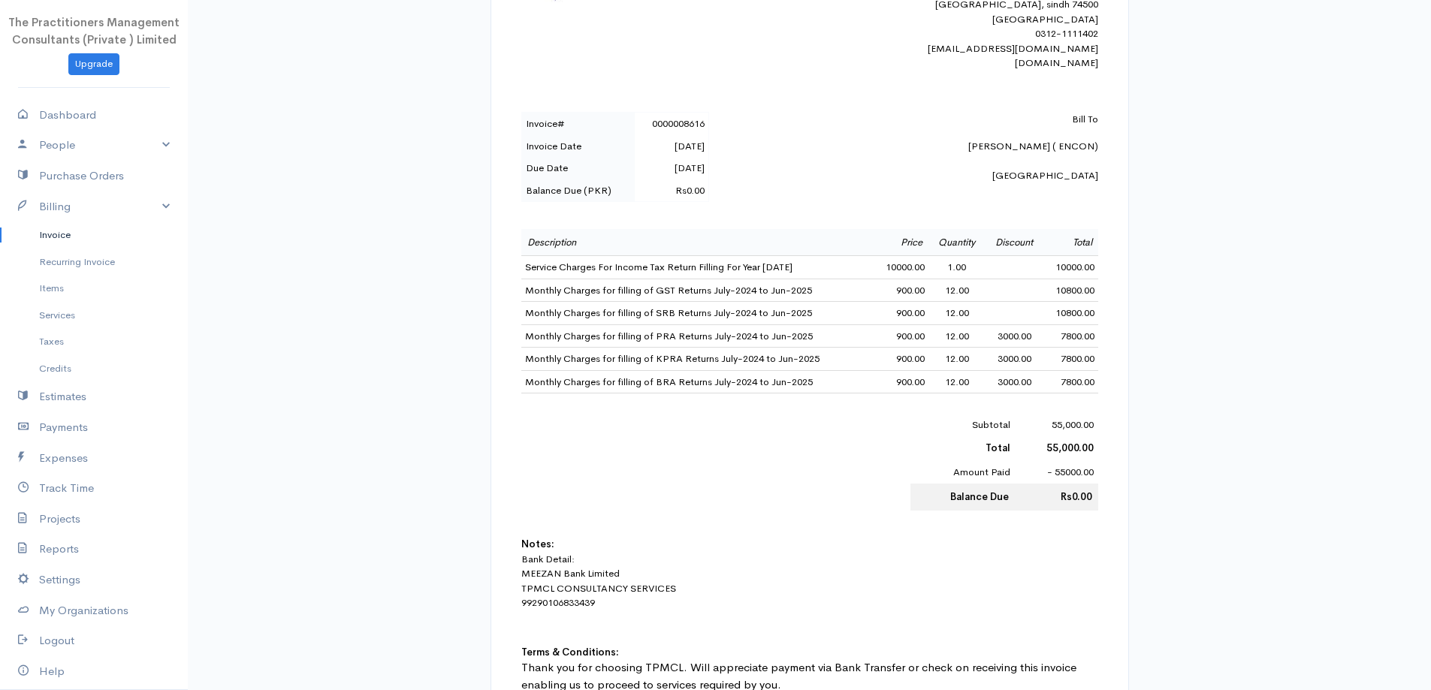
scroll to position [376, 0]
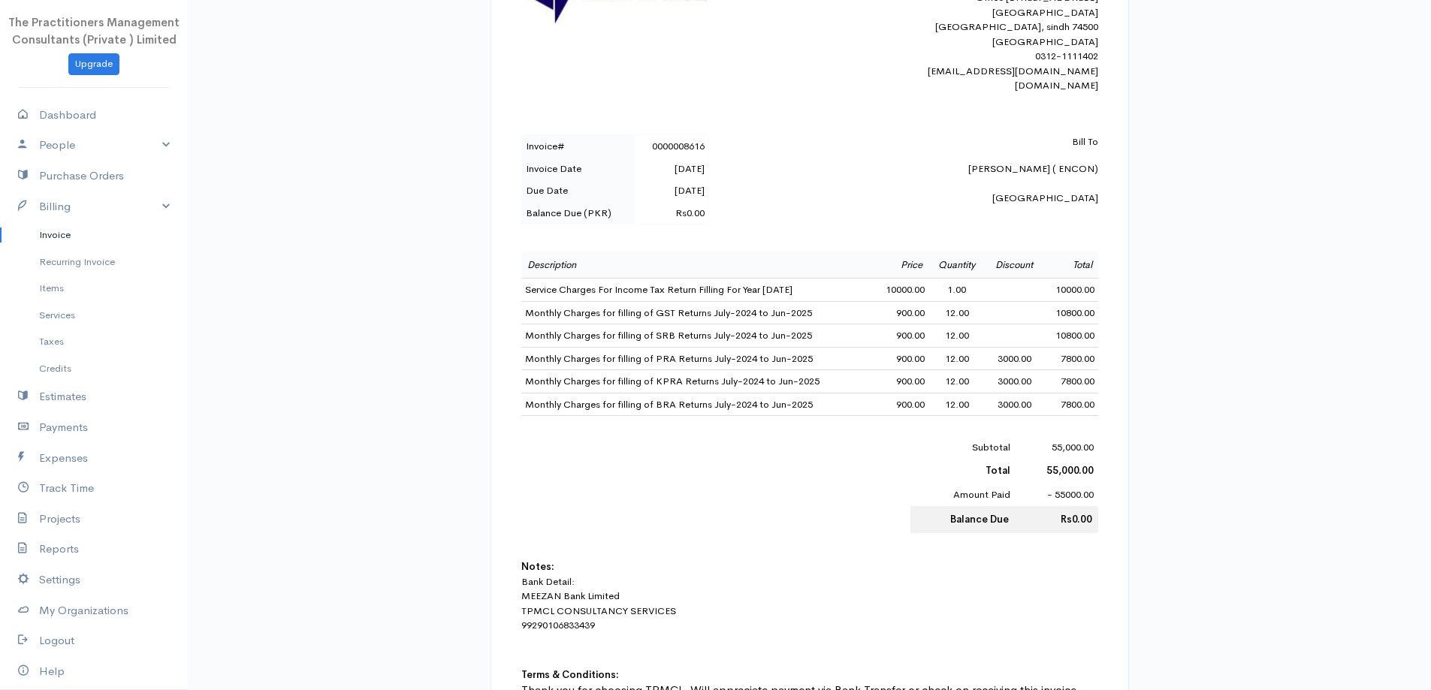
click at [66, 229] on link "Invoice" at bounding box center [94, 235] width 188 height 27
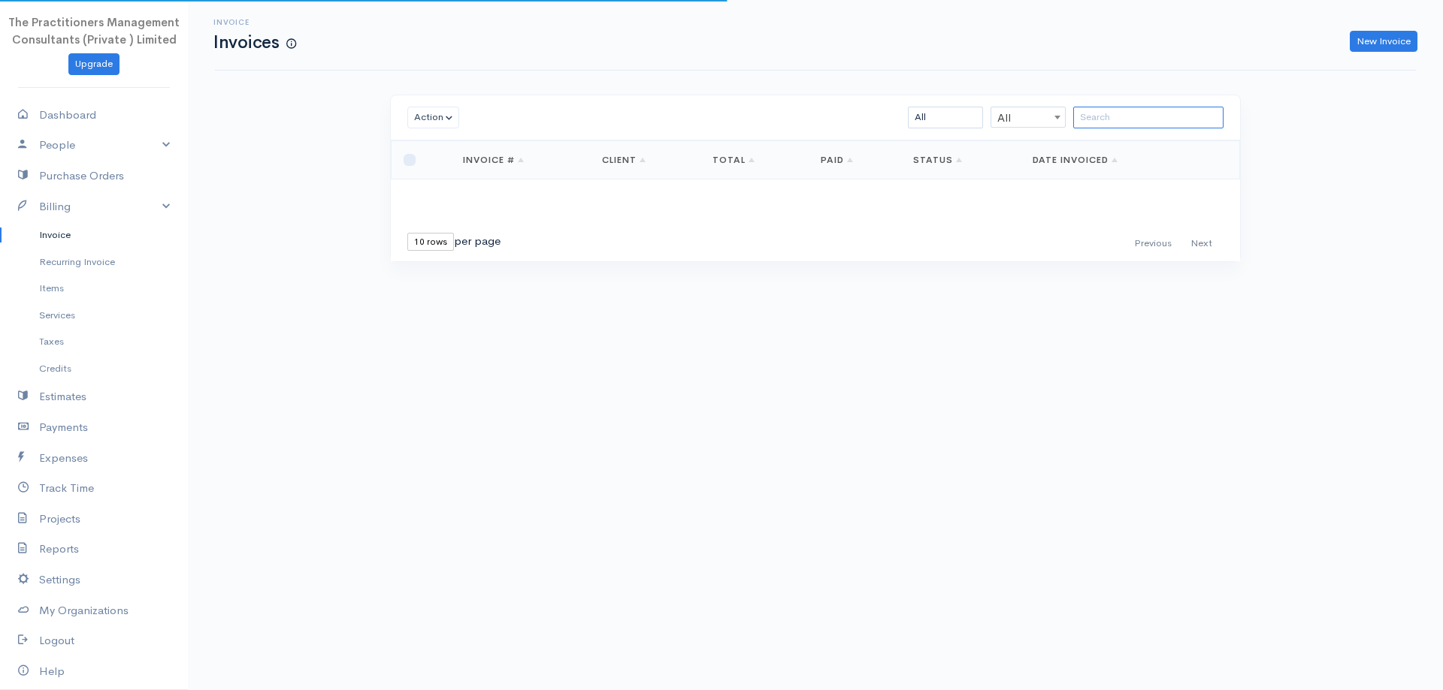
click at [1141, 121] on input "search" at bounding box center [1148, 118] width 150 height 22
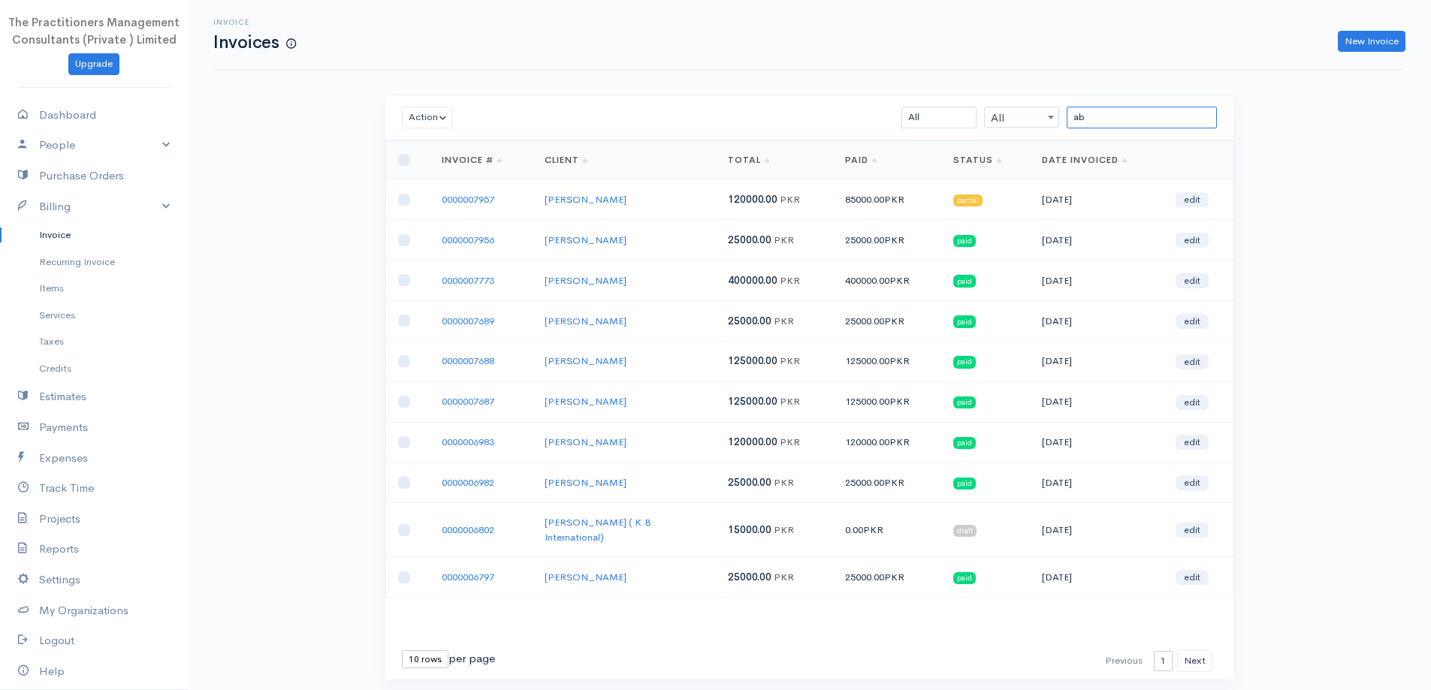
type input "a"
paste input "[PERSON_NAME]"
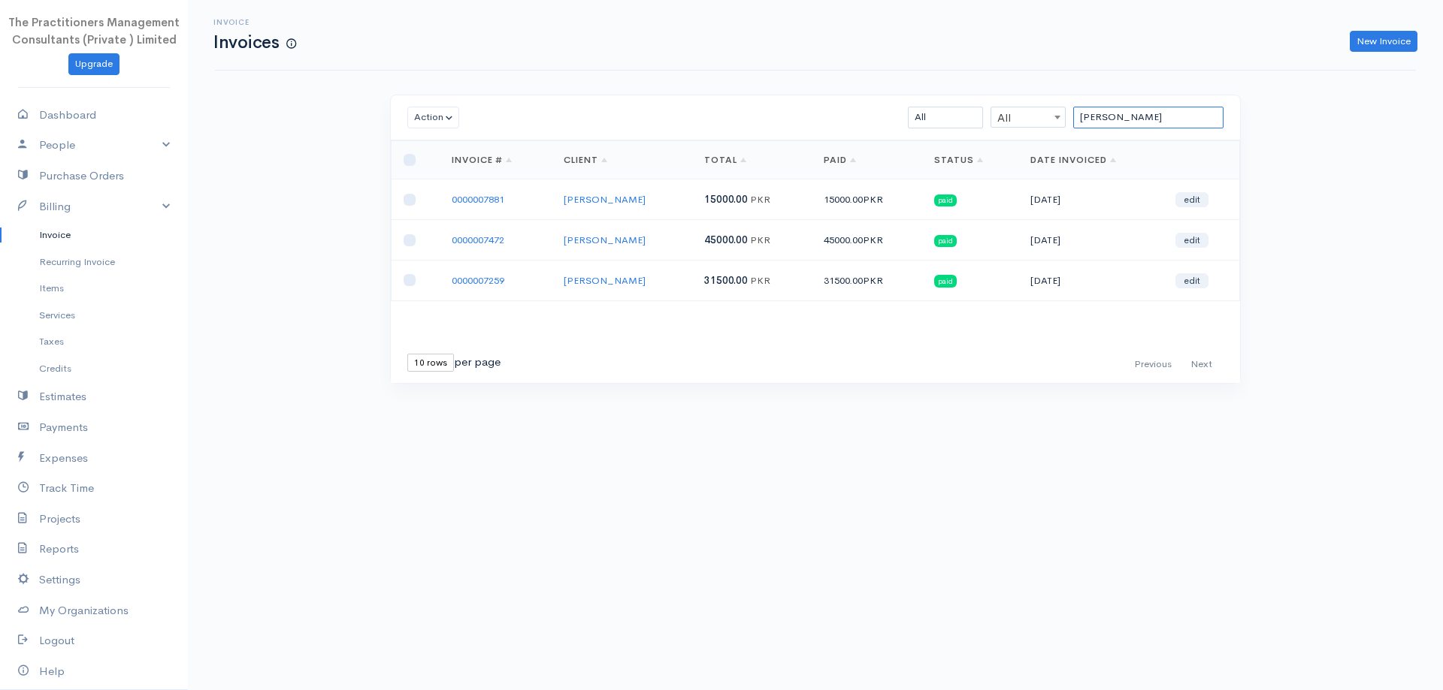
type input "[PERSON_NAME]"
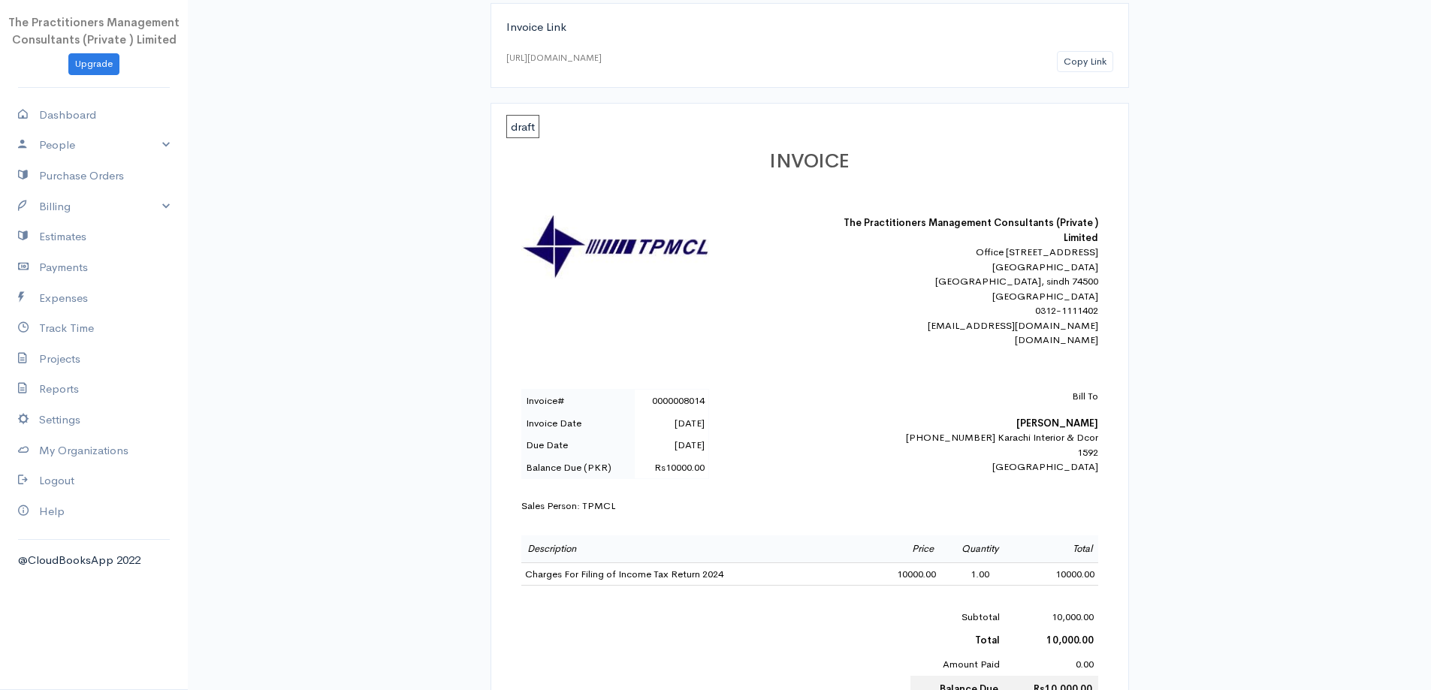
scroll to position [301, 0]
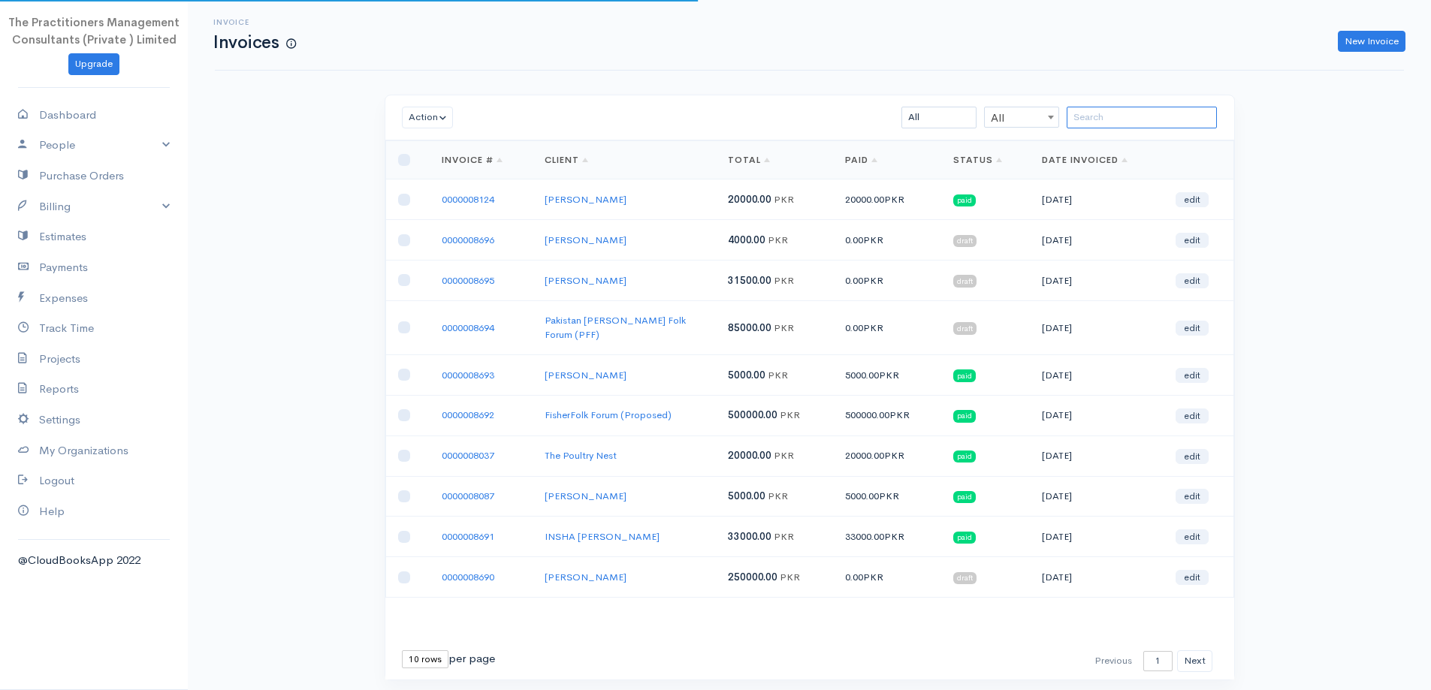
click at [1121, 122] on input "search" at bounding box center [1142, 118] width 150 height 22
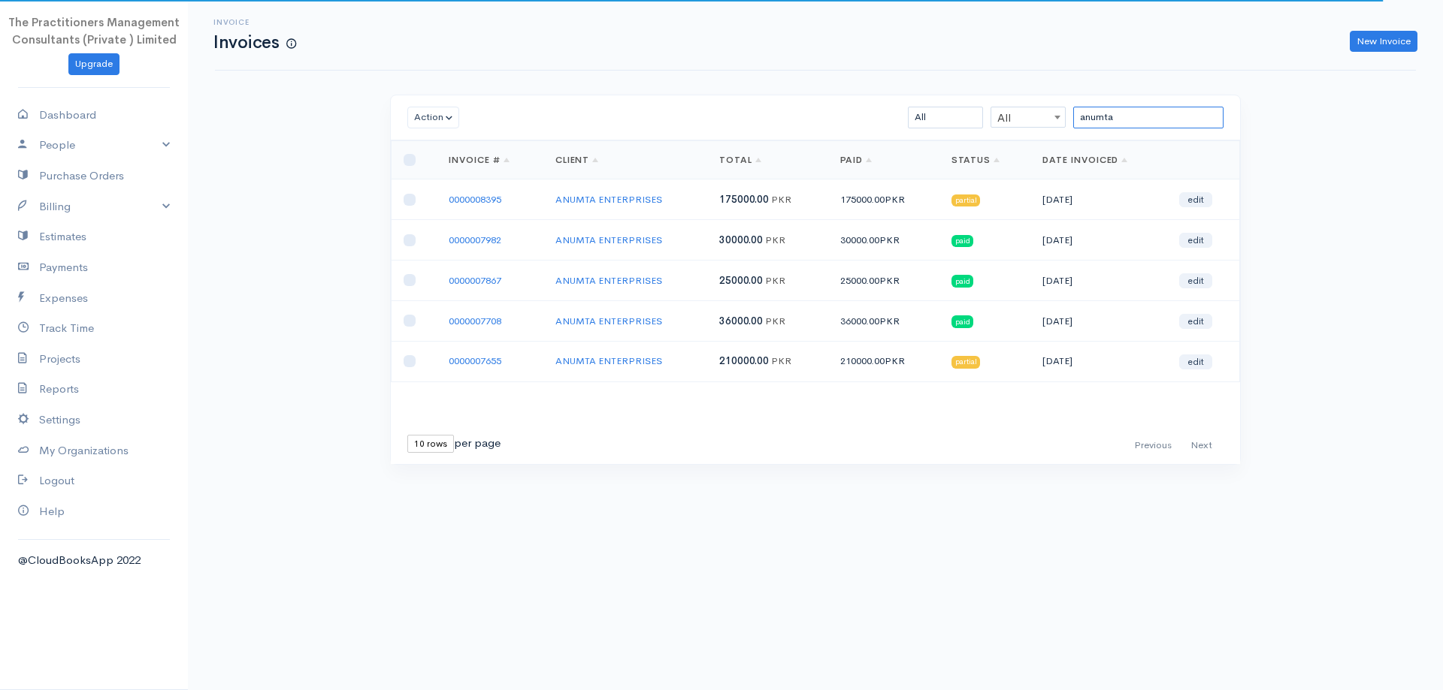
type input "anumta"
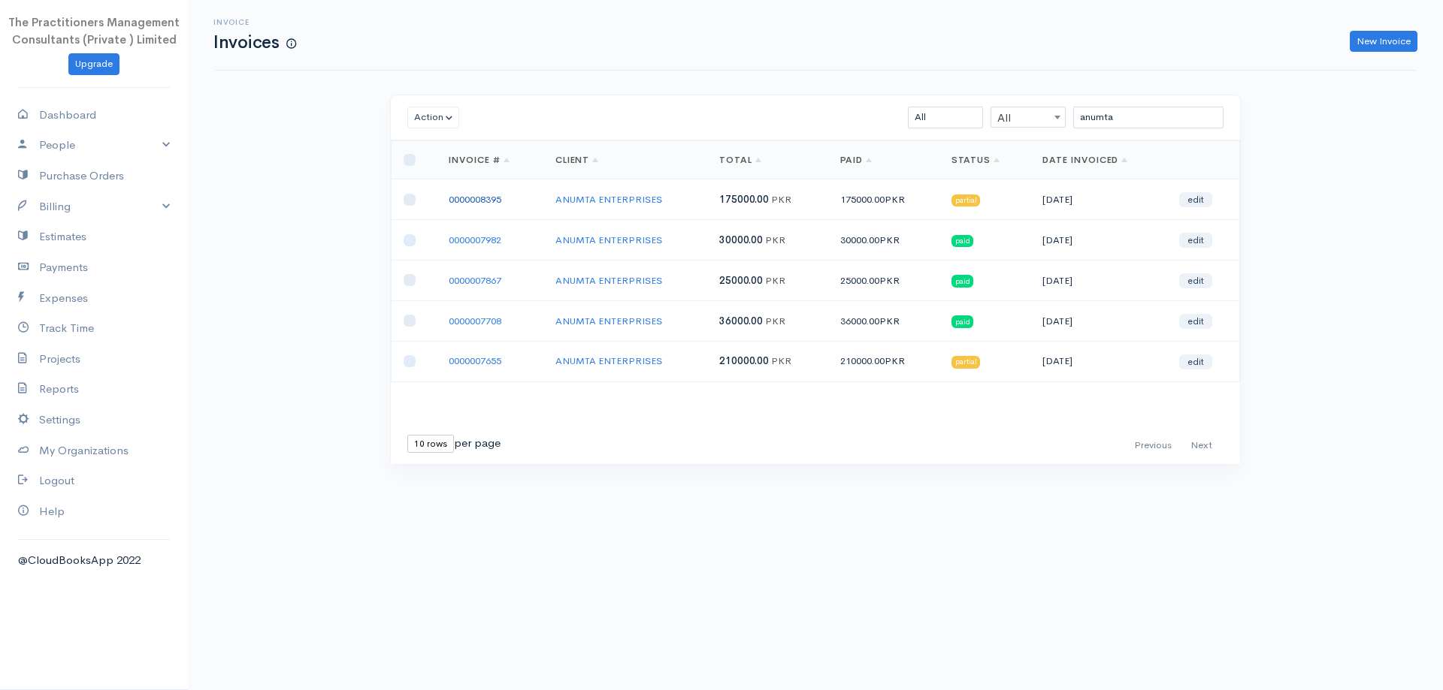
click at [490, 201] on link "0000008395" at bounding box center [475, 199] width 53 height 13
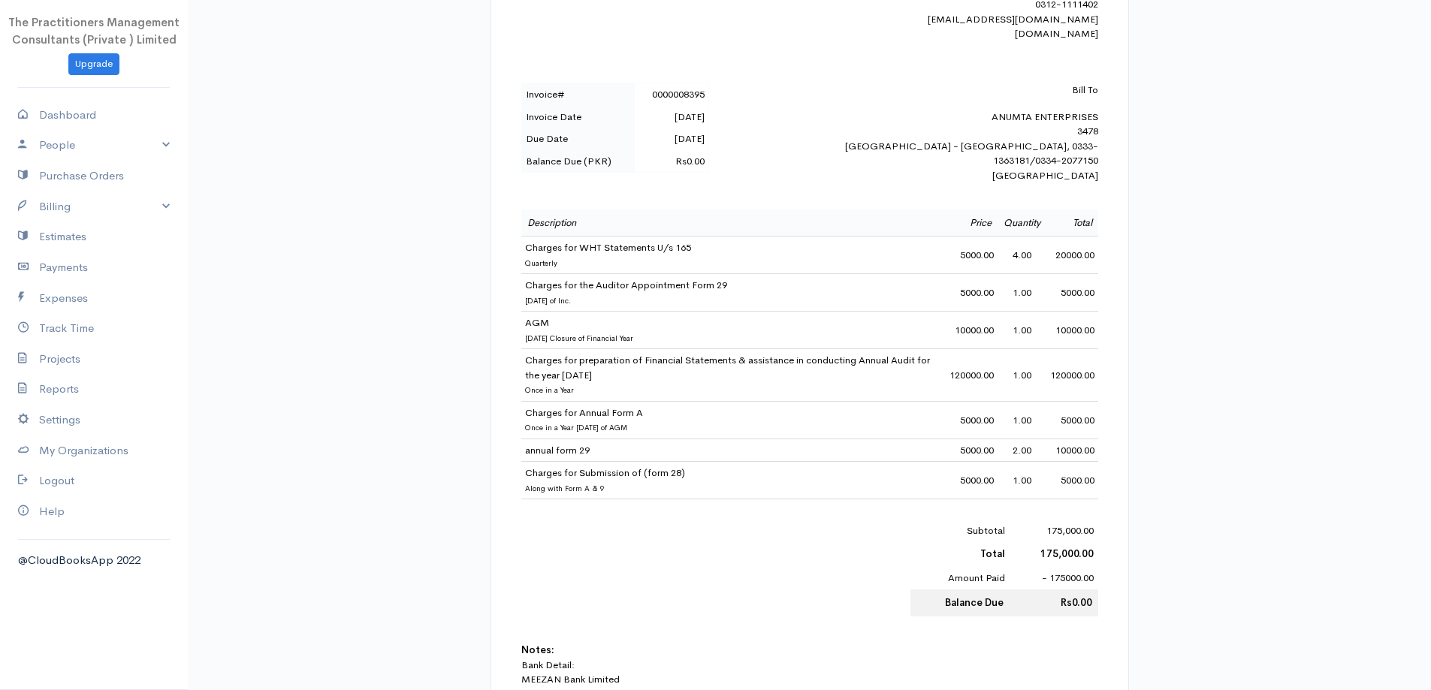
scroll to position [451, 0]
